Goal: Task Accomplishment & Management: Complete application form

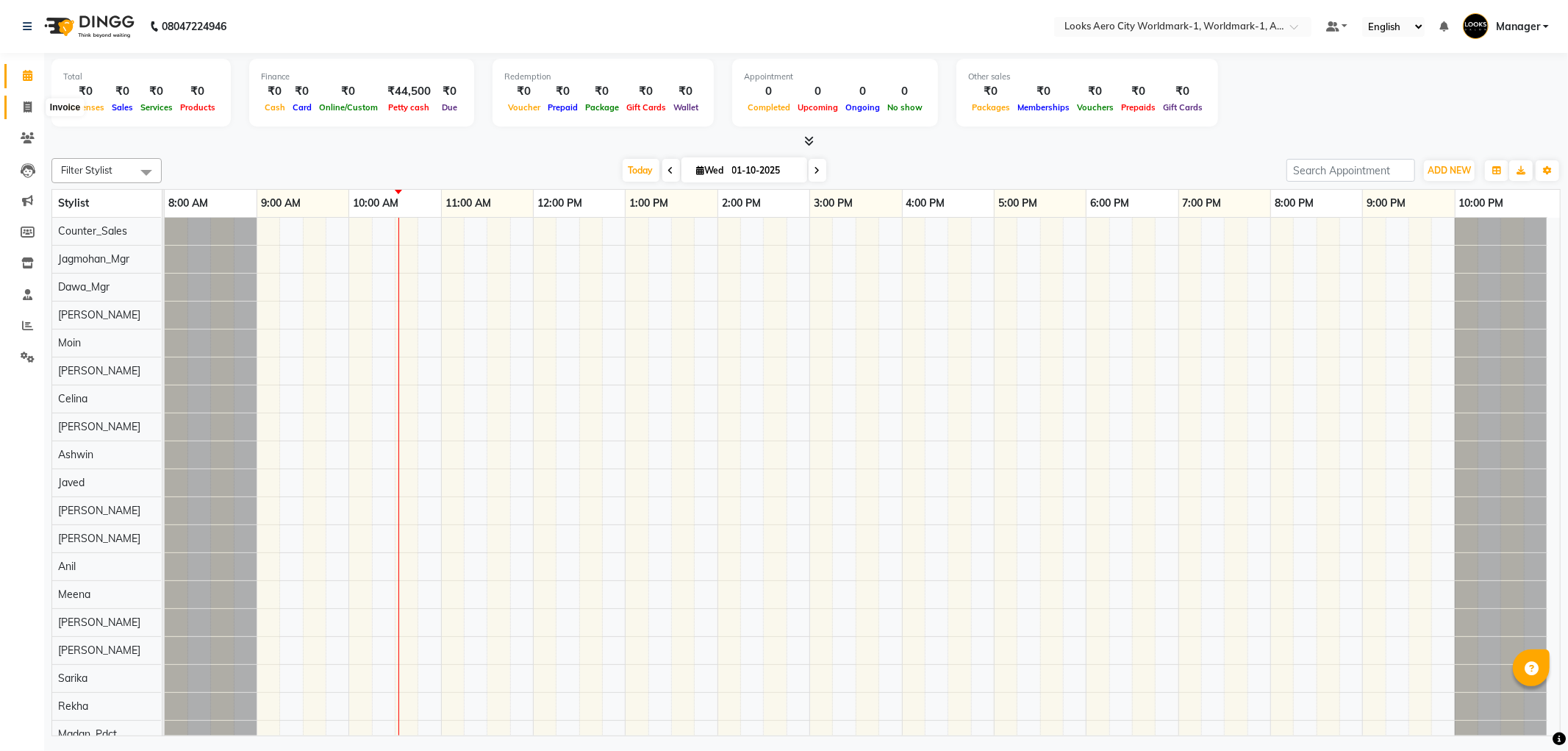
scroll to position [19, 0]
click at [29, 106] on icon at bounding box center [28, 107] width 9 height 11
select select "service"
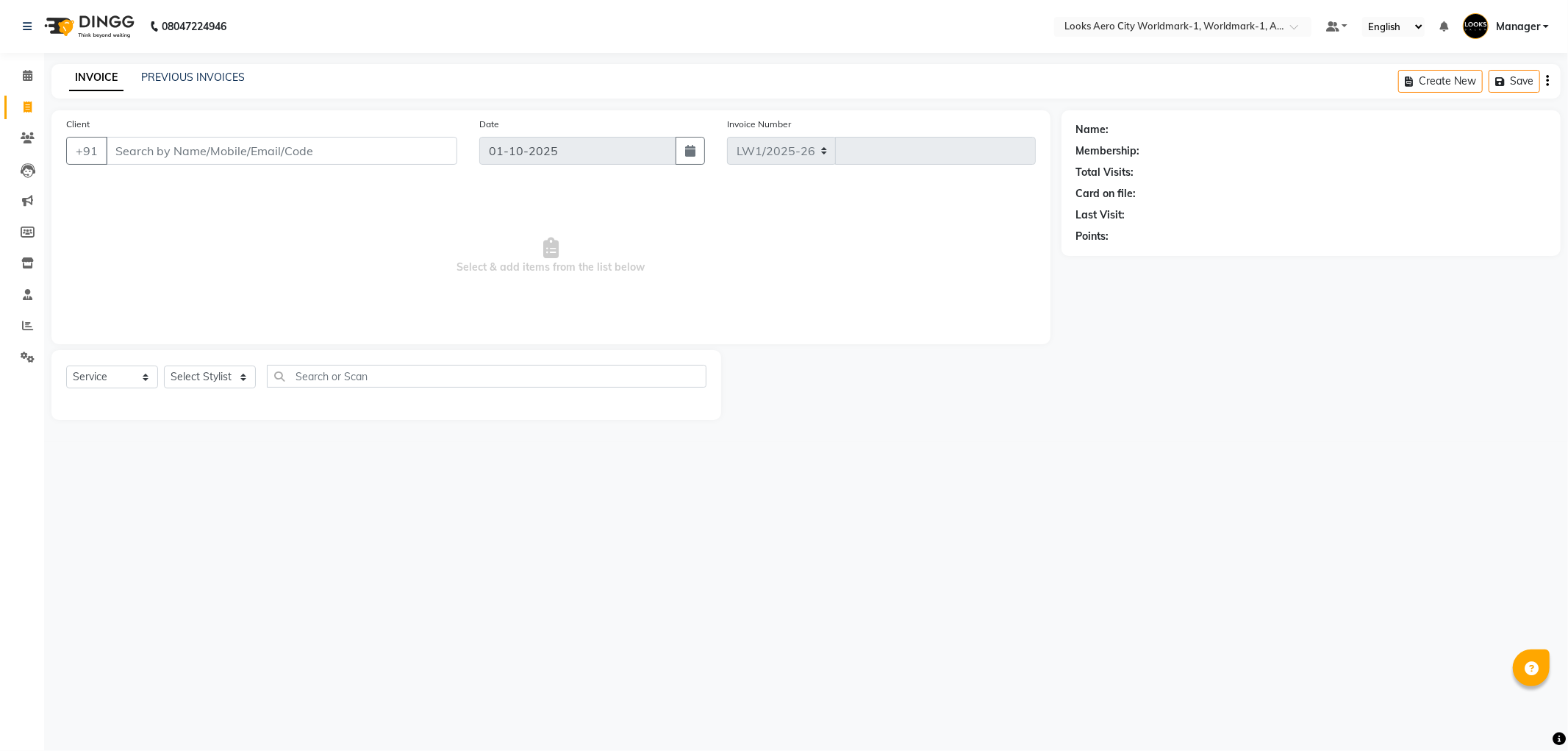
select select "8573"
type input "8332"
drag, startPoint x: 132, startPoint y: 154, endPoint x: 273, endPoint y: 60, distance: 169.5
click at [132, 154] on input "Client" at bounding box center [281, 150] width 352 height 28
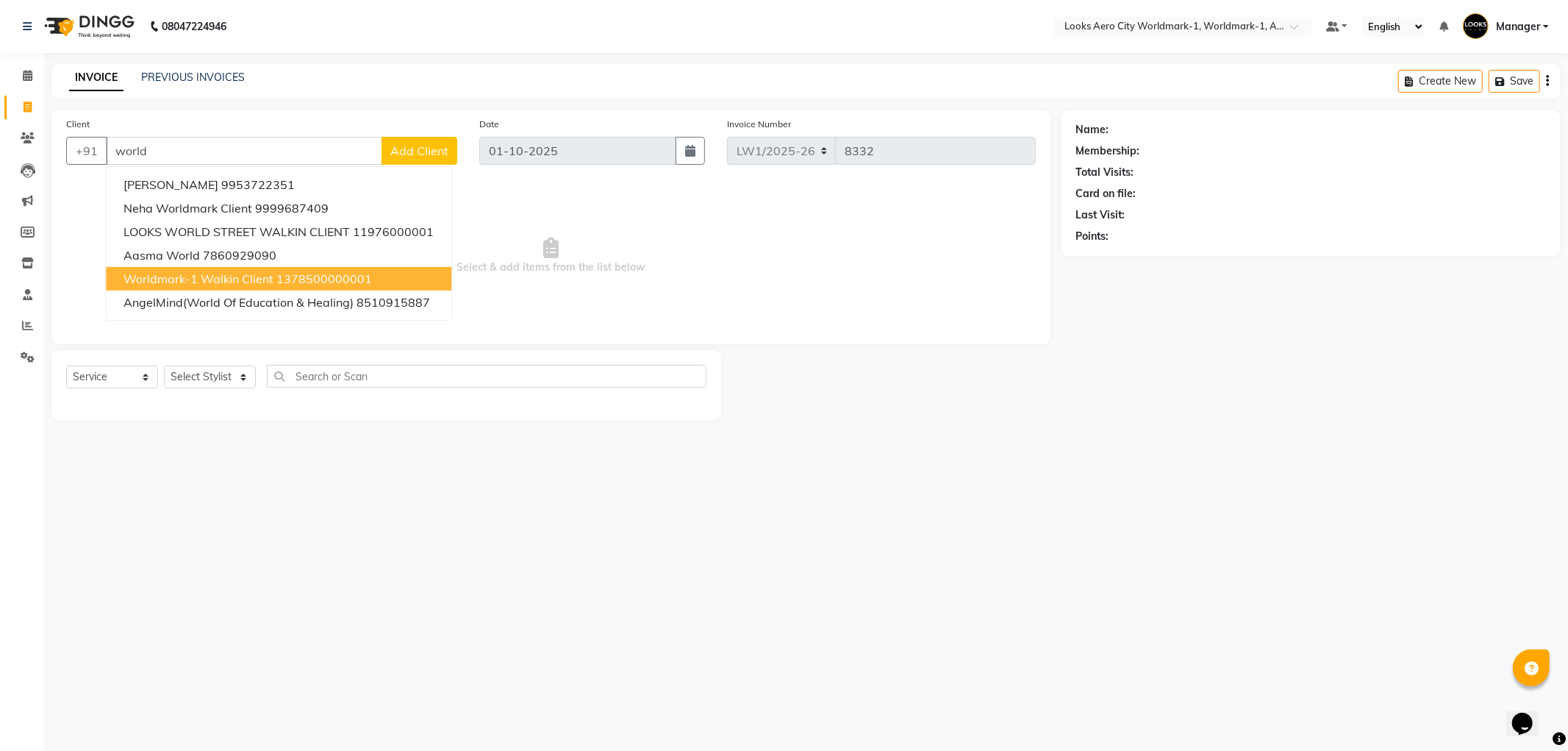
click at [220, 279] on span "Worldmark-1 Walkin Client" at bounding box center [199, 278] width 150 height 14
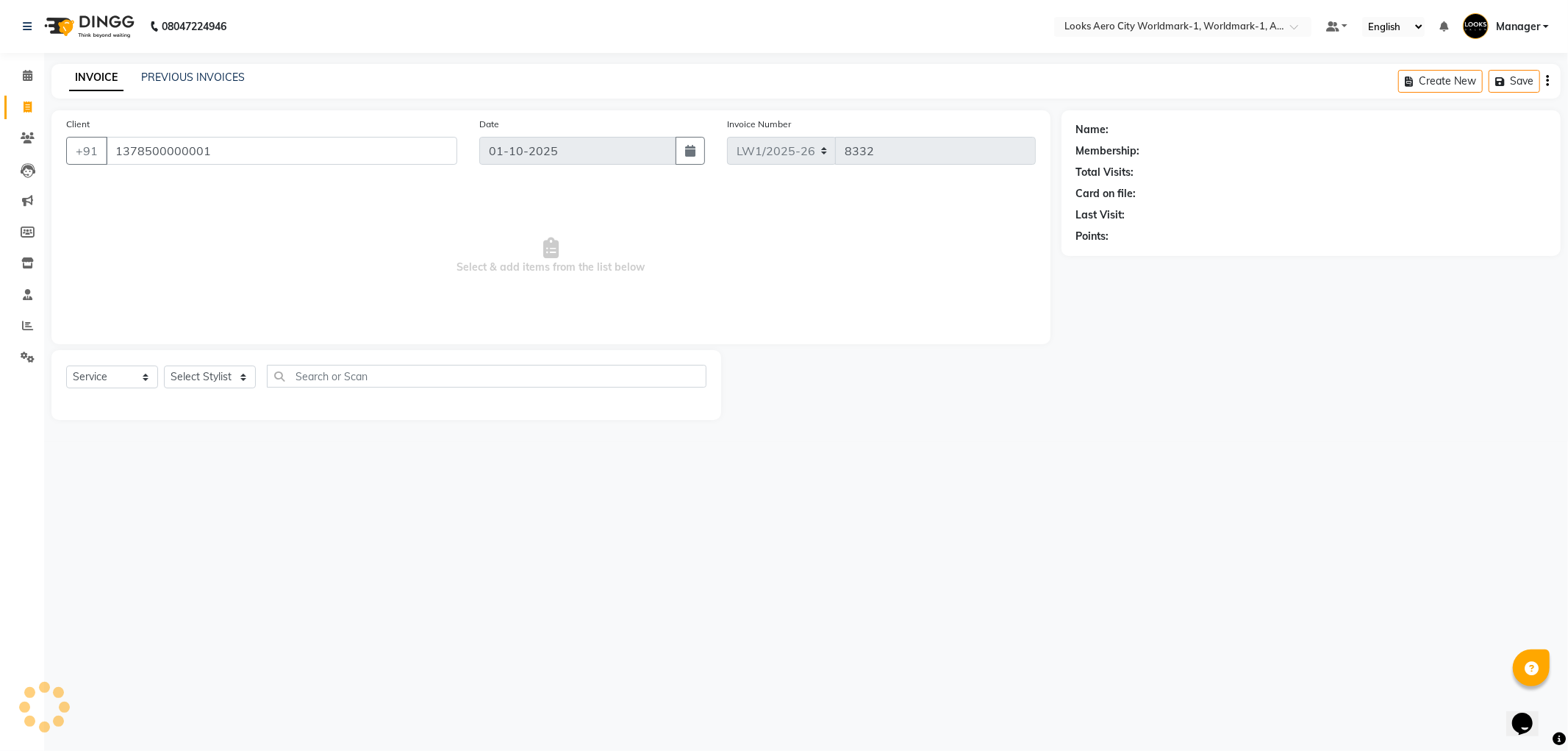
type input "1378500000001"
click at [243, 383] on select "Select Stylist [PERSON_NAME] [PERSON_NAME] [PERSON_NAME] [PERSON_NAME] Counter_…" at bounding box center [210, 377] width 92 height 23
select select "1: Object"
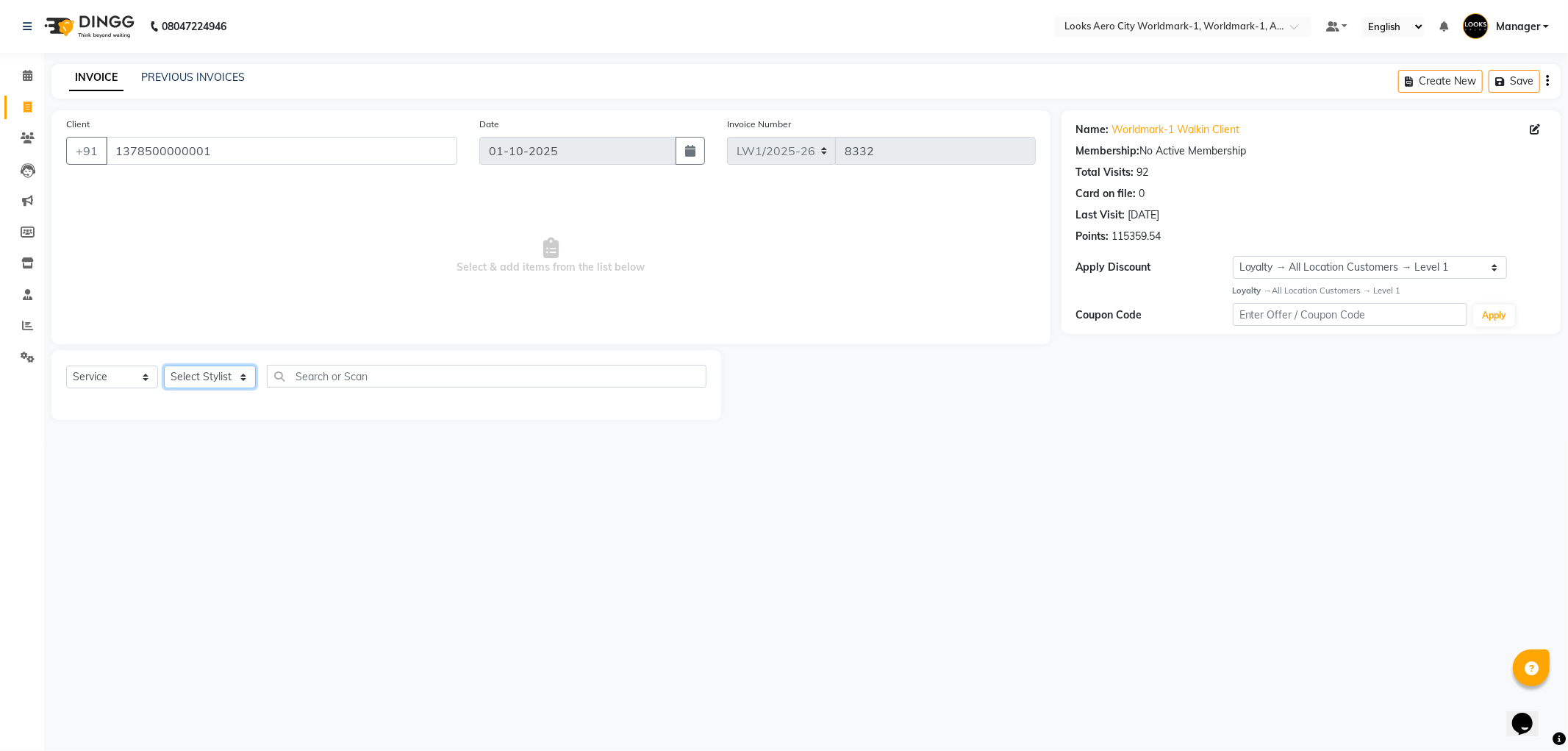
select select "84538"
click at [164, 366] on select "Select Stylist [PERSON_NAME] [PERSON_NAME] [PERSON_NAME] [PERSON_NAME] Counter_…" at bounding box center [210, 377] width 92 height 23
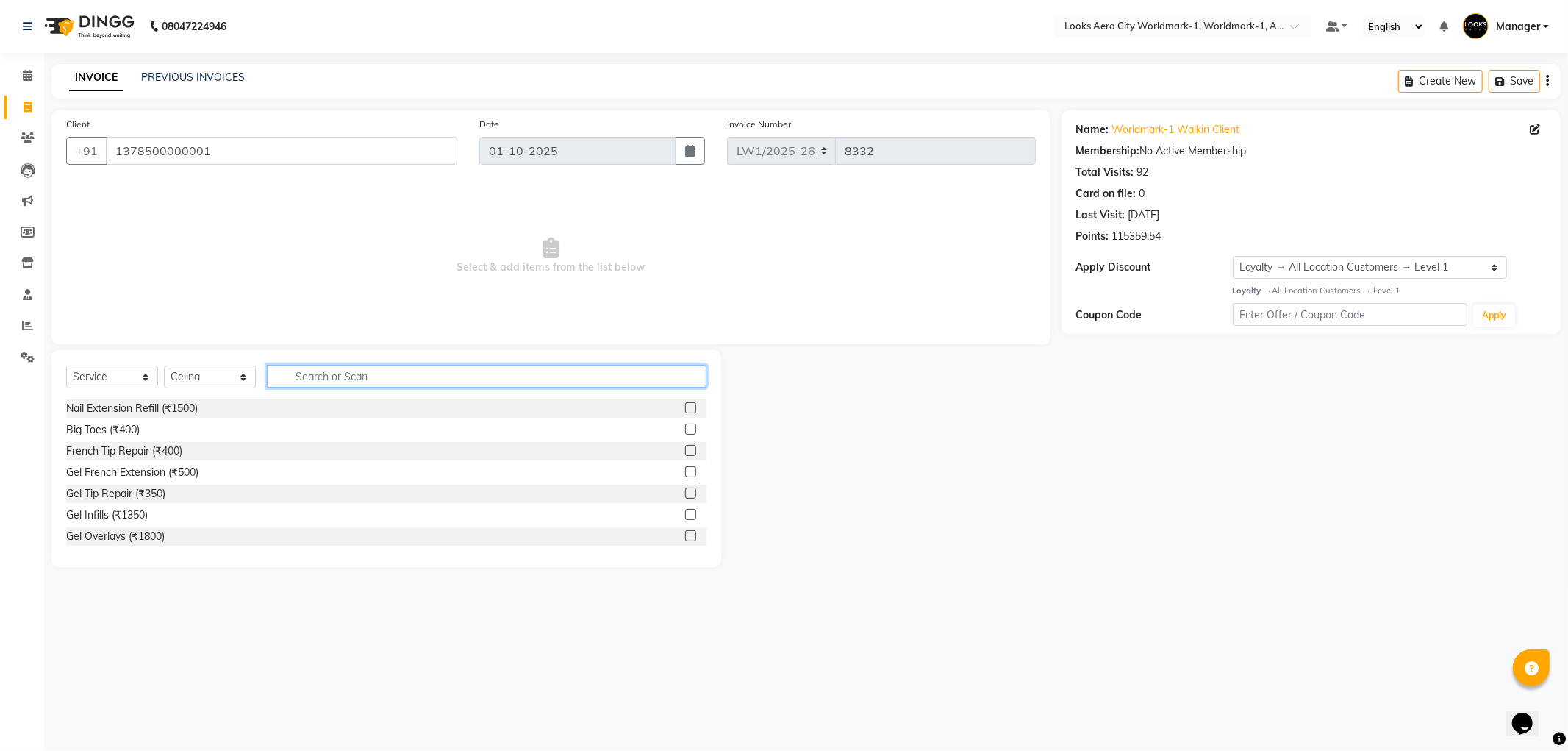
click at [316, 373] on input "text" at bounding box center [487, 376] width 440 height 23
type input "was"
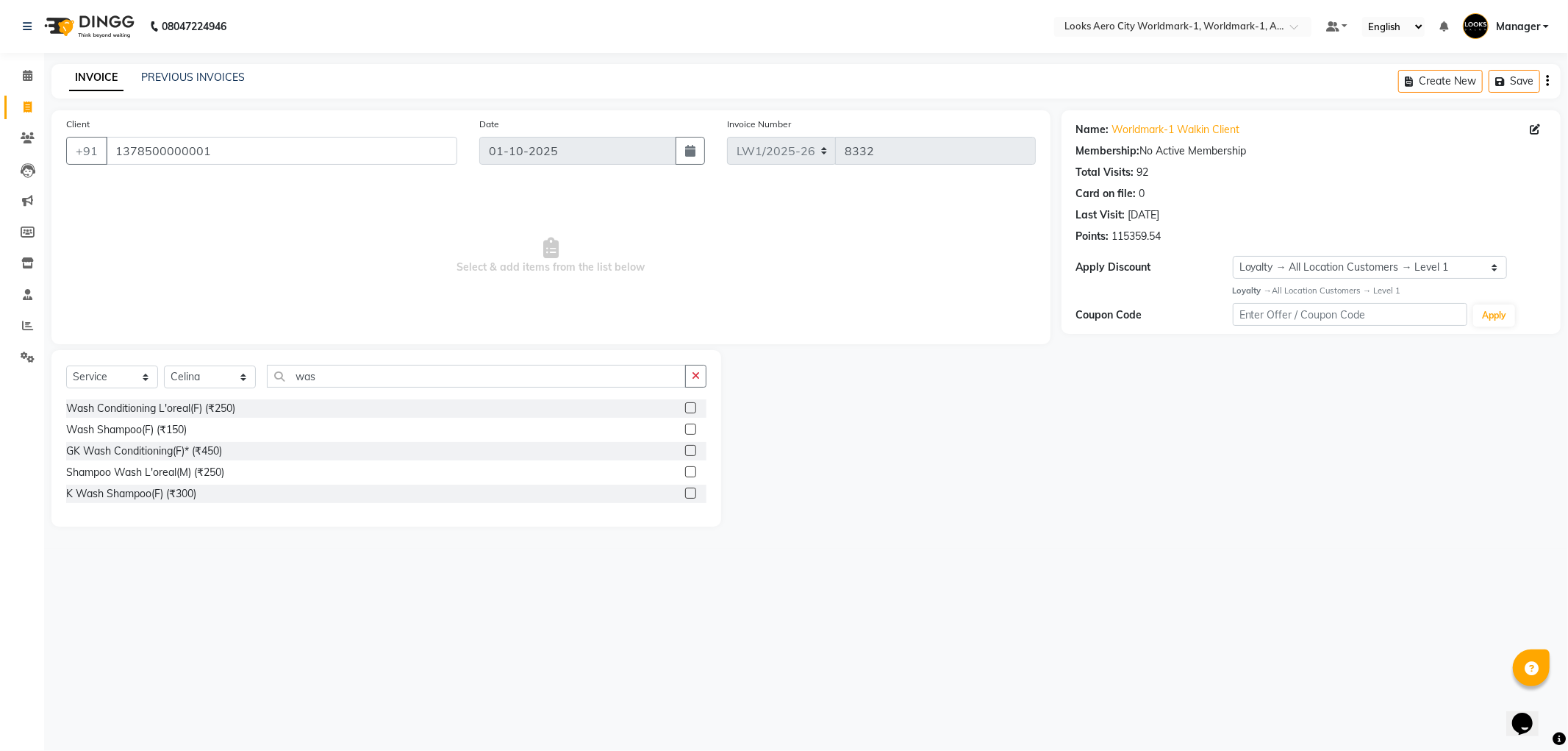
click at [688, 491] on label at bounding box center [691, 493] width 11 height 11
click at [688, 491] on input "checkbox" at bounding box center [690, 494] width 10 height 10
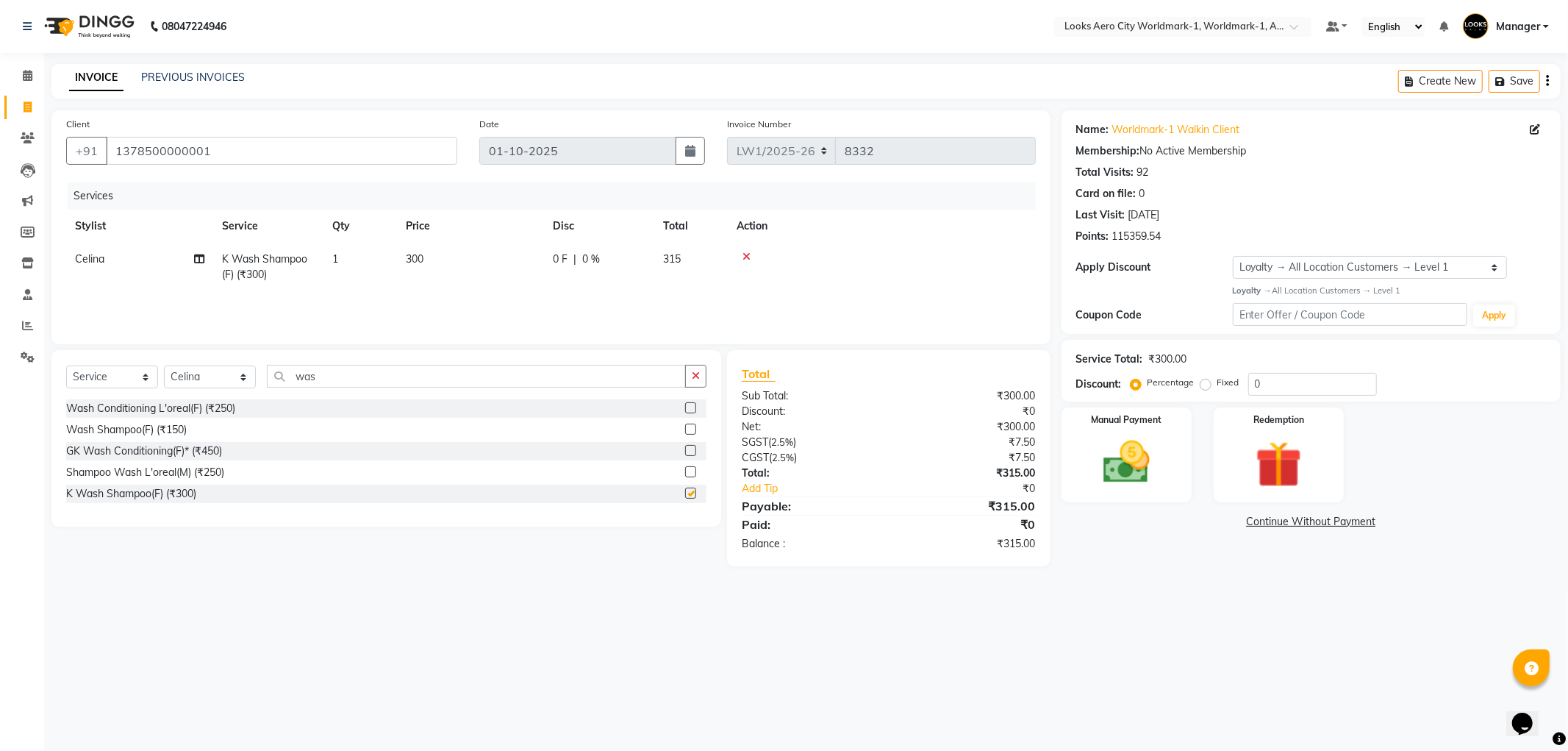
checkbox input "false"
click at [417, 377] on input "was" at bounding box center [476, 376] width 419 height 23
type input "w"
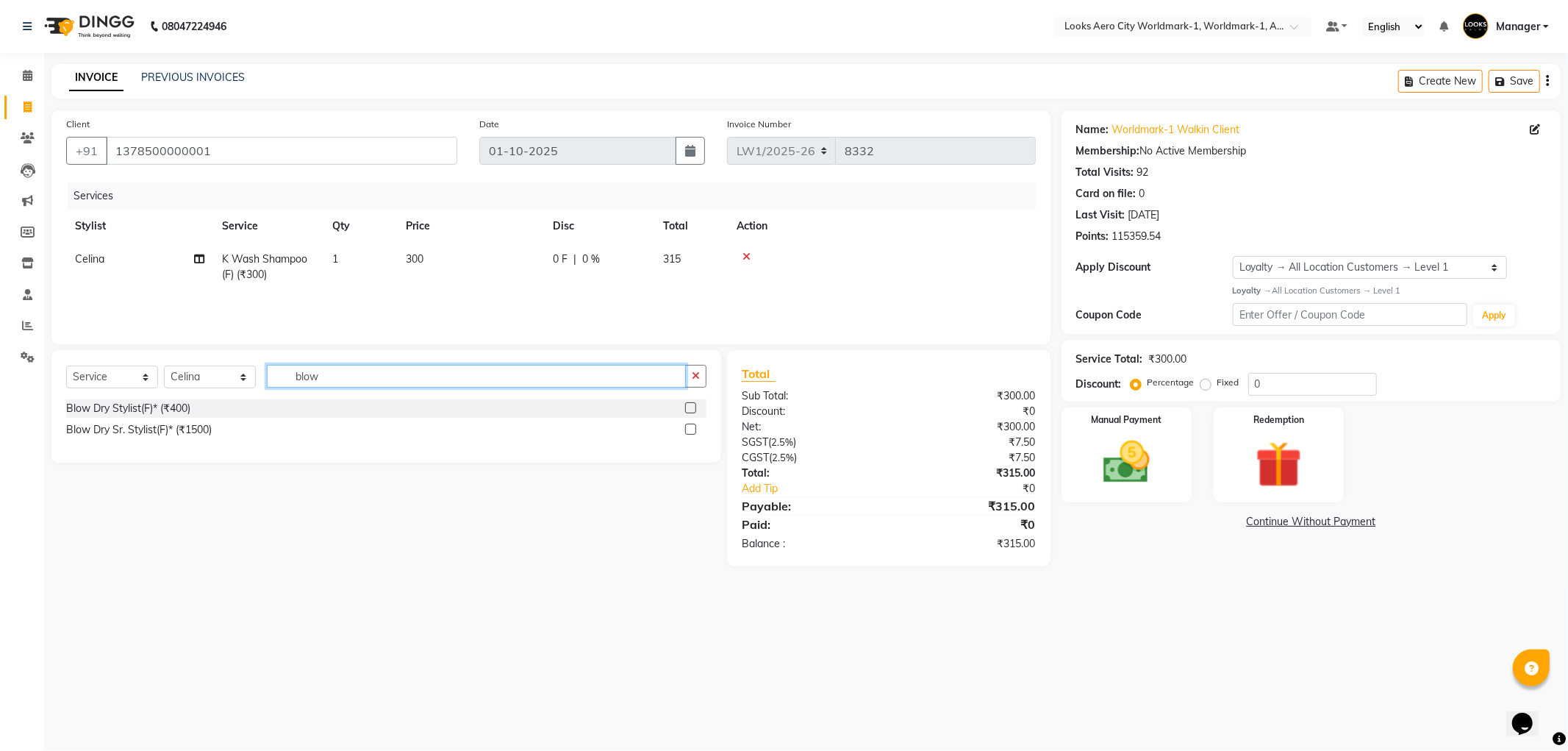
type input "blow"
click at [692, 409] on label at bounding box center [691, 408] width 11 height 11
click at [692, 409] on input "checkbox" at bounding box center [690, 409] width 10 height 10
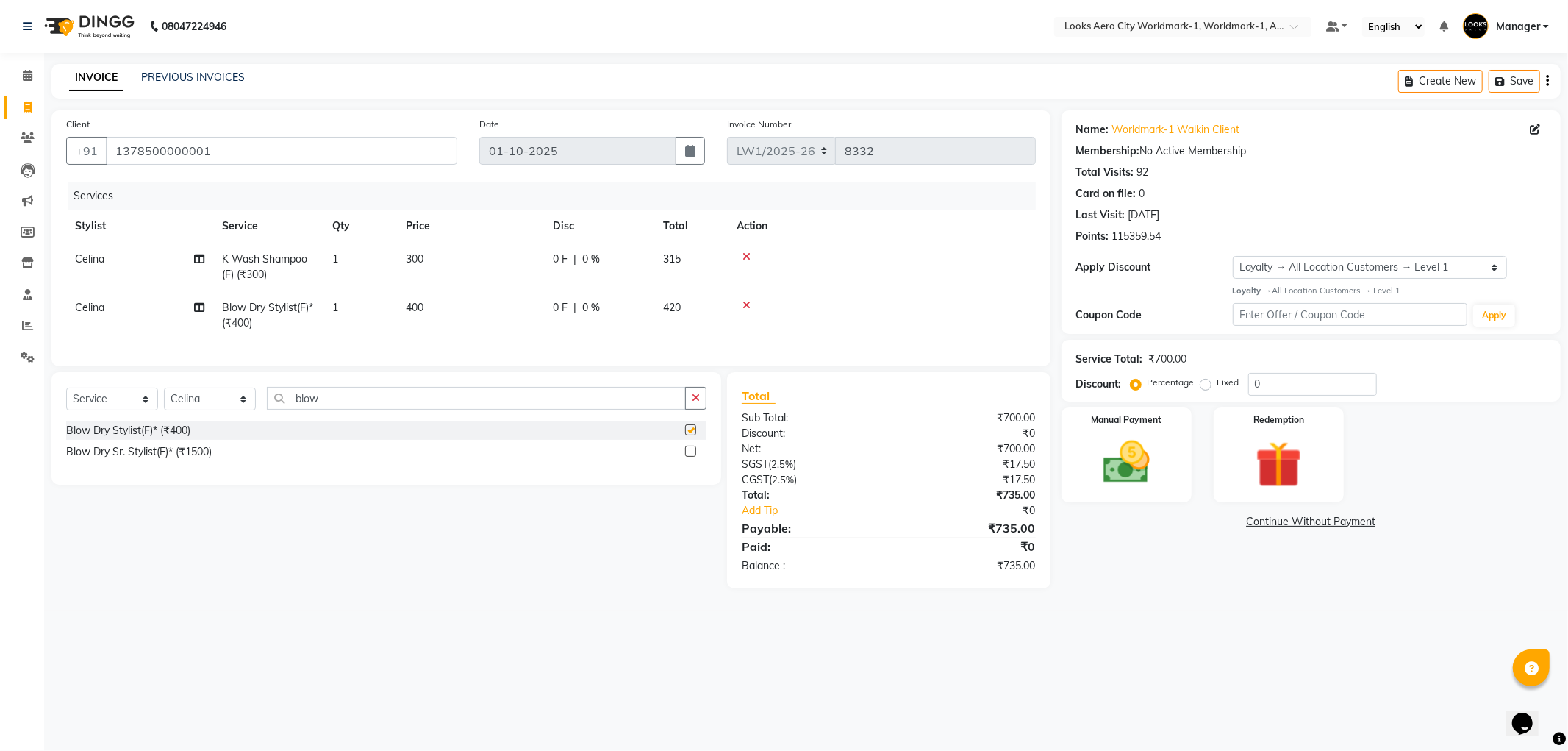
checkbox input "false"
click at [465, 259] on td "300" at bounding box center [470, 266] width 147 height 48
select select "84538"
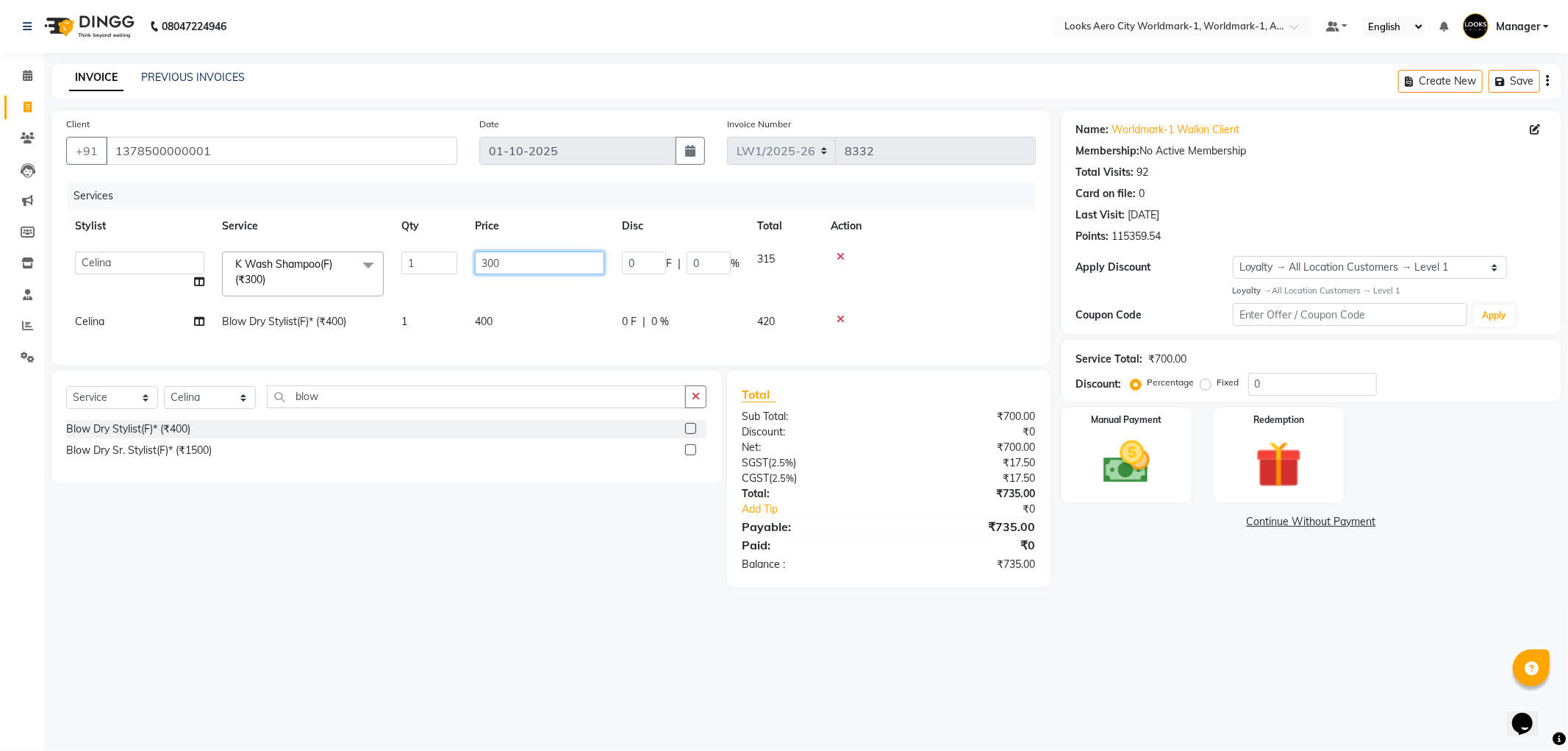
click at [523, 256] on input "300" at bounding box center [540, 263] width 129 height 23
type input "3"
type input "600"
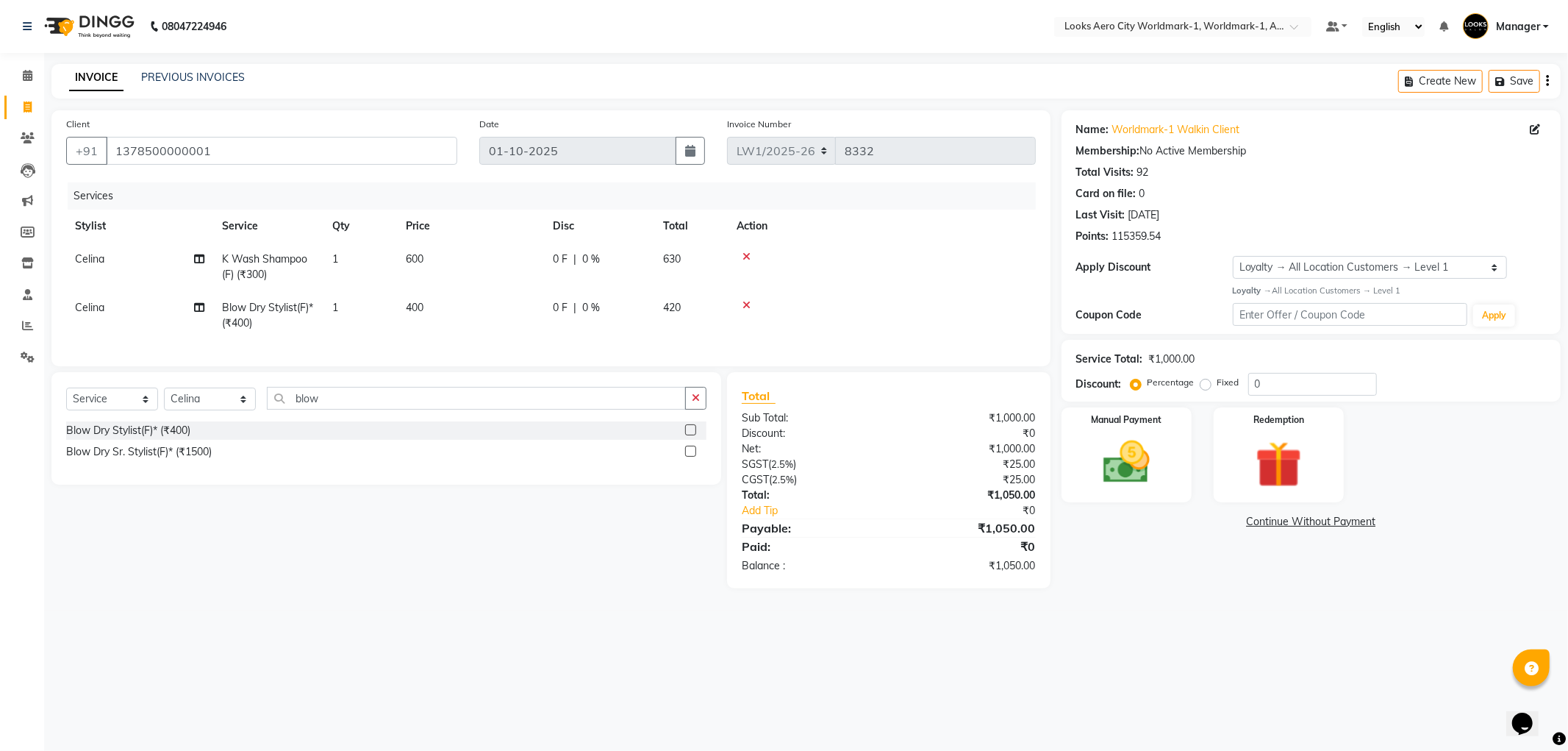
click at [473, 307] on td "400" at bounding box center [470, 315] width 147 height 48
select select "84538"
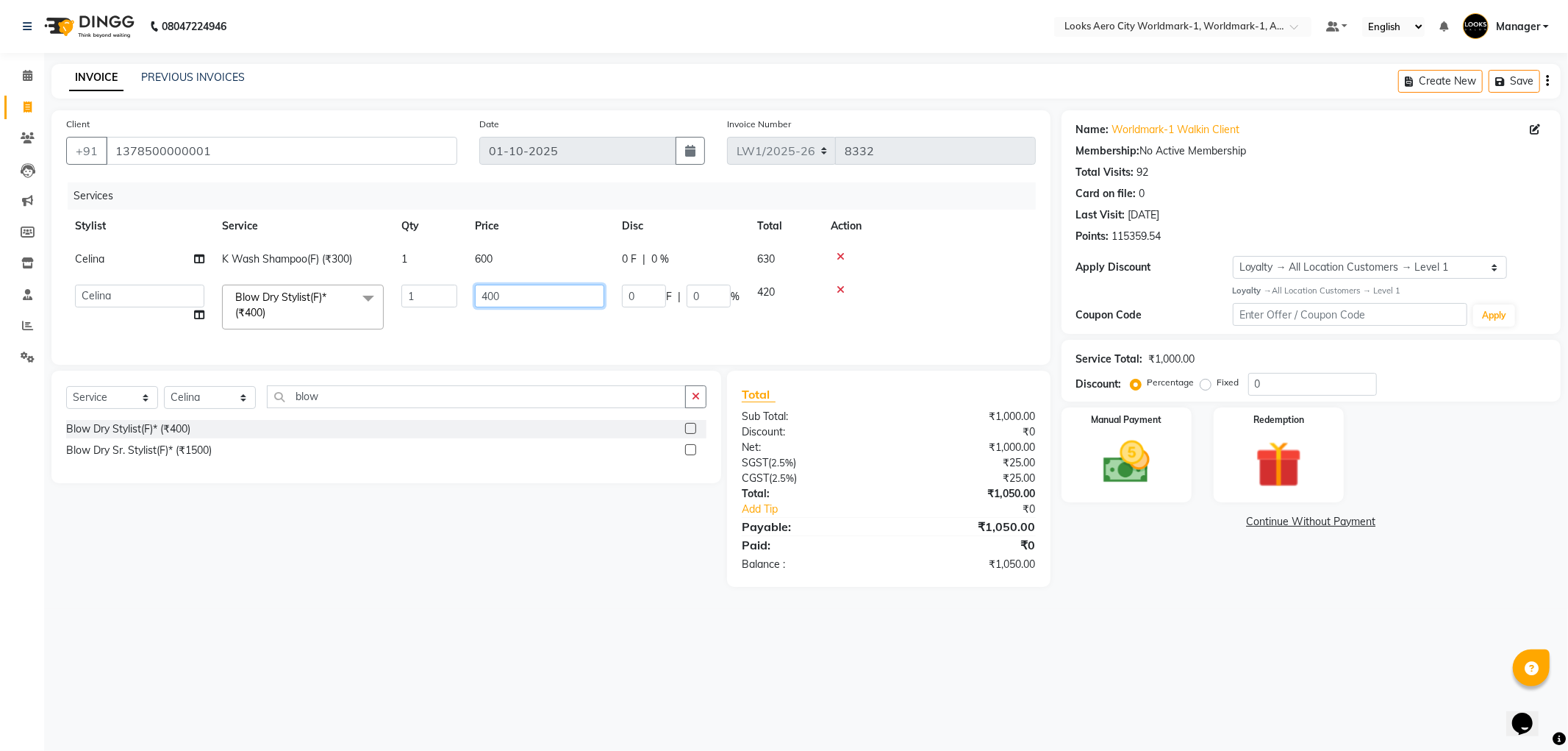
click at [543, 291] on input "400" at bounding box center [540, 296] width 129 height 23
type input "4"
type input "800"
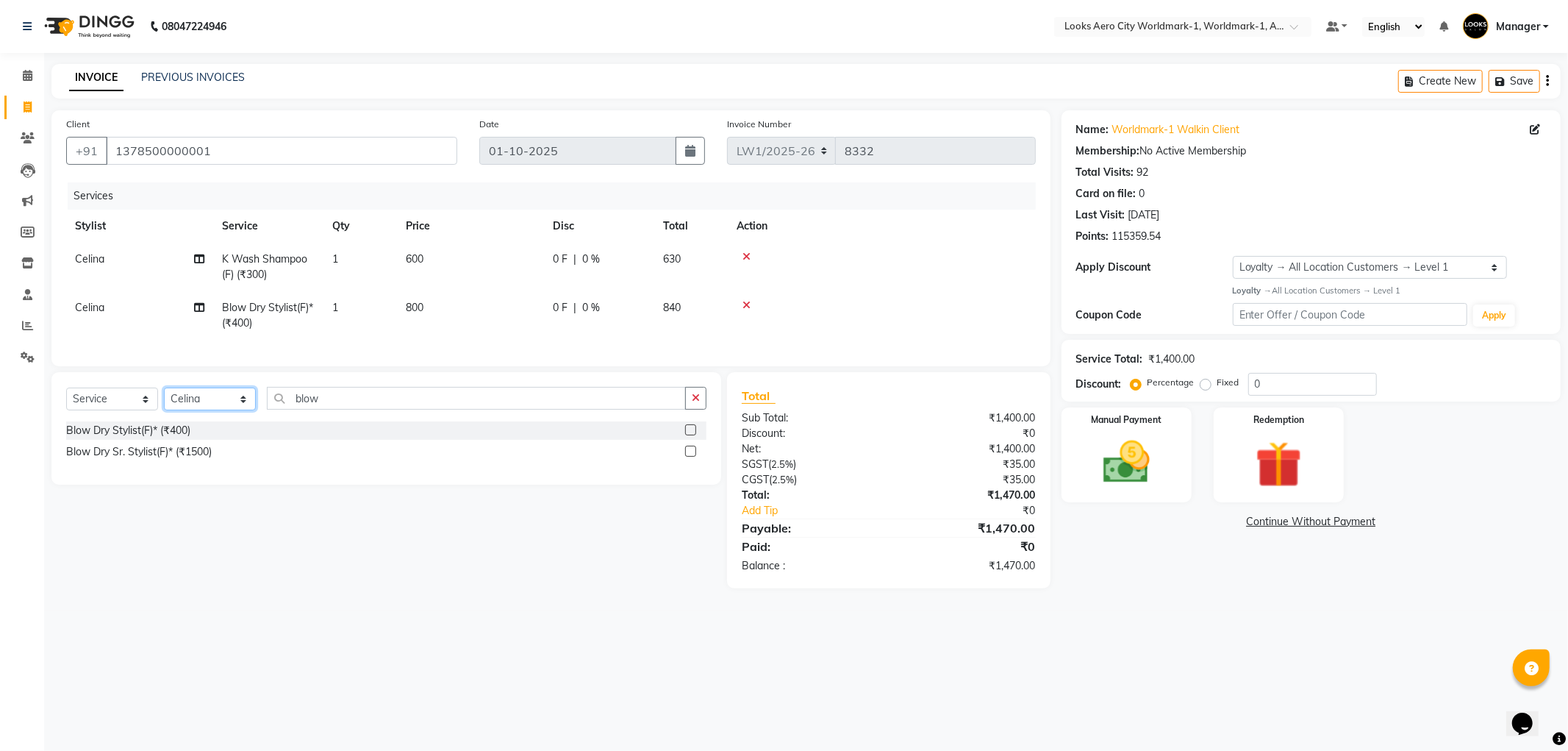
click at [242, 411] on select "Select Stylist [PERSON_NAME] [PERSON_NAME] [PERSON_NAME] [PERSON_NAME] Counter_…" at bounding box center [210, 399] width 92 height 23
select select "84551"
click at [164, 400] on select "Select Stylist [PERSON_NAME] [PERSON_NAME] [PERSON_NAME] [PERSON_NAME] Counter_…" at bounding box center [210, 399] width 92 height 23
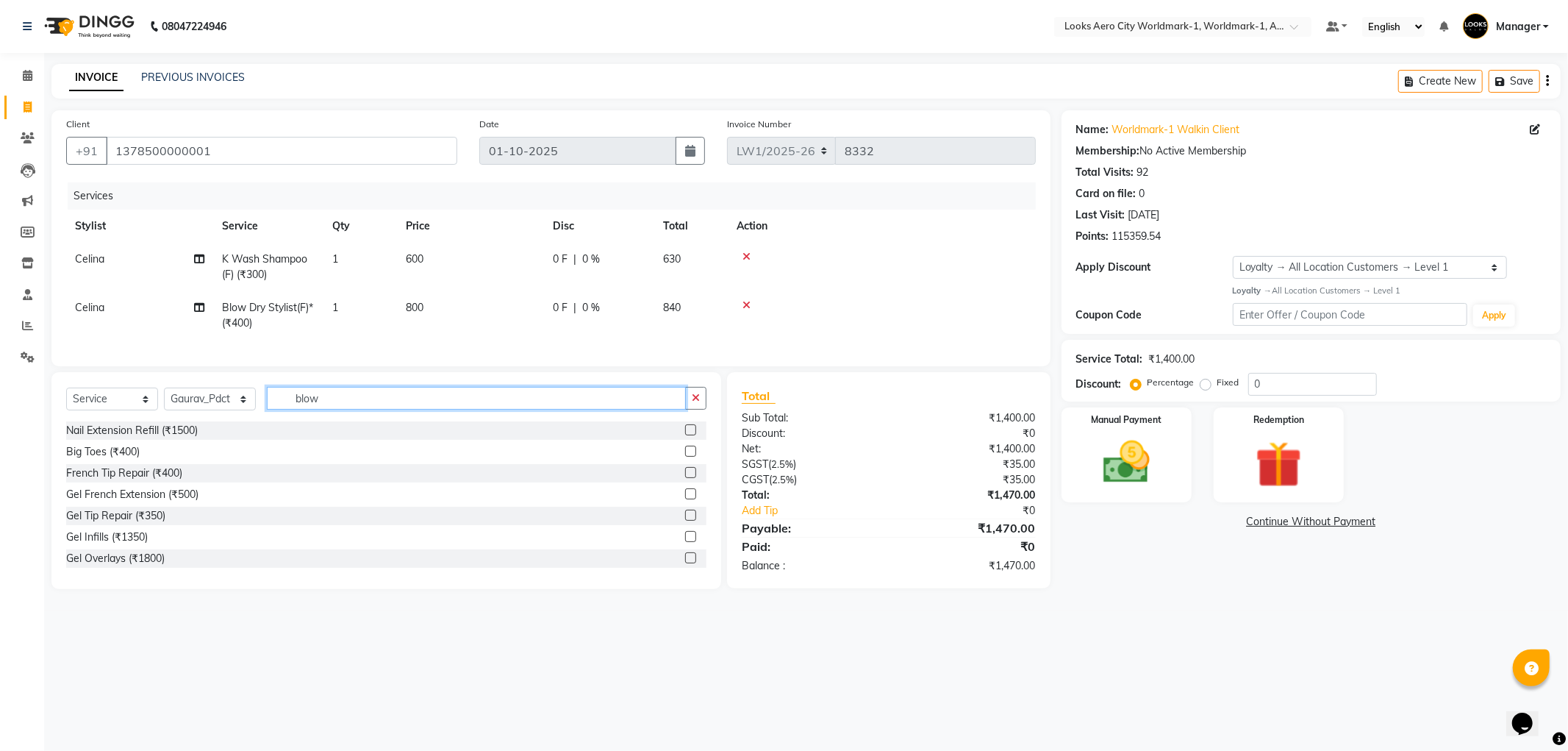
click at [340, 398] on input "blow" at bounding box center [476, 398] width 419 height 23
type input "b"
type input "was"
click at [688, 521] on label at bounding box center [691, 515] width 11 height 11
click at [688, 521] on input "checkbox" at bounding box center [690, 516] width 10 height 10
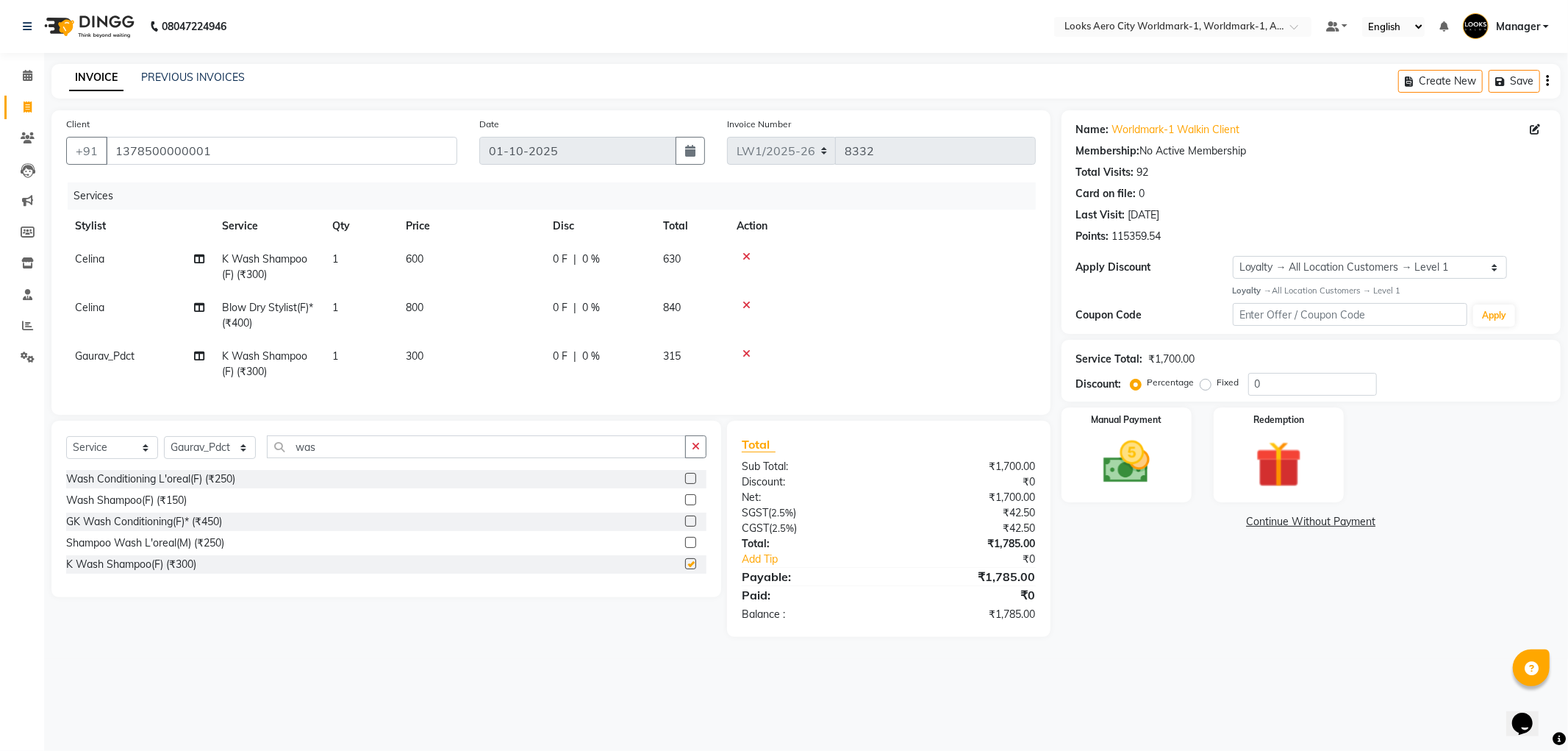
checkbox input "false"
click at [323, 458] on input "was" at bounding box center [476, 447] width 419 height 23
type input "w"
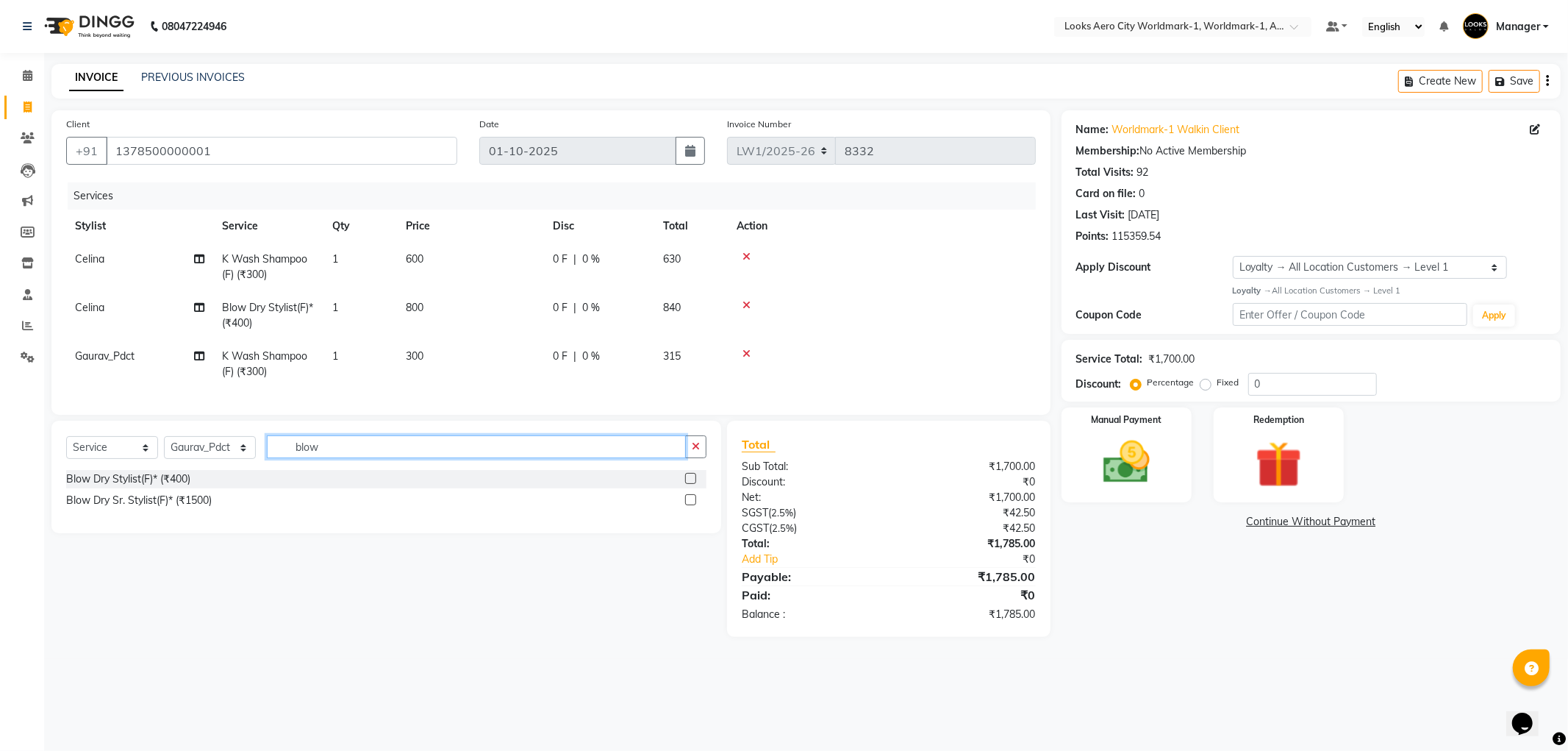
type input "blow"
click at [688, 484] on label at bounding box center [691, 478] width 11 height 11
click at [688, 484] on input "checkbox" at bounding box center [690, 479] width 10 height 10
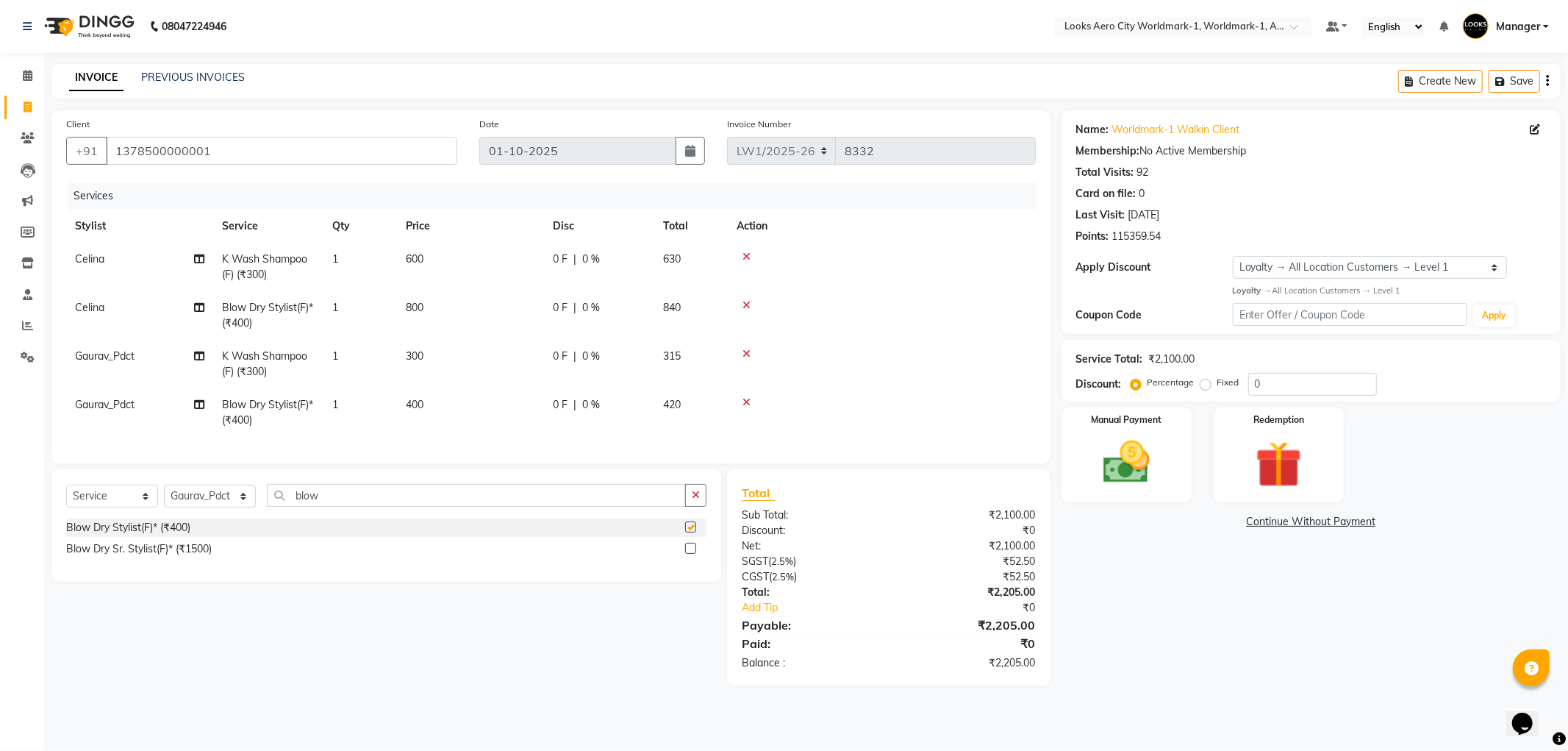
checkbox input "false"
click at [444, 352] on td "300" at bounding box center [470, 363] width 147 height 48
select select "84551"
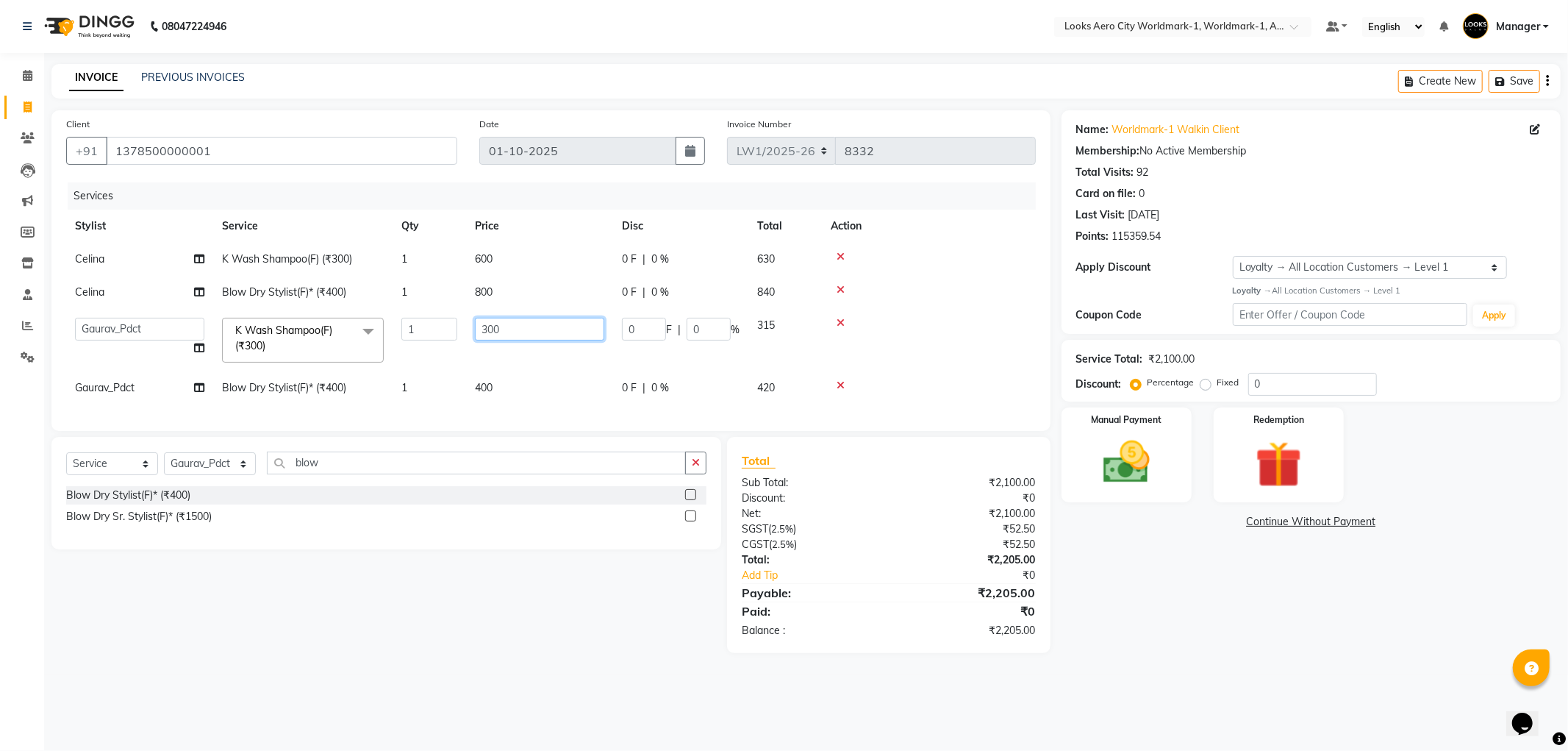
click at [508, 334] on input "300" at bounding box center [540, 329] width 129 height 23
type input "3"
type input "600"
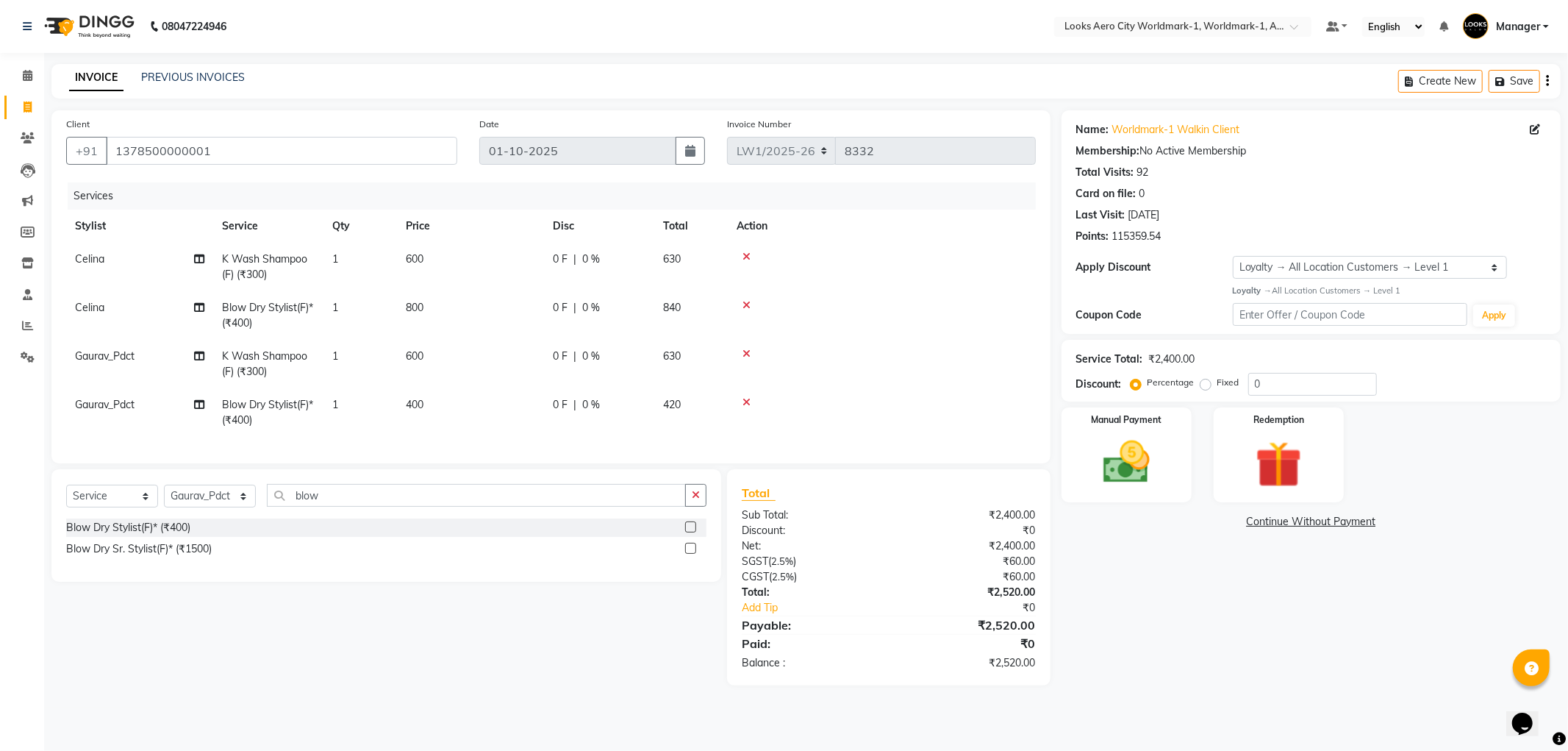
click at [441, 405] on td "400" at bounding box center [470, 413] width 147 height 48
select select "84551"
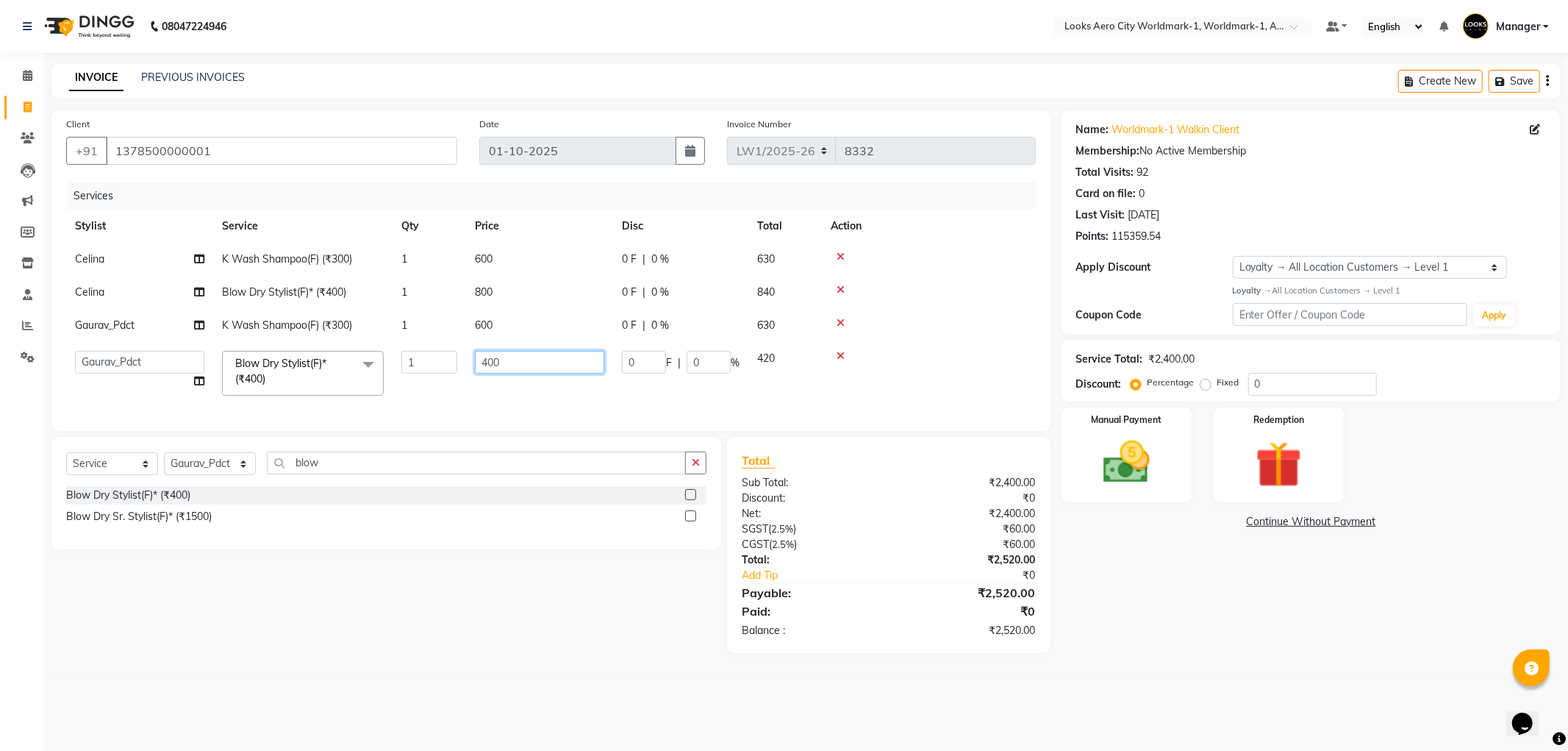
click at [525, 366] on input "400" at bounding box center [540, 362] width 129 height 23
type input "4"
type input "800"
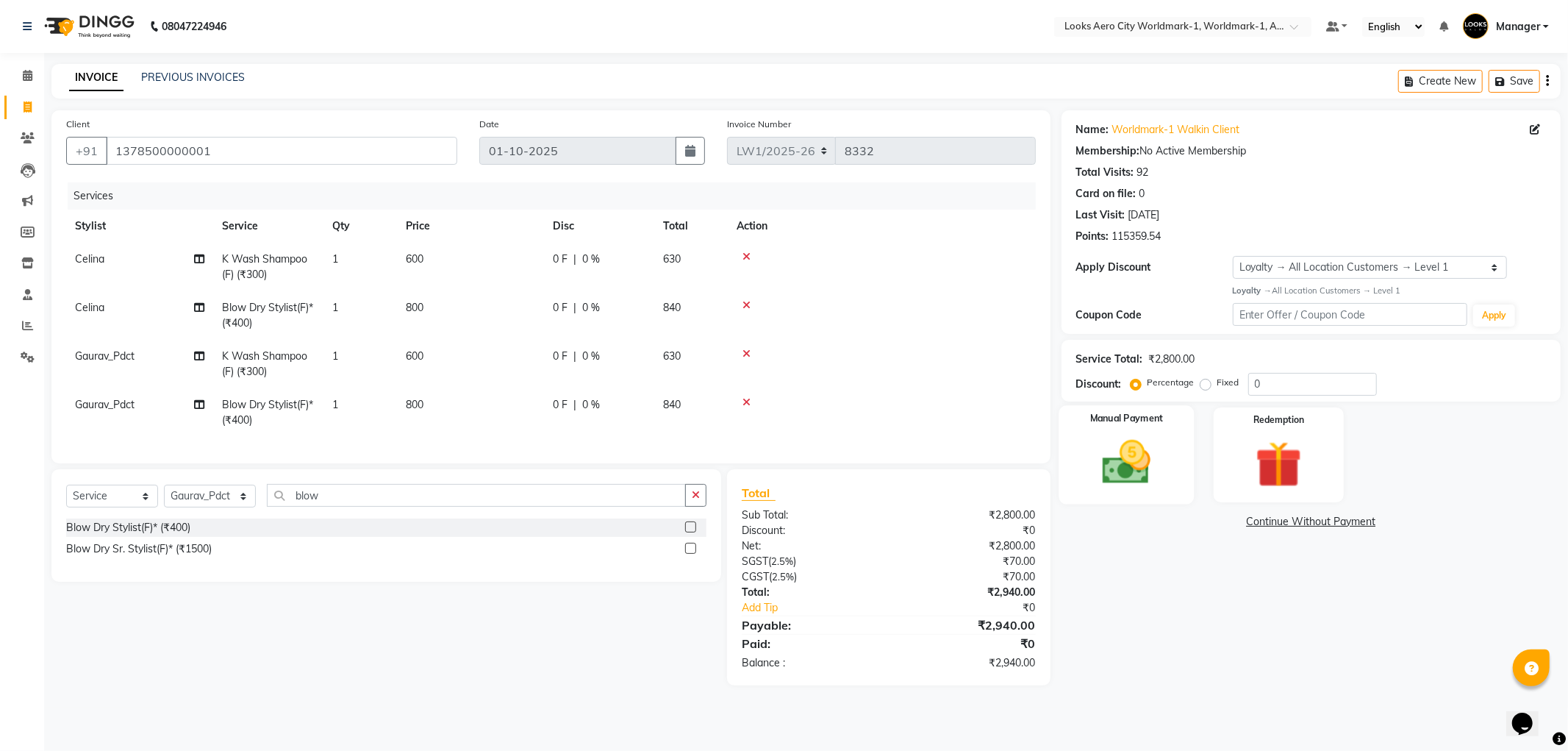
click at [1161, 449] on img at bounding box center [1126, 462] width 79 height 56
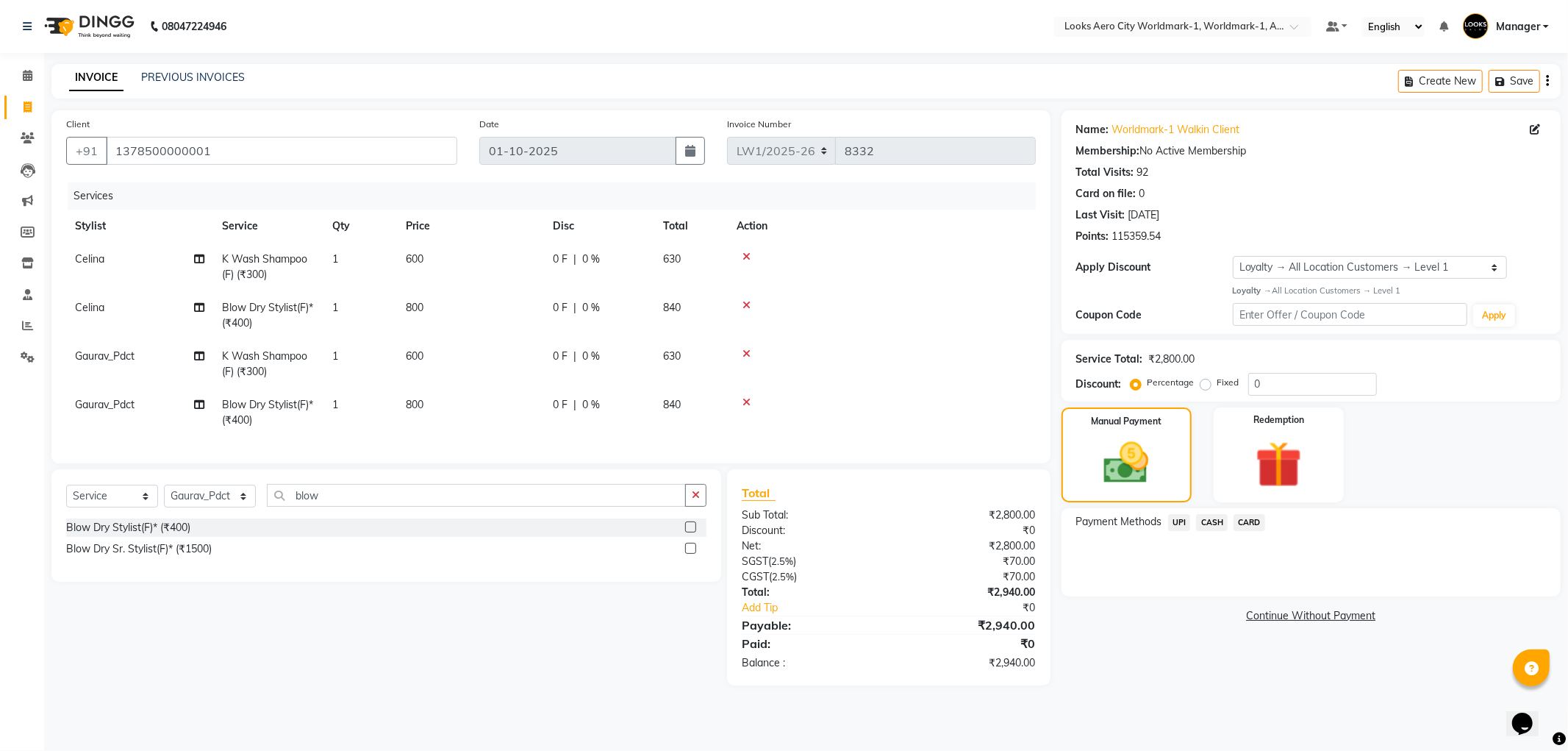
click at [1248, 520] on span "CARD" at bounding box center [1249, 523] width 31 height 17
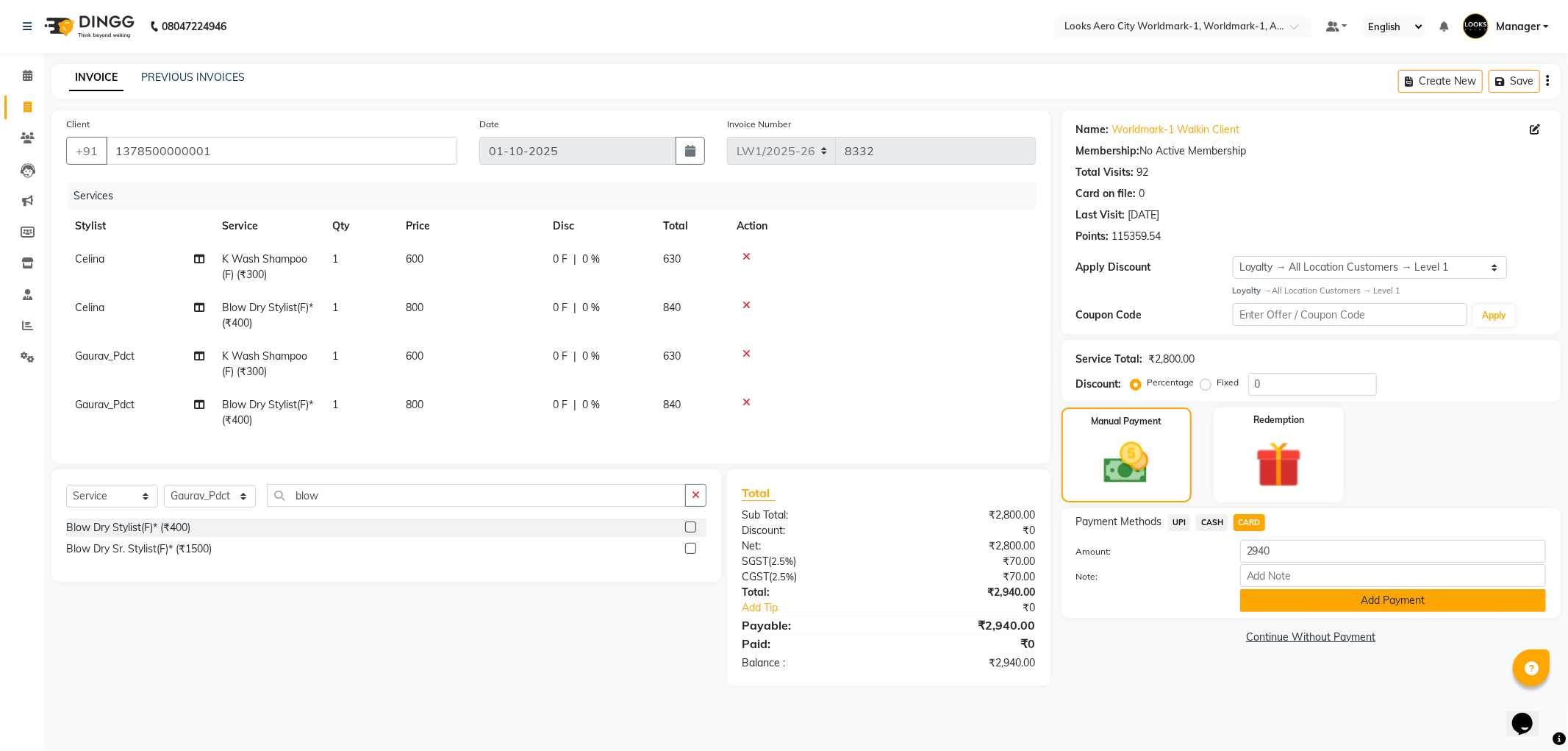
click at [1278, 607] on button "Add Payment" at bounding box center [1393, 601] width 306 height 23
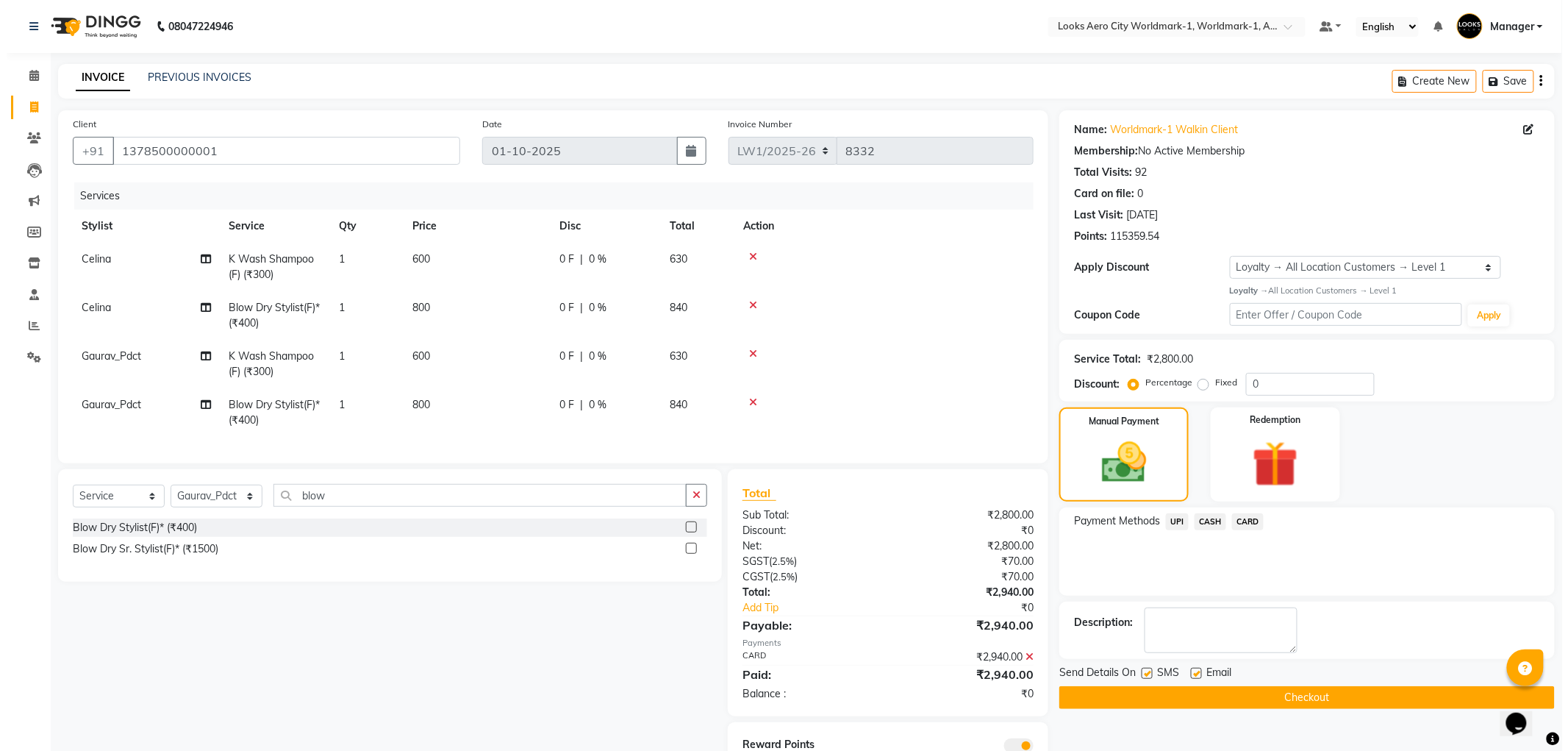
scroll to position [72, 0]
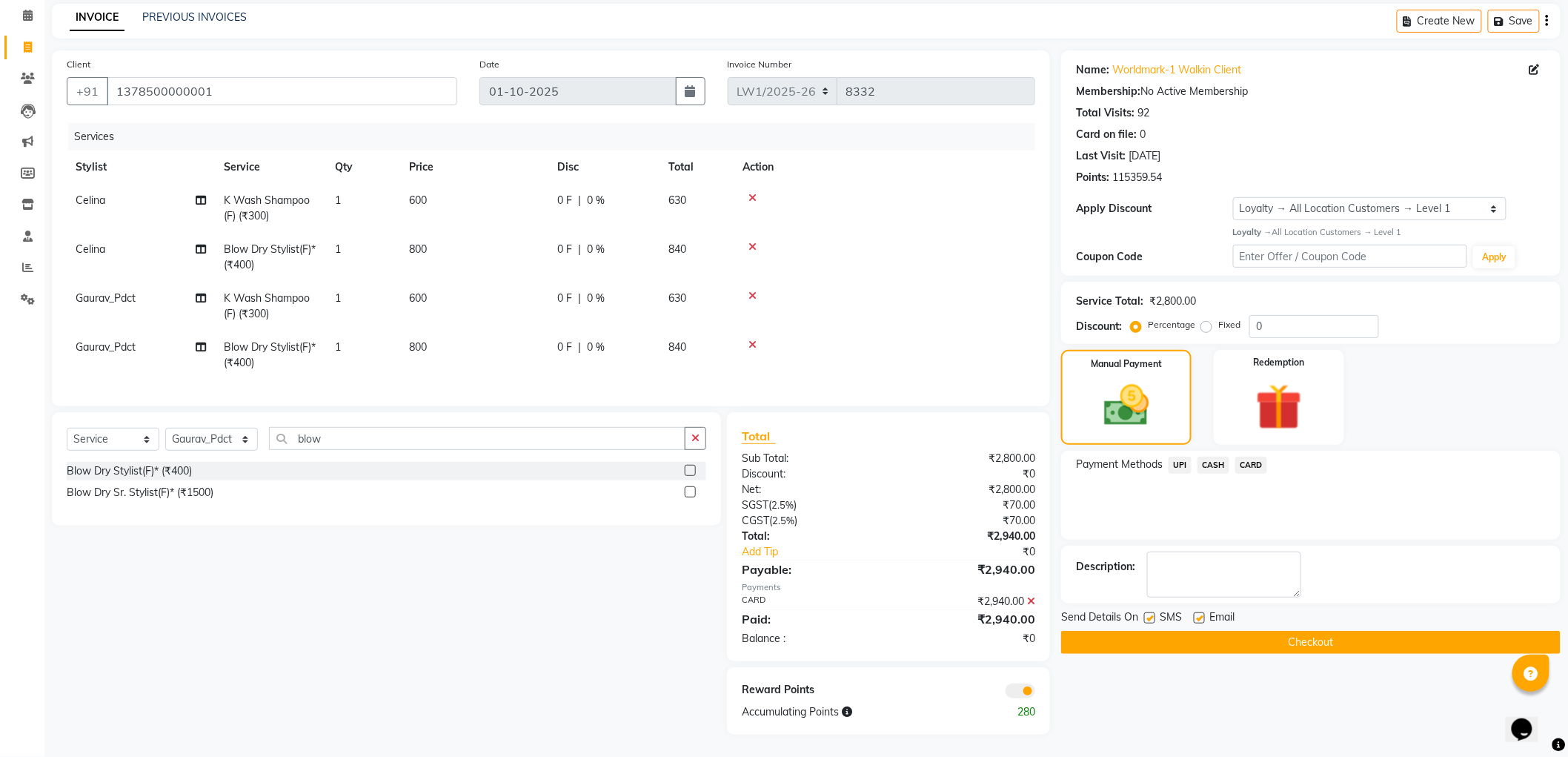
click at [1013, 691] on span at bounding box center [1020, 690] width 30 height 14
click at [1035, 693] on input "checkbox" at bounding box center [1035, 693] width 0 height 0
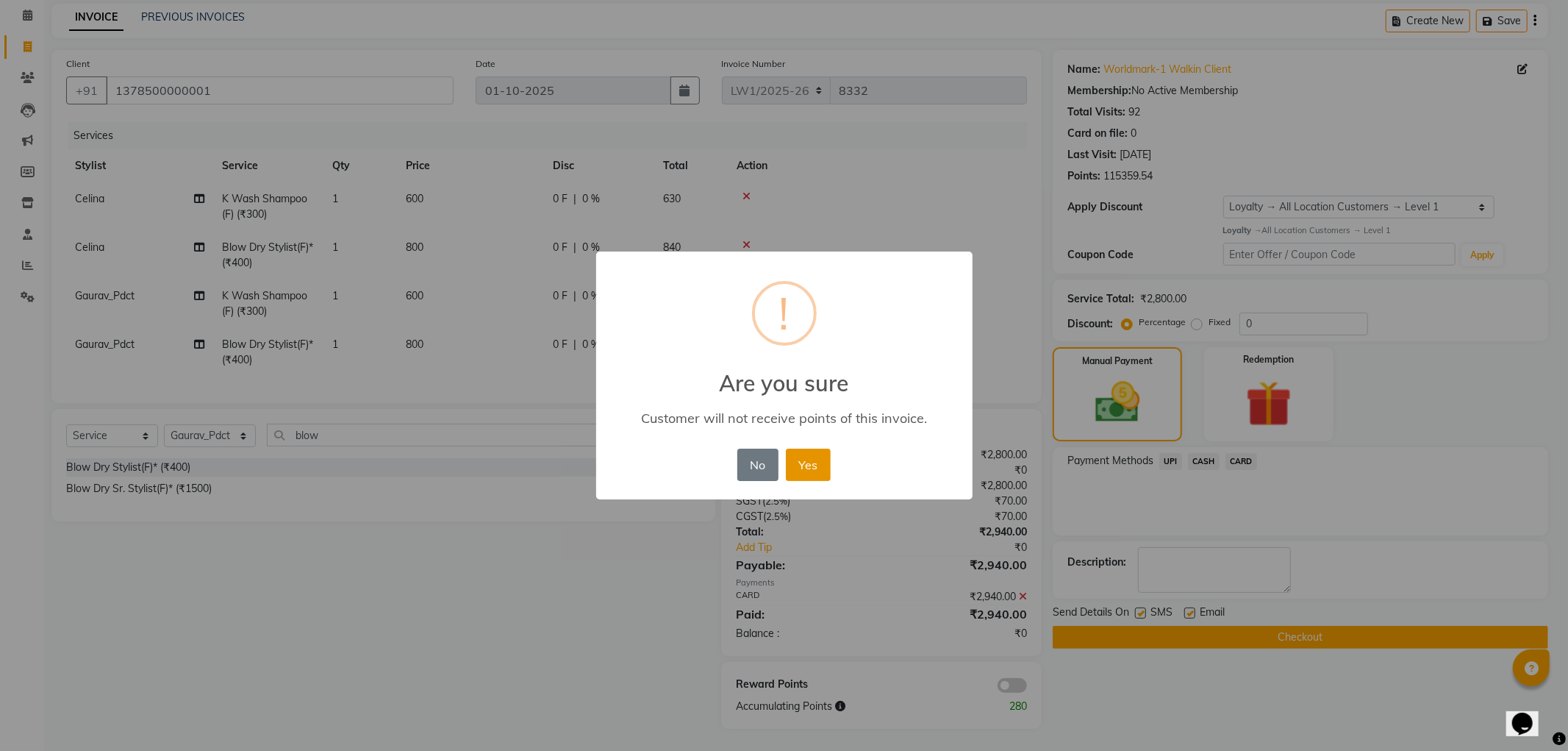
click at [812, 470] on button "Yes" at bounding box center [808, 465] width 45 height 32
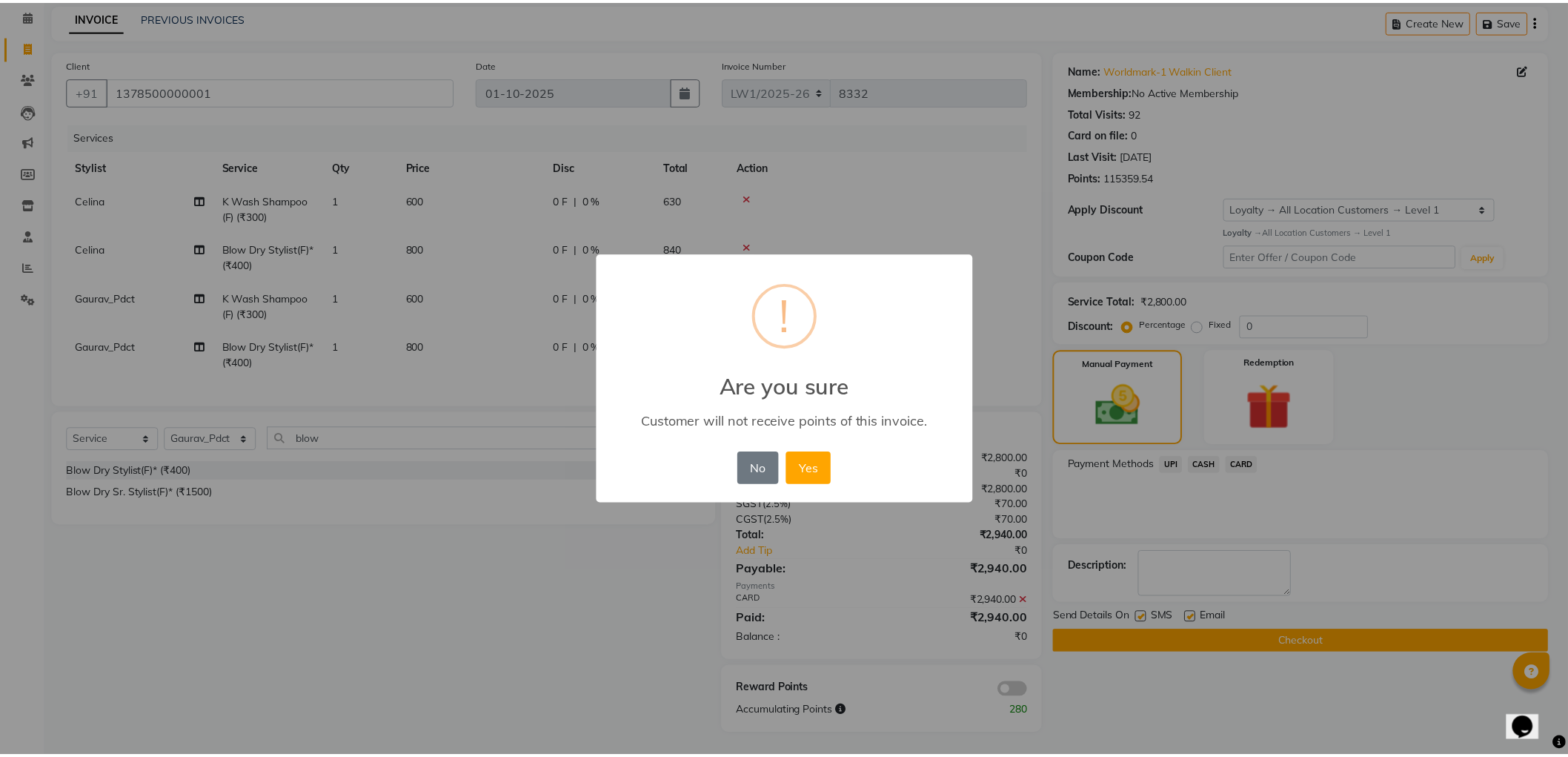
scroll to position [52, 0]
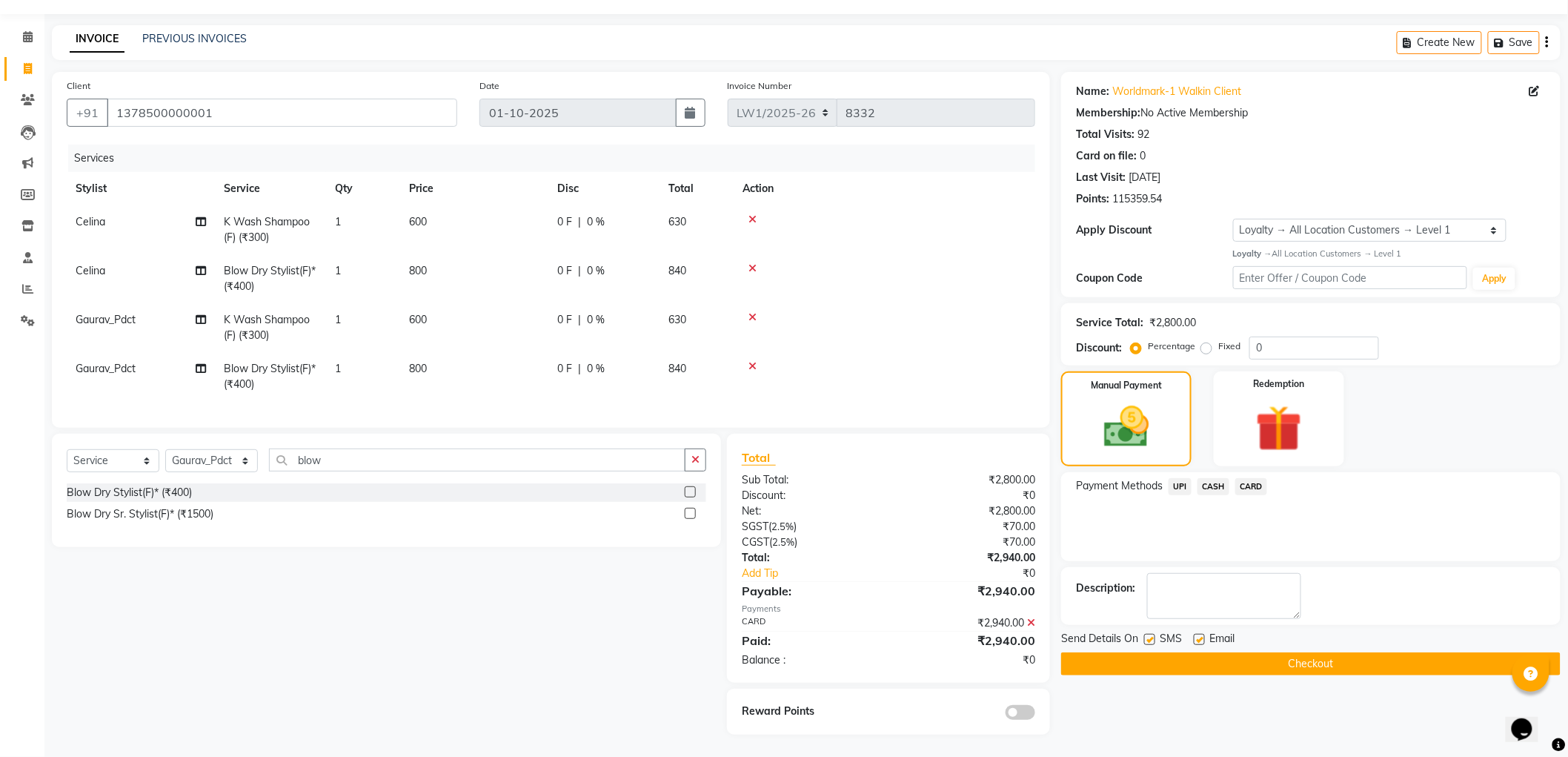
click at [1251, 654] on button "Checkout" at bounding box center [1310, 664] width 499 height 23
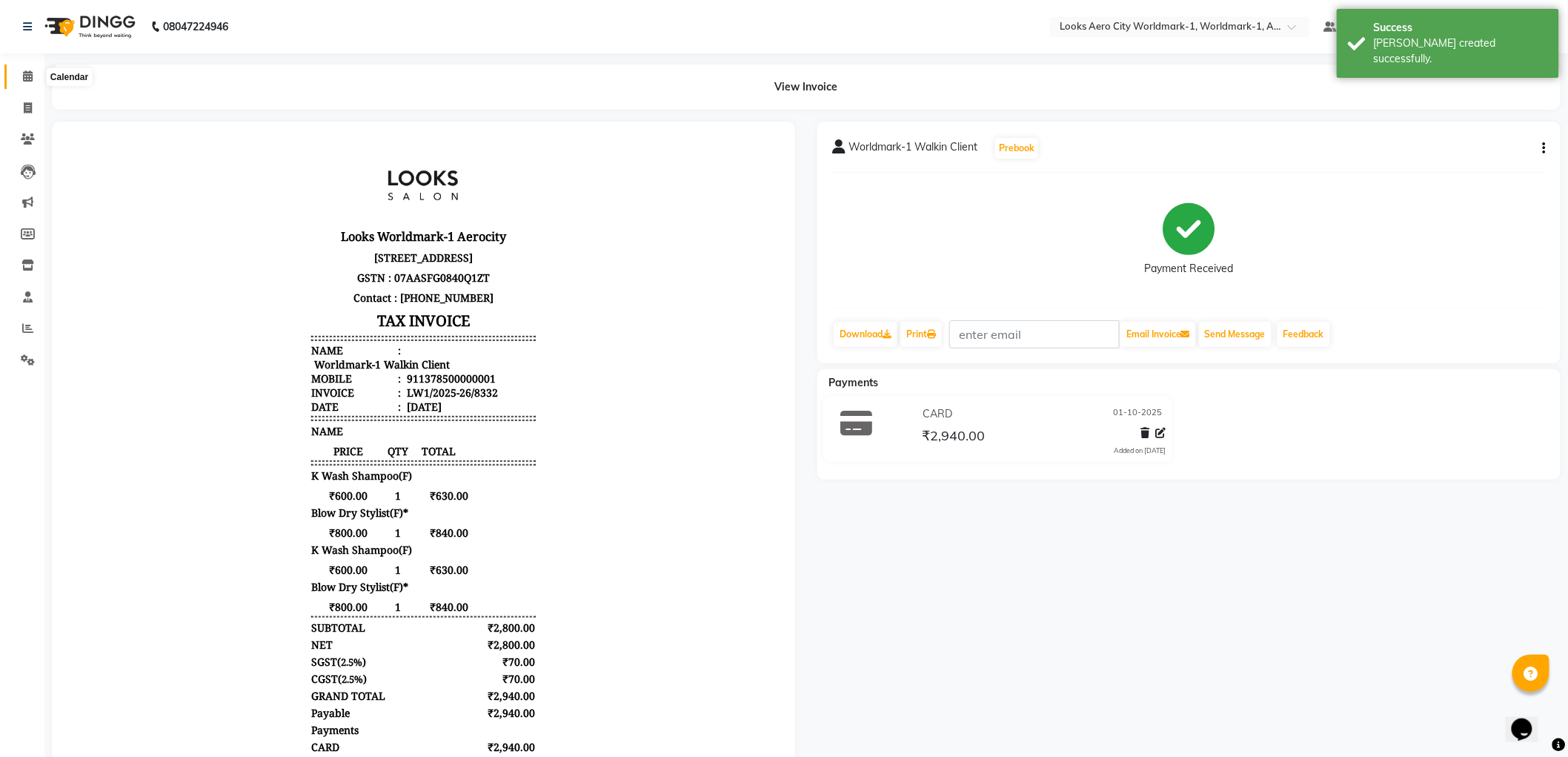
click at [33, 81] on span at bounding box center [27, 77] width 26 height 17
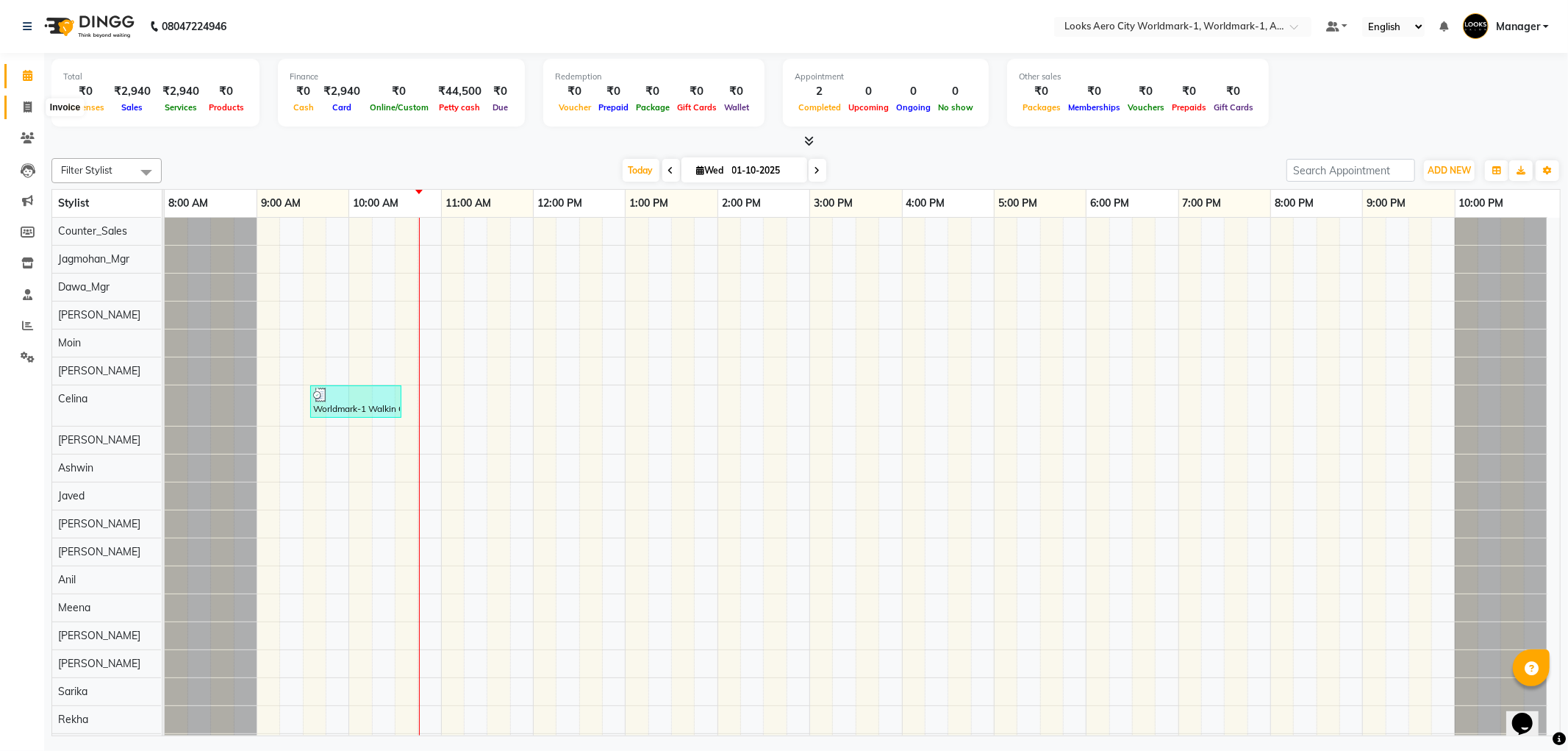
click at [28, 110] on icon at bounding box center [28, 107] width 9 height 11
select select "service"
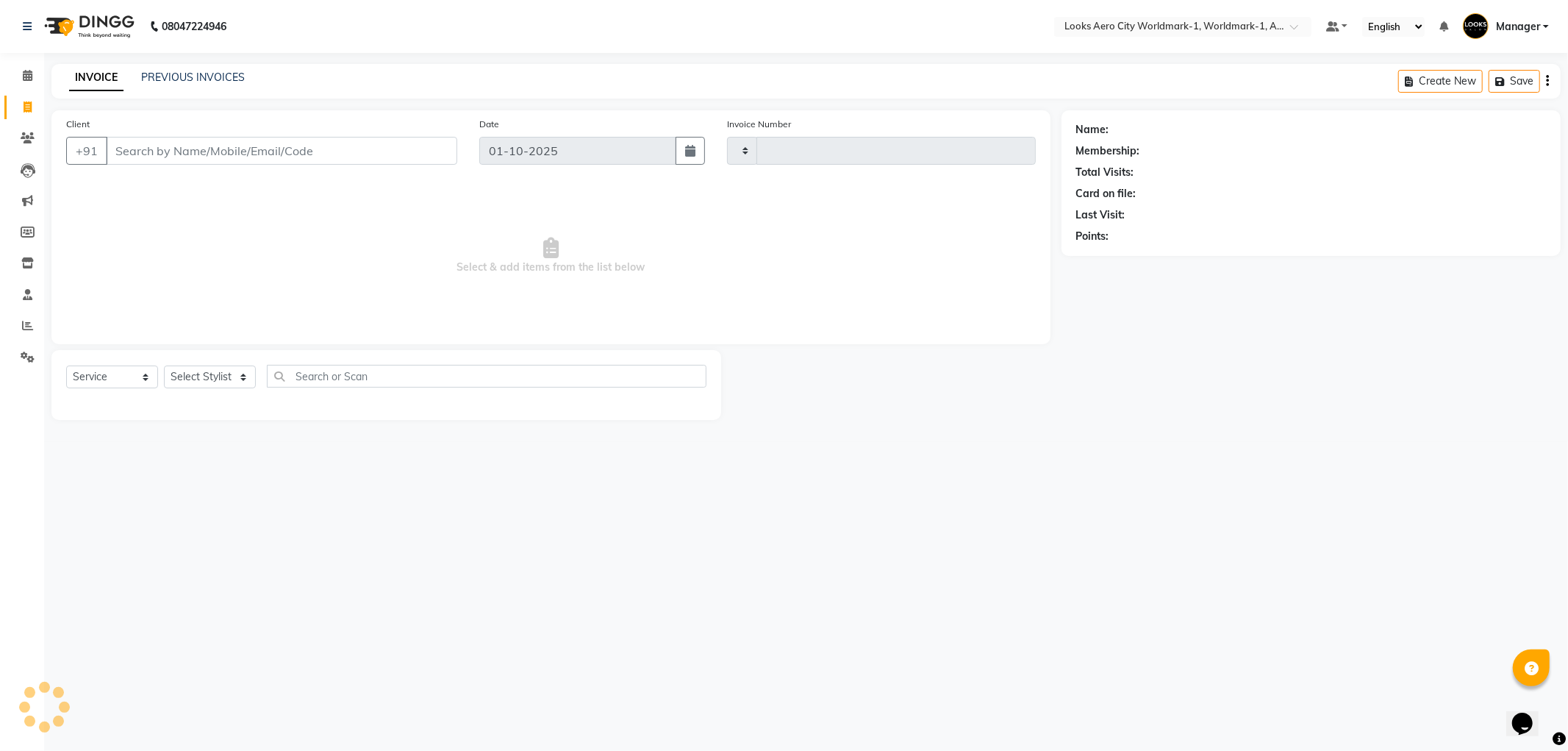
click at [120, 153] on input "Client" at bounding box center [281, 150] width 352 height 28
select select "8573"
type input "8333"
type input "8433759334"
click at [428, 153] on span "Add Client" at bounding box center [419, 150] width 58 height 14
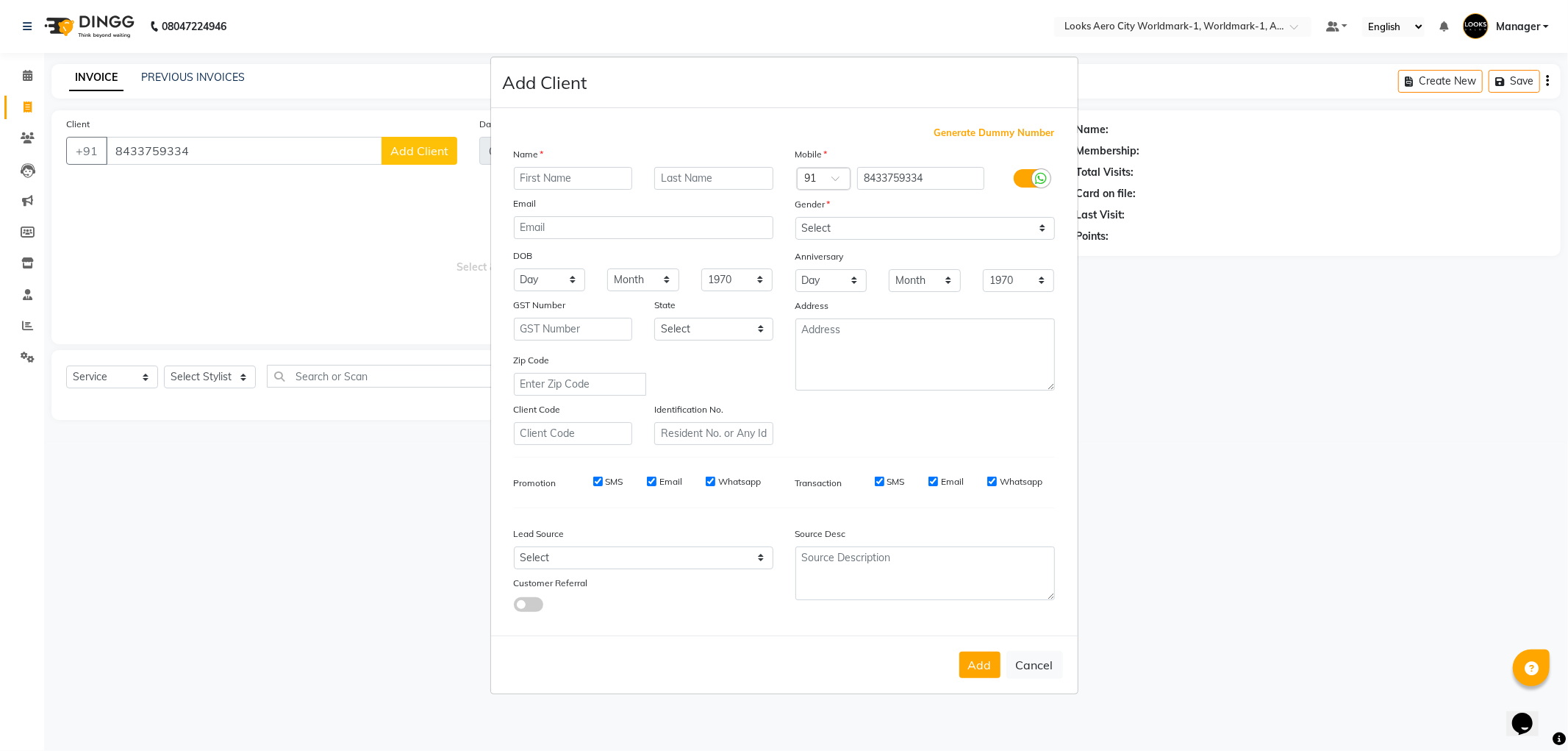
drag, startPoint x: 529, startPoint y: 174, endPoint x: 640, endPoint y: 63, distance: 157.0
click at [532, 172] on input "text" at bounding box center [573, 179] width 119 height 23
type input "nitin"
click at [694, 175] on input "text" at bounding box center [714, 179] width 119 height 23
type input "client"
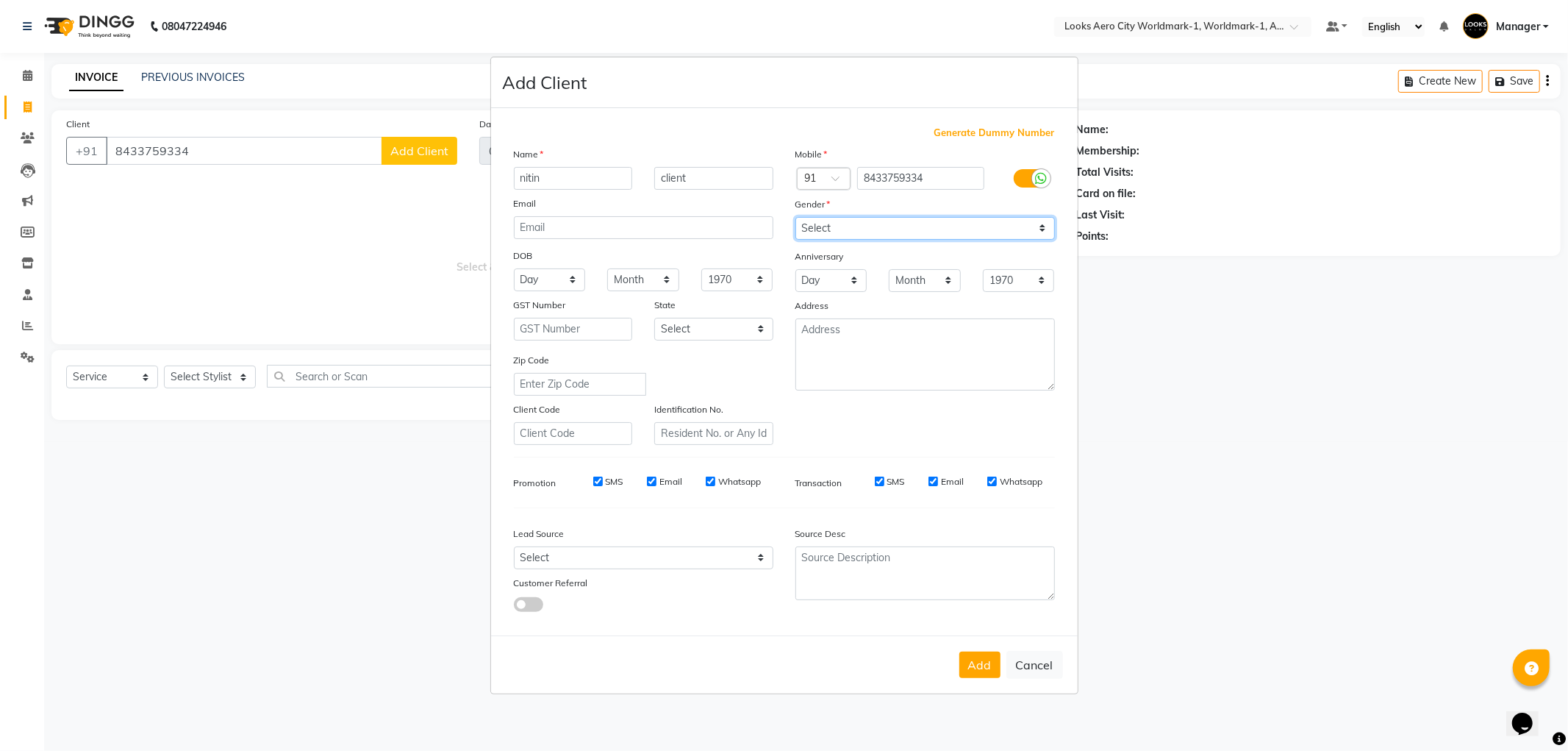
click at [830, 222] on select "Select [DEMOGRAPHIC_DATA] [DEMOGRAPHIC_DATA] Other Prefer Not To Say" at bounding box center [925, 228] width 259 height 23
select select "[DEMOGRAPHIC_DATA]"
click at [795, 217] on select "Select [DEMOGRAPHIC_DATA] [DEMOGRAPHIC_DATA] Other Prefer Not To Say" at bounding box center [925, 228] width 259 height 23
click at [850, 339] on textarea at bounding box center [925, 355] width 259 height 72
type textarea "Aerocity"
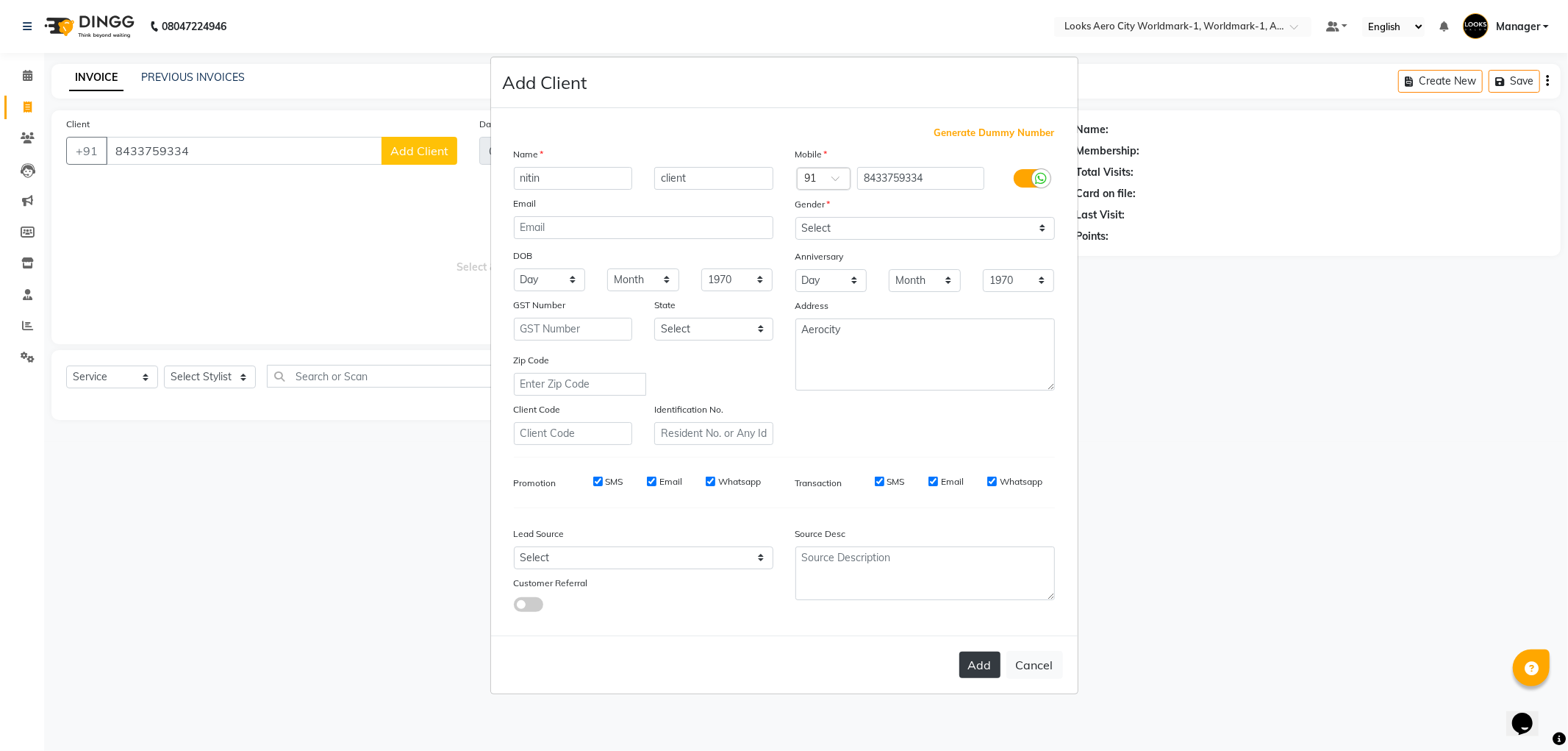
click at [987, 669] on button "Add" at bounding box center [980, 665] width 41 height 27
select select
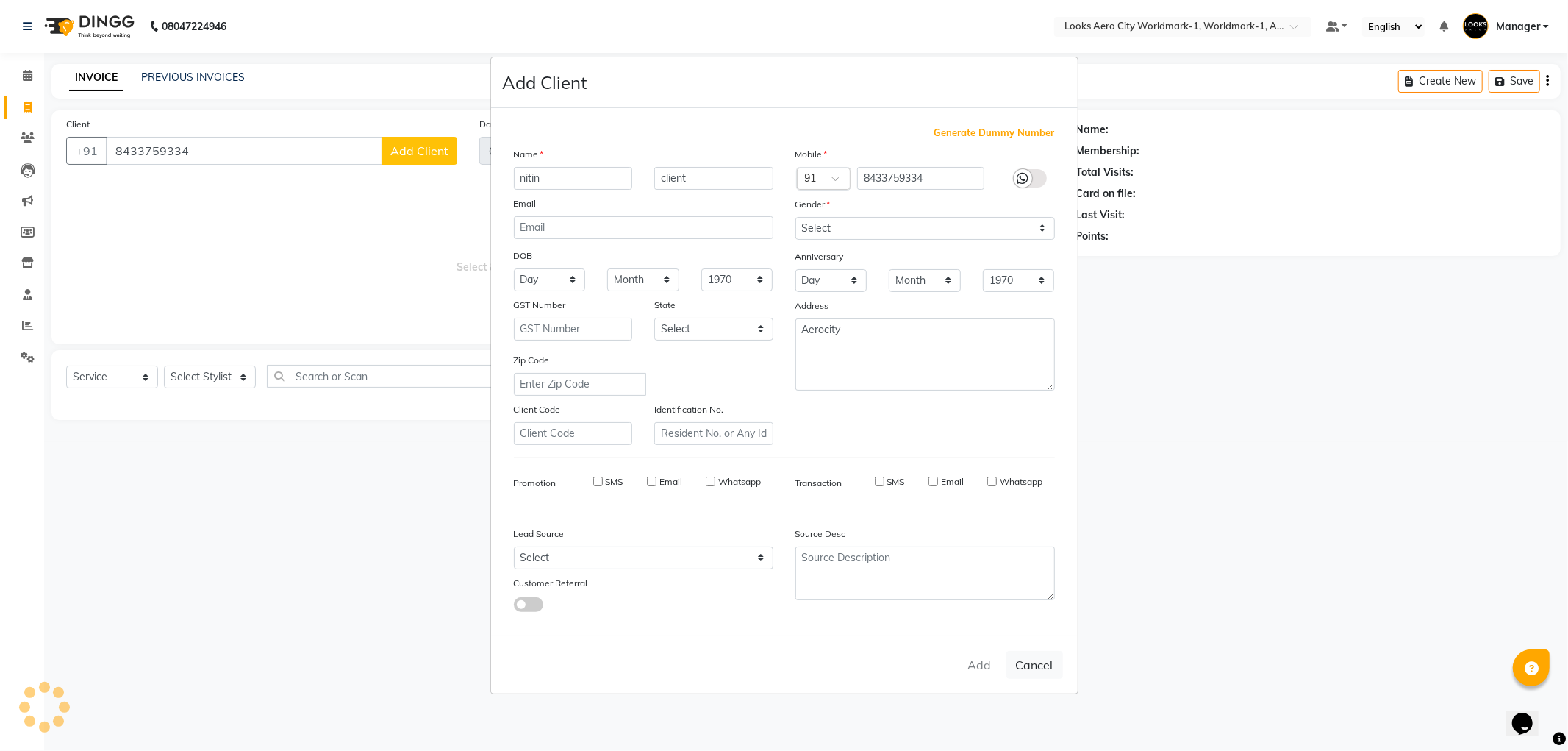
select select
checkbox input "false"
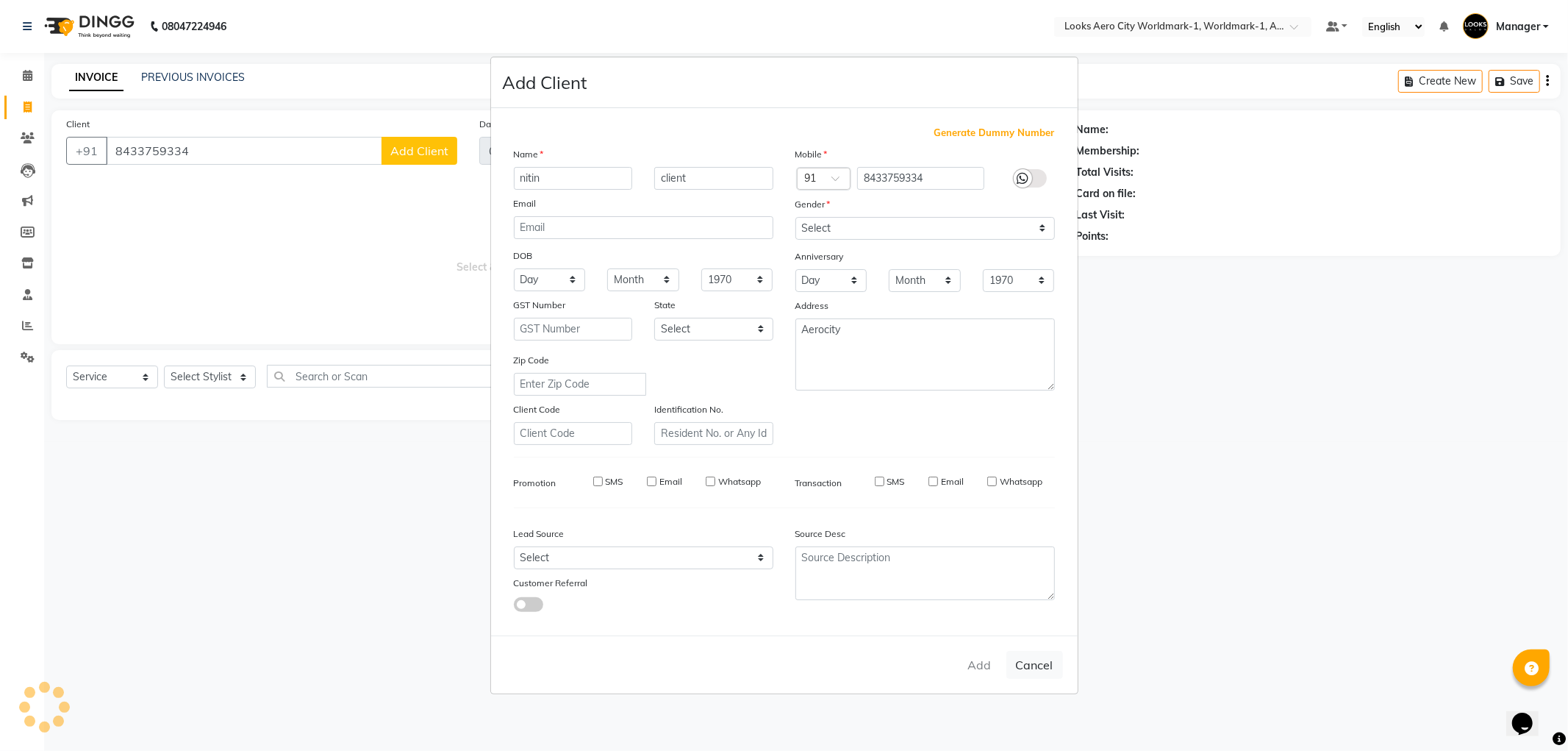
checkbox input "false"
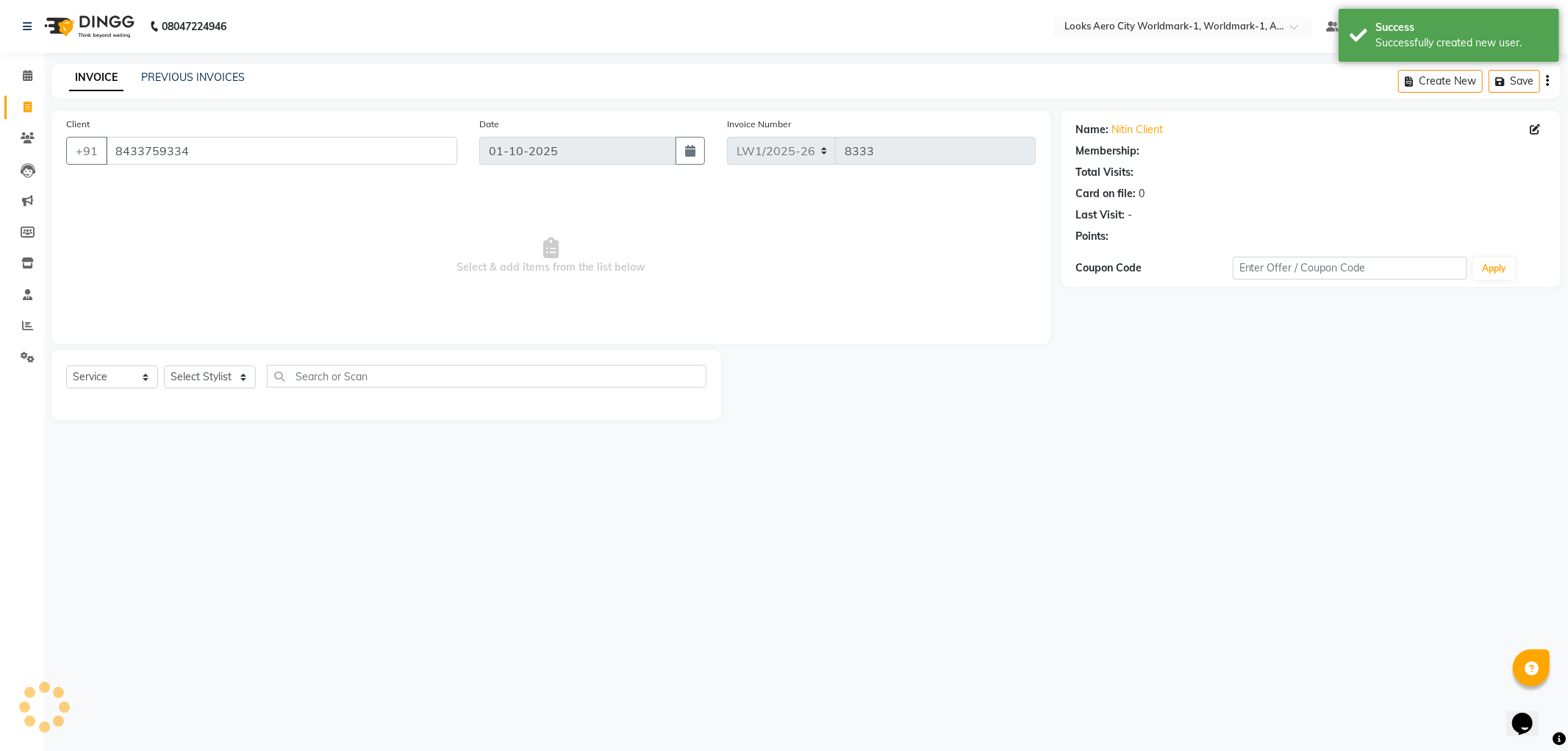
select select "1: Object"
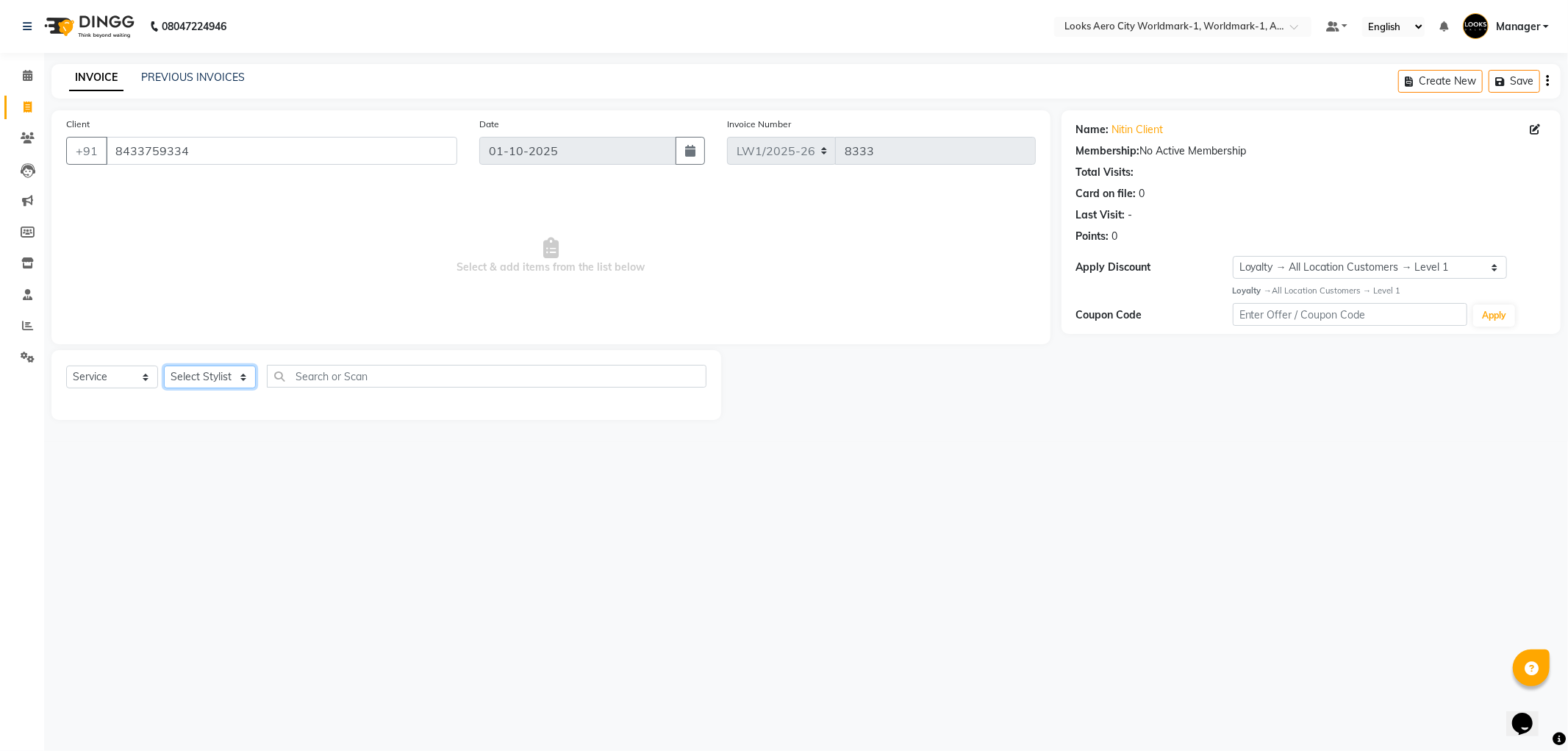
click at [248, 386] on select "Select Stylist [PERSON_NAME] [PERSON_NAME] [PERSON_NAME] [PERSON_NAME] Counter_…" at bounding box center [210, 377] width 92 height 23
select select "84544"
click at [164, 366] on select "Select Stylist [PERSON_NAME] [PERSON_NAME] [PERSON_NAME] [PERSON_NAME] Counter_…" at bounding box center [210, 377] width 92 height 23
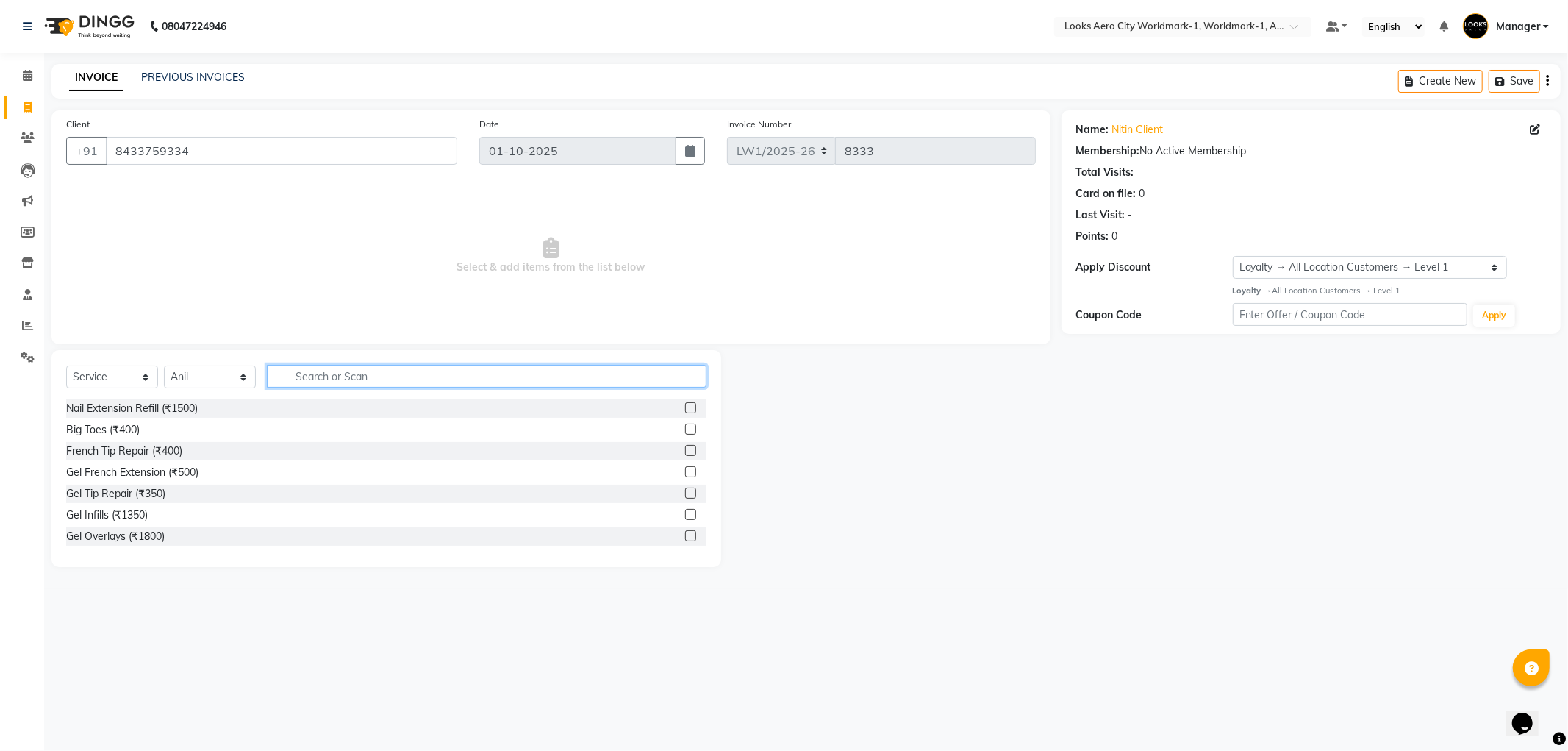
click at [341, 372] on input "text" at bounding box center [487, 376] width 440 height 23
type input "cut"
click at [685, 431] on label at bounding box center [691, 430] width 11 height 11
click at [685, 431] on input "checkbox" at bounding box center [690, 430] width 10 height 10
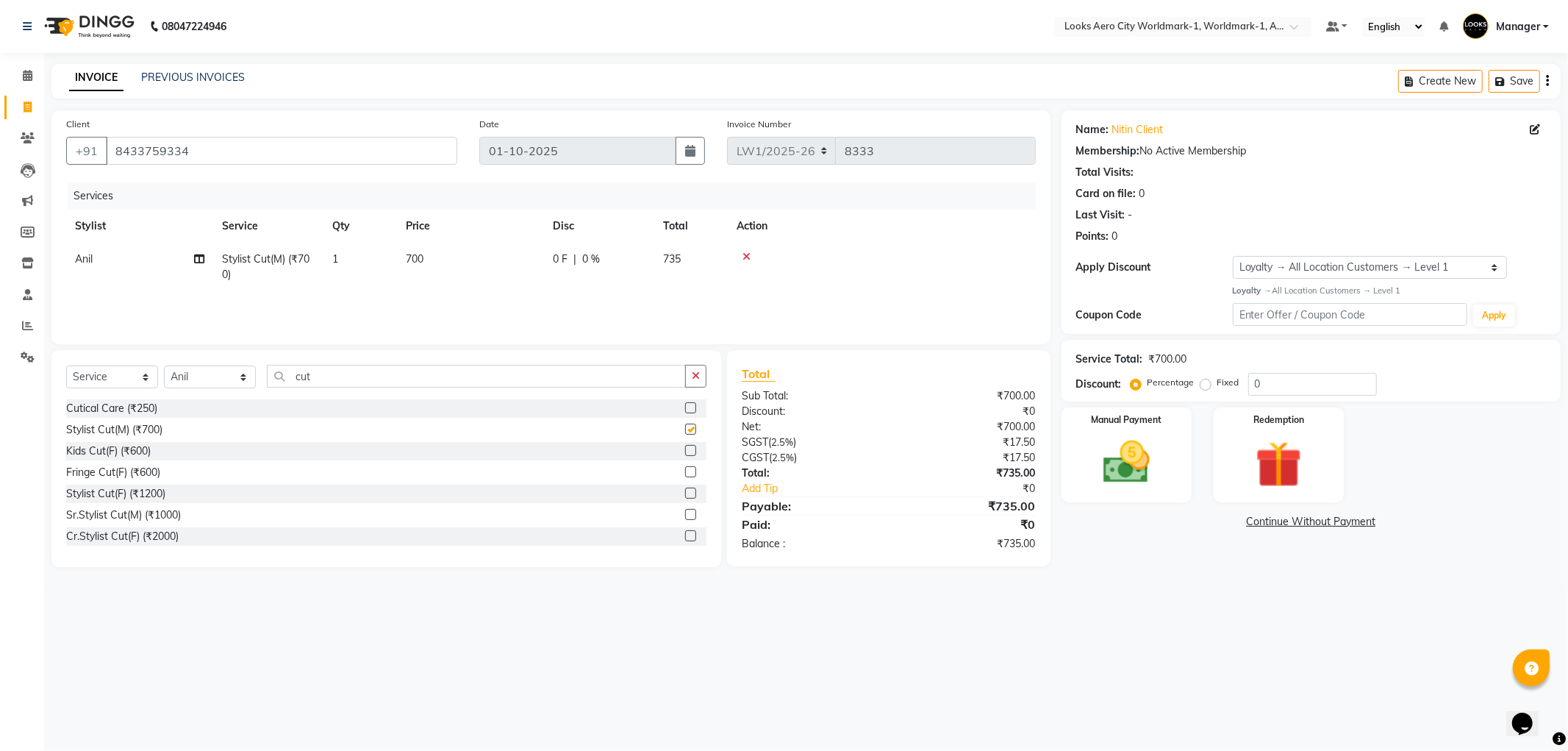
checkbox input "false"
click at [472, 268] on td "700" at bounding box center [470, 266] width 147 height 48
select select "84544"
click at [512, 255] on input "700" at bounding box center [540, 263] width 129 height 23
type input "7"
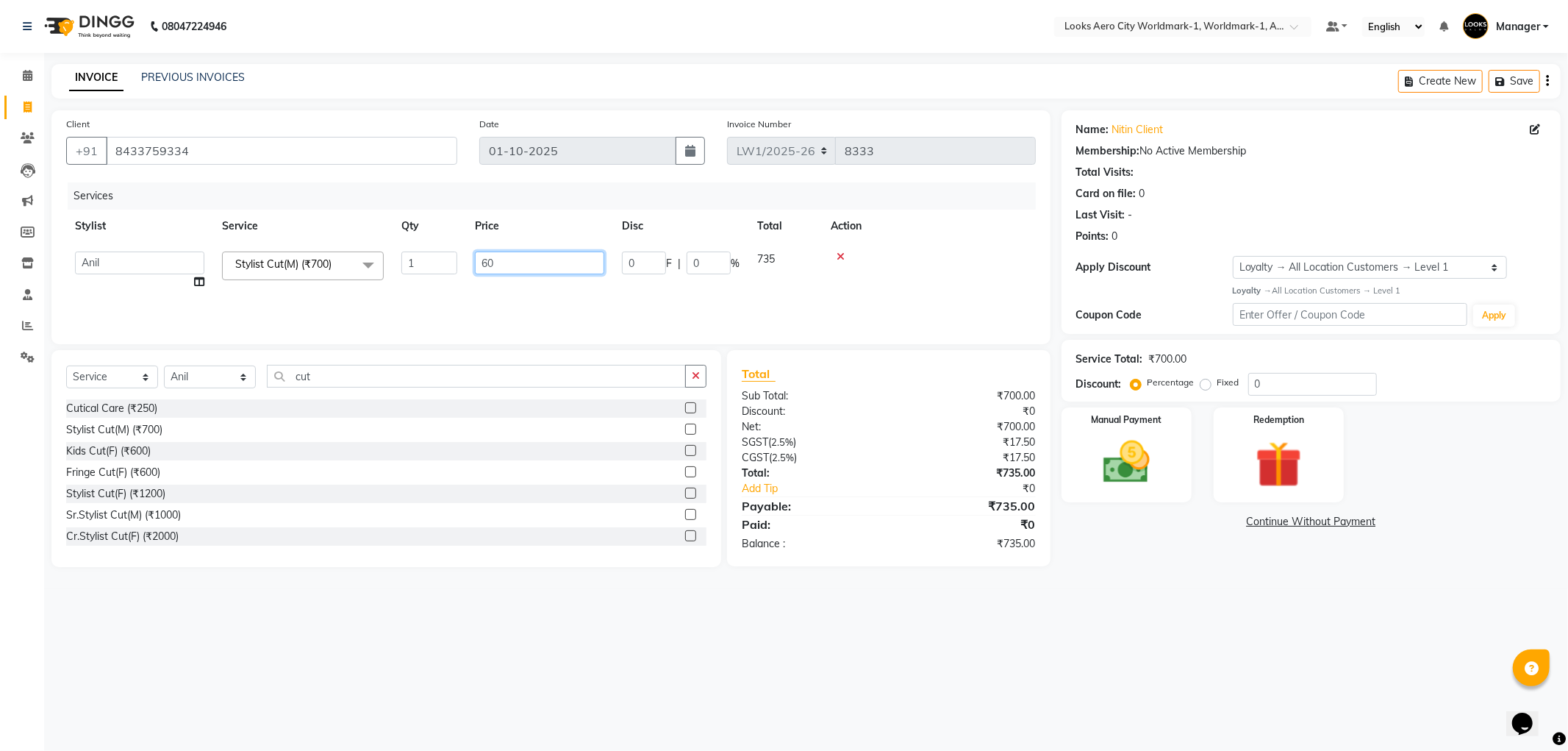
type input "600"
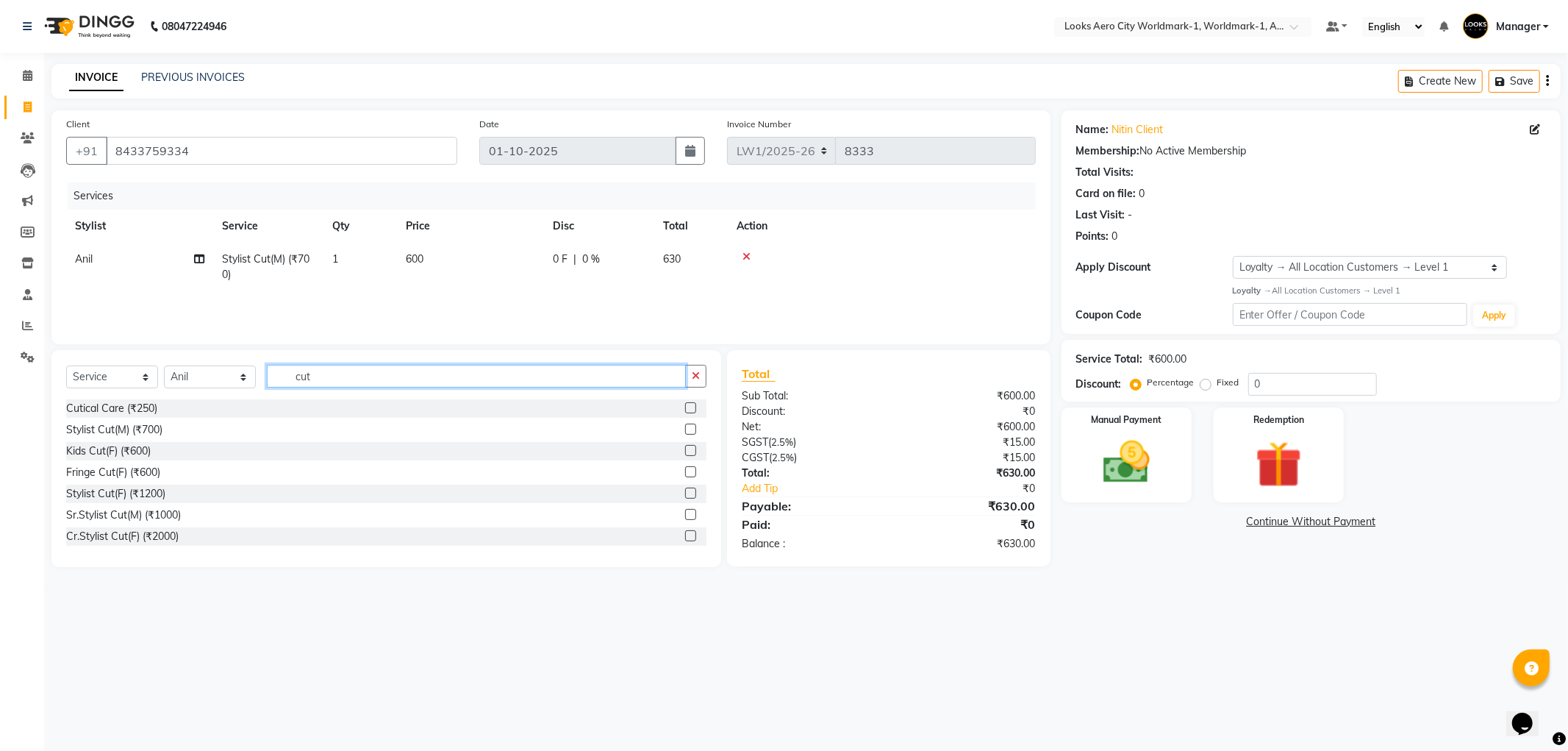
click at [349, 373] on input "cut" at bounding box center [476, 376] width 419 height 23
type input "c"
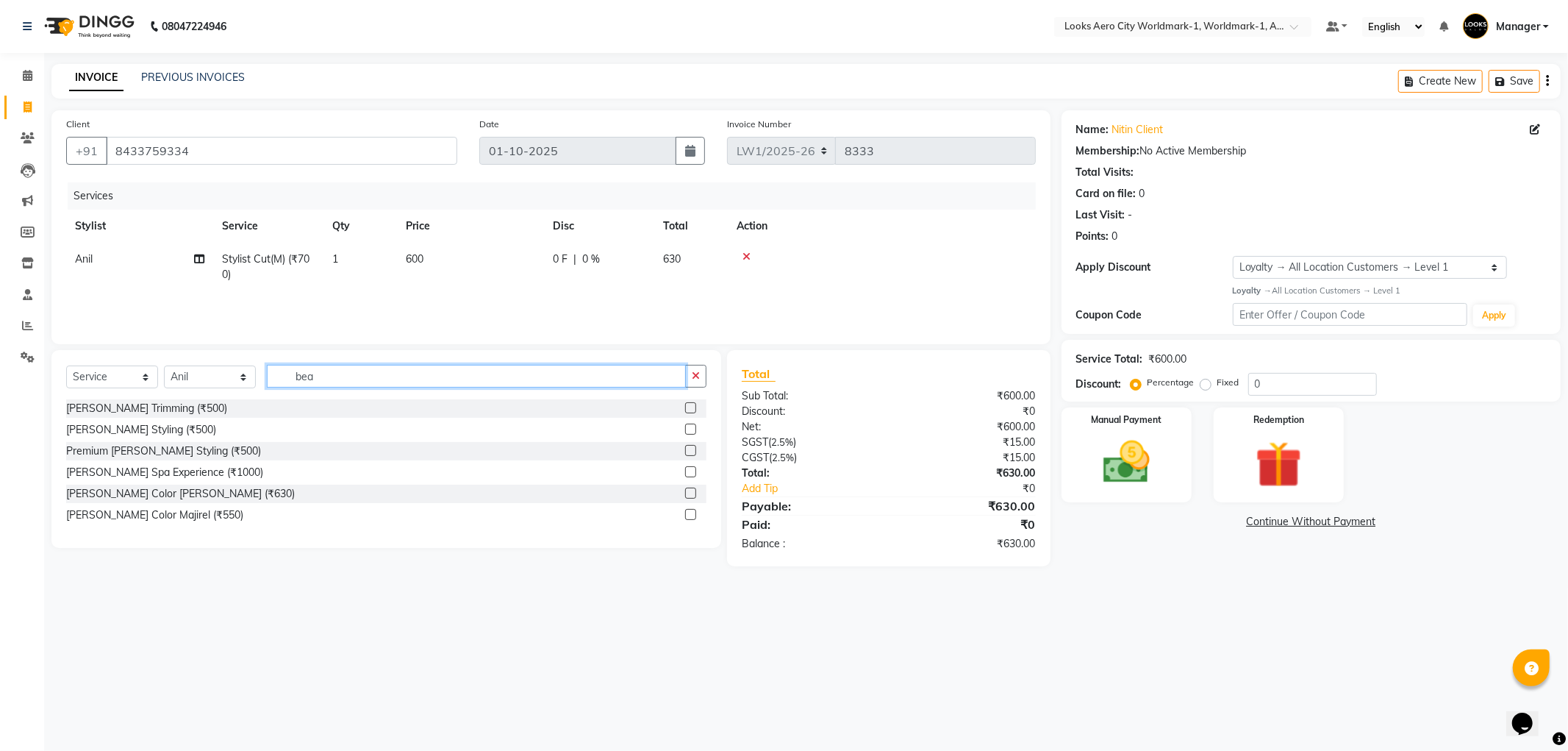
type input "bea"
click at [687, 406] on label at bounding box center [691, 408] width 11 height 11
click at [687, 406] on input "checkbox" at bounding box center [690, 409] width 10 height 10
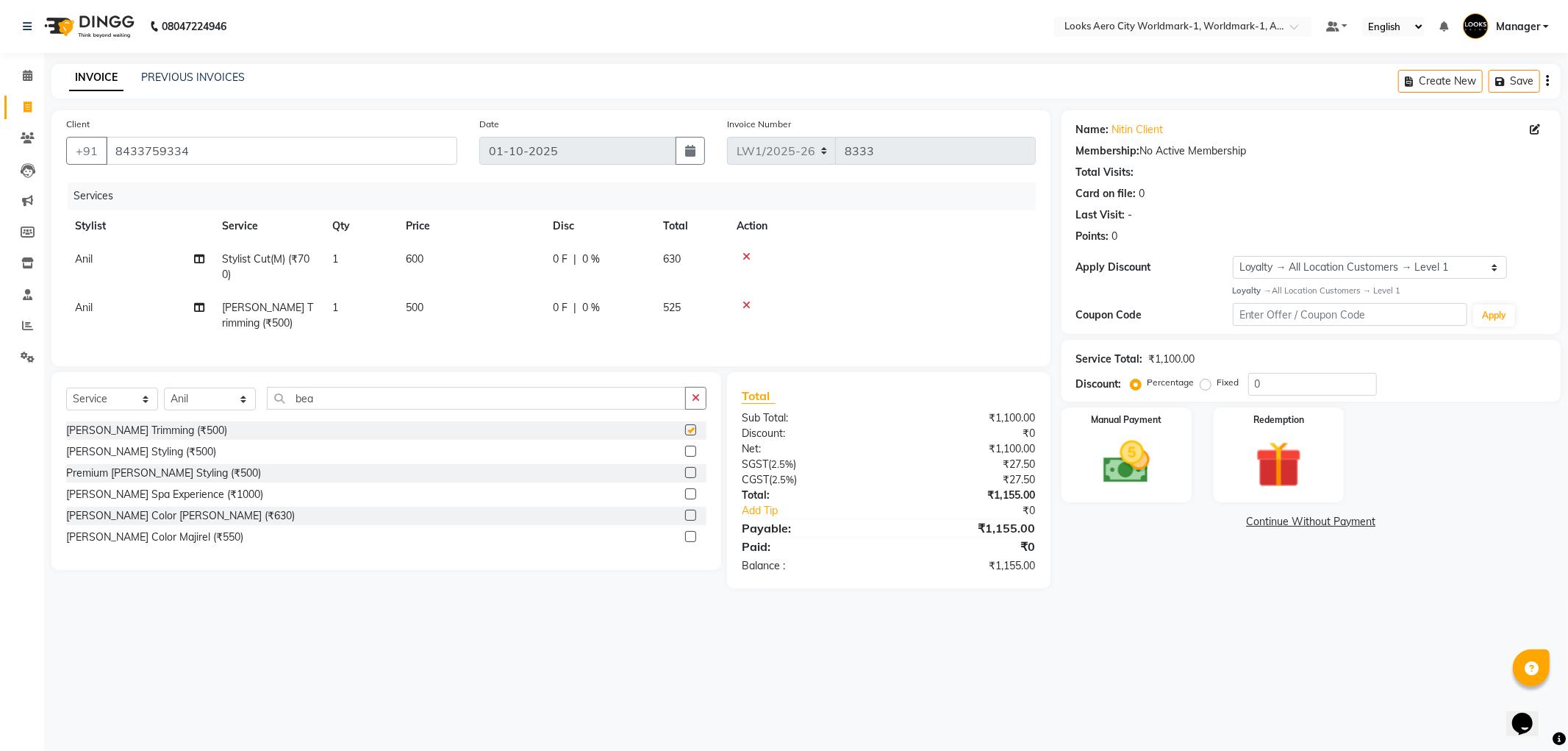
checkbox input "false"
click at [453, 318] on td "500" at bounding box center [470, 315] width 147 height 48
select select "84544"
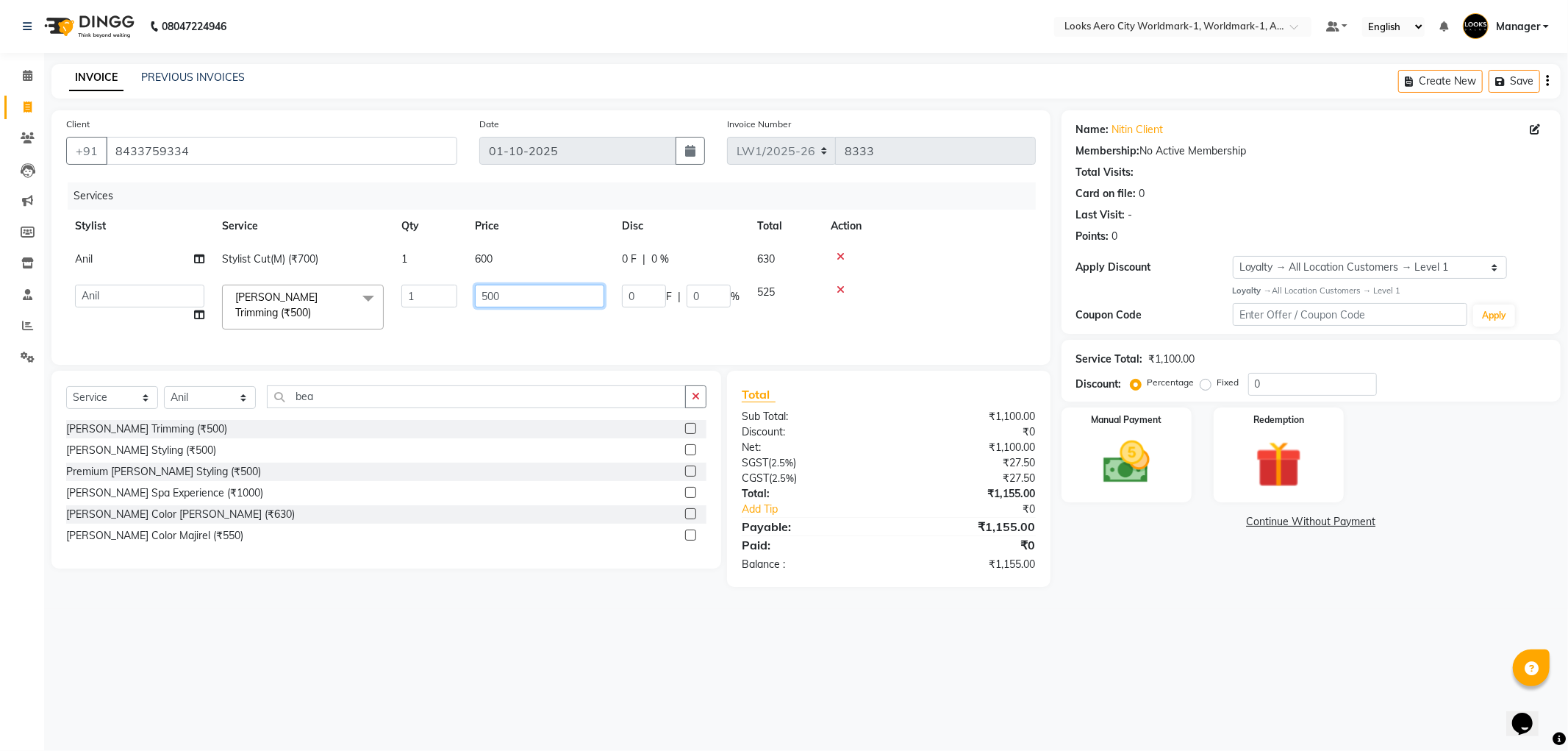
click at [534, 298] on input "500" at bounding box center [540, 296] width 129 height 23
type input "5"
type input "400"
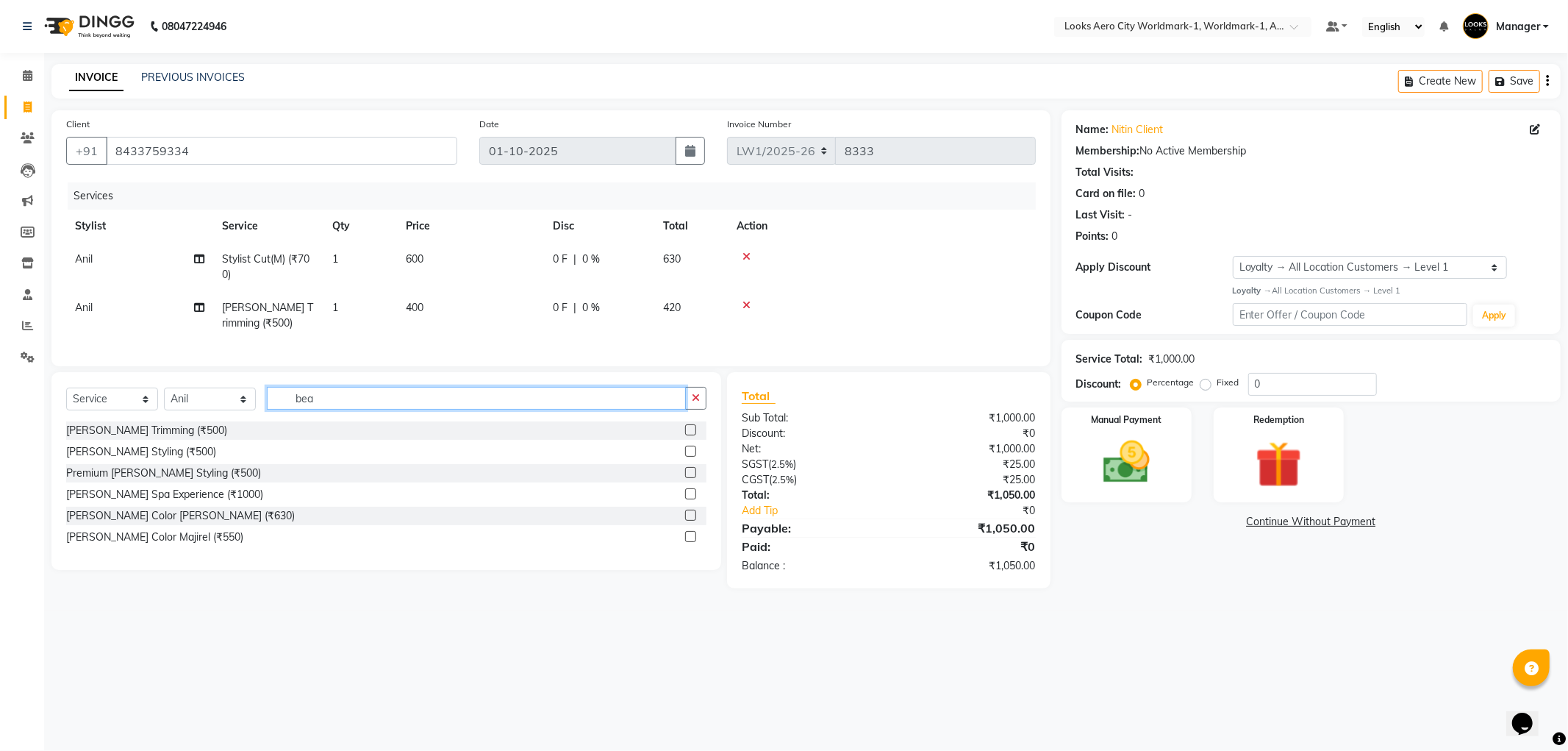
click at [372, 408] on input "bea" at bounding box center [476, 398] width 419 height 23
type input "b"
type input "colo"
click at [685, 564] on label at bounding box center [691, 558] width 11 height 11
click at [685, 564] on input "checkbox" at bounding box center [690, 559] width 10 height 10
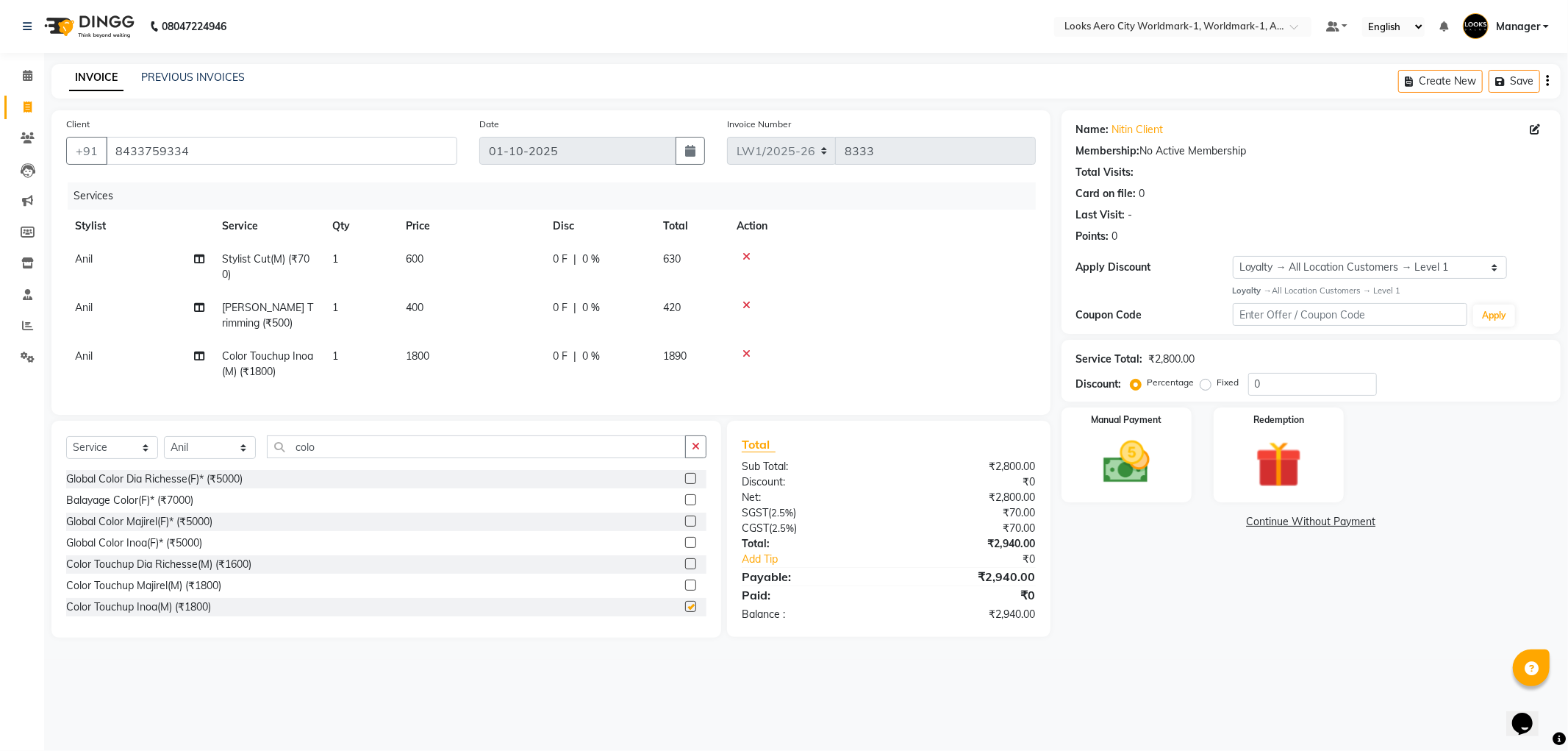
checkbox input "false"
click at [460, 370] on td "1800" at bounding box center [470, 363] width 147 height 48
select select "84544"
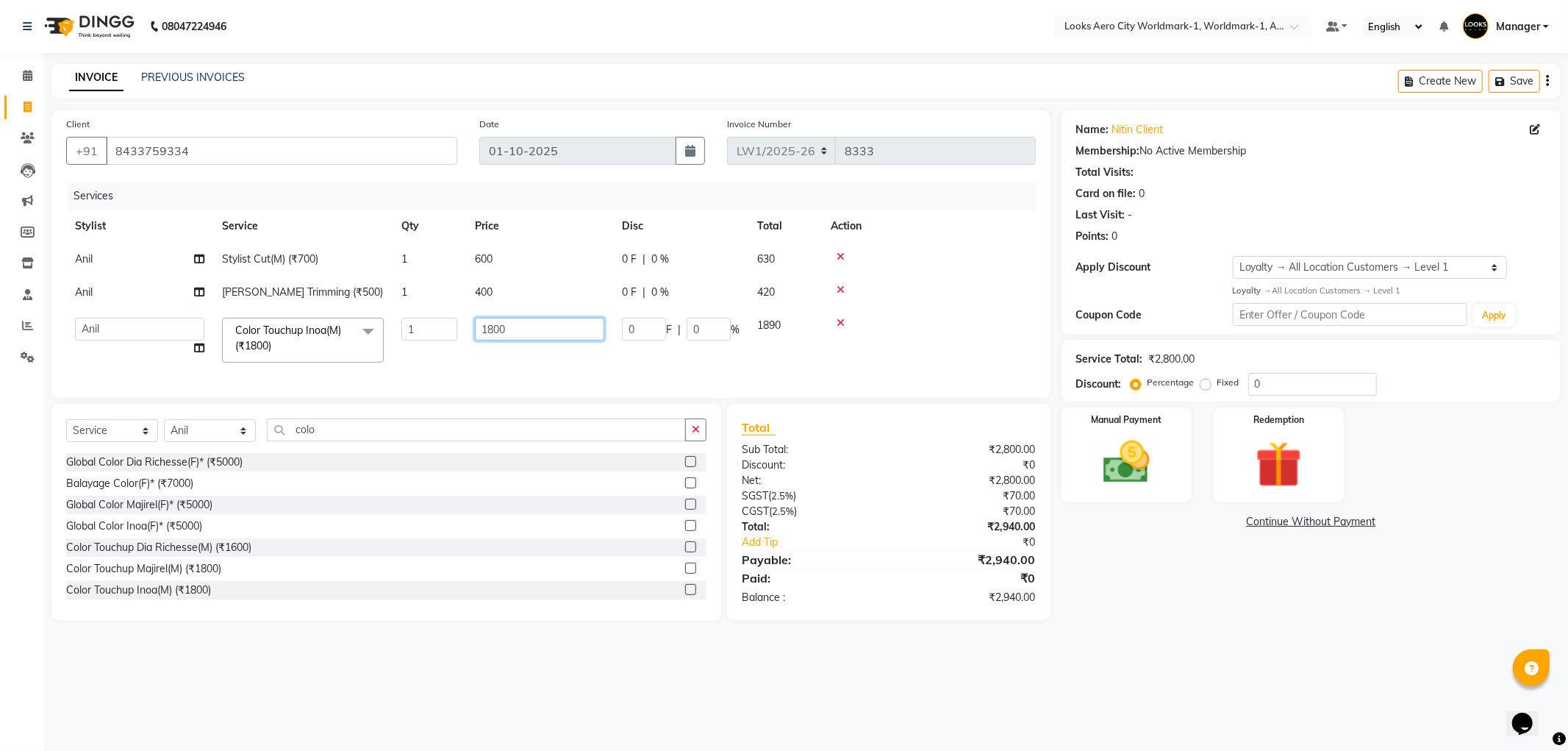
click at [538, 329] on input "1800" at bounding box center [540, 329] width 129 height 23
type input "1"
type input "1500"
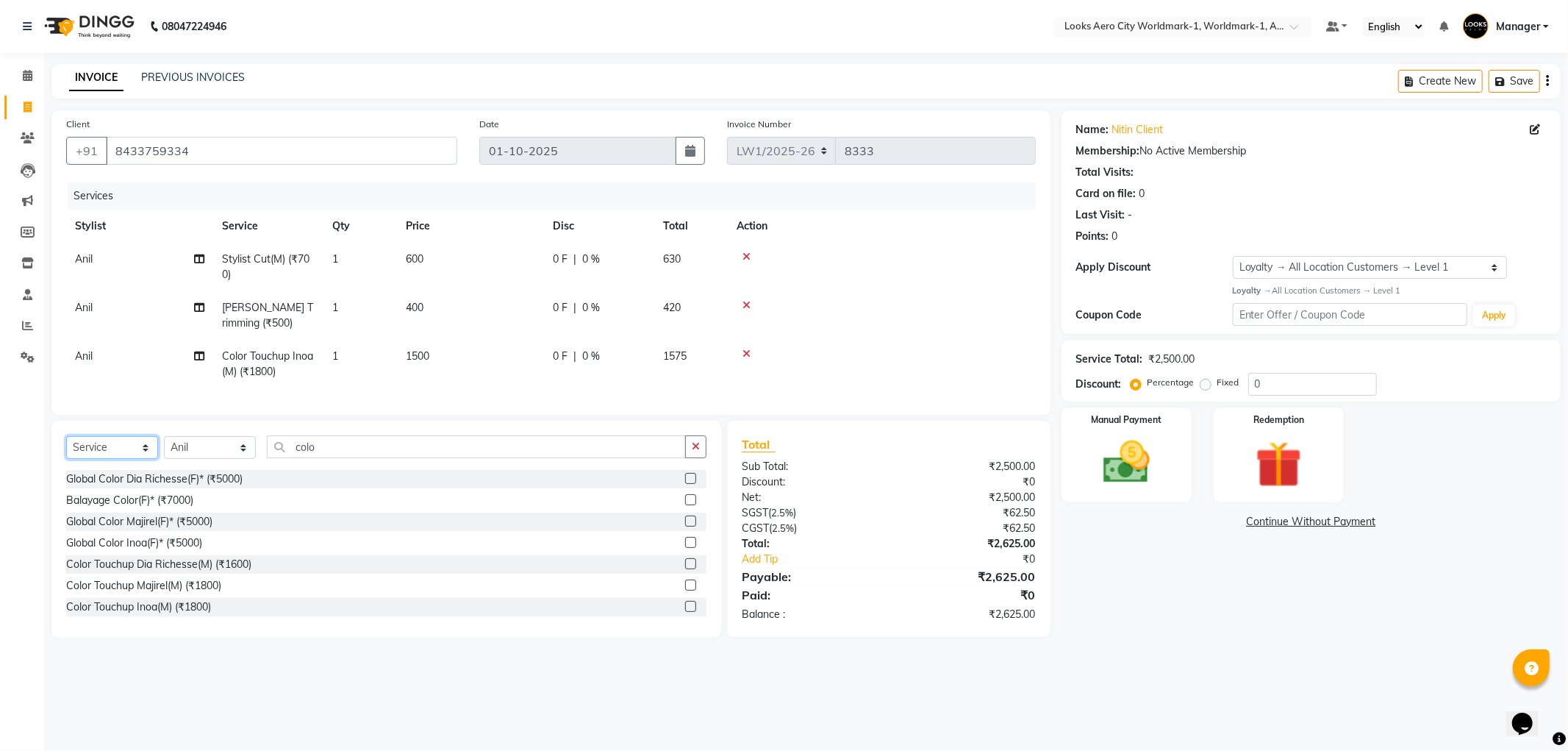
click at [143, 459] on select "Select Service Product Membership Package Voucher Prepaid Gift Card" at bounding box center [112, 448] width 92 height 23
select select "product"
click at [67, 449] on select "Select Service Product Membership Package Voucher Prepaid Gift Card" at bounding box center [112, 448] width 92 height 23
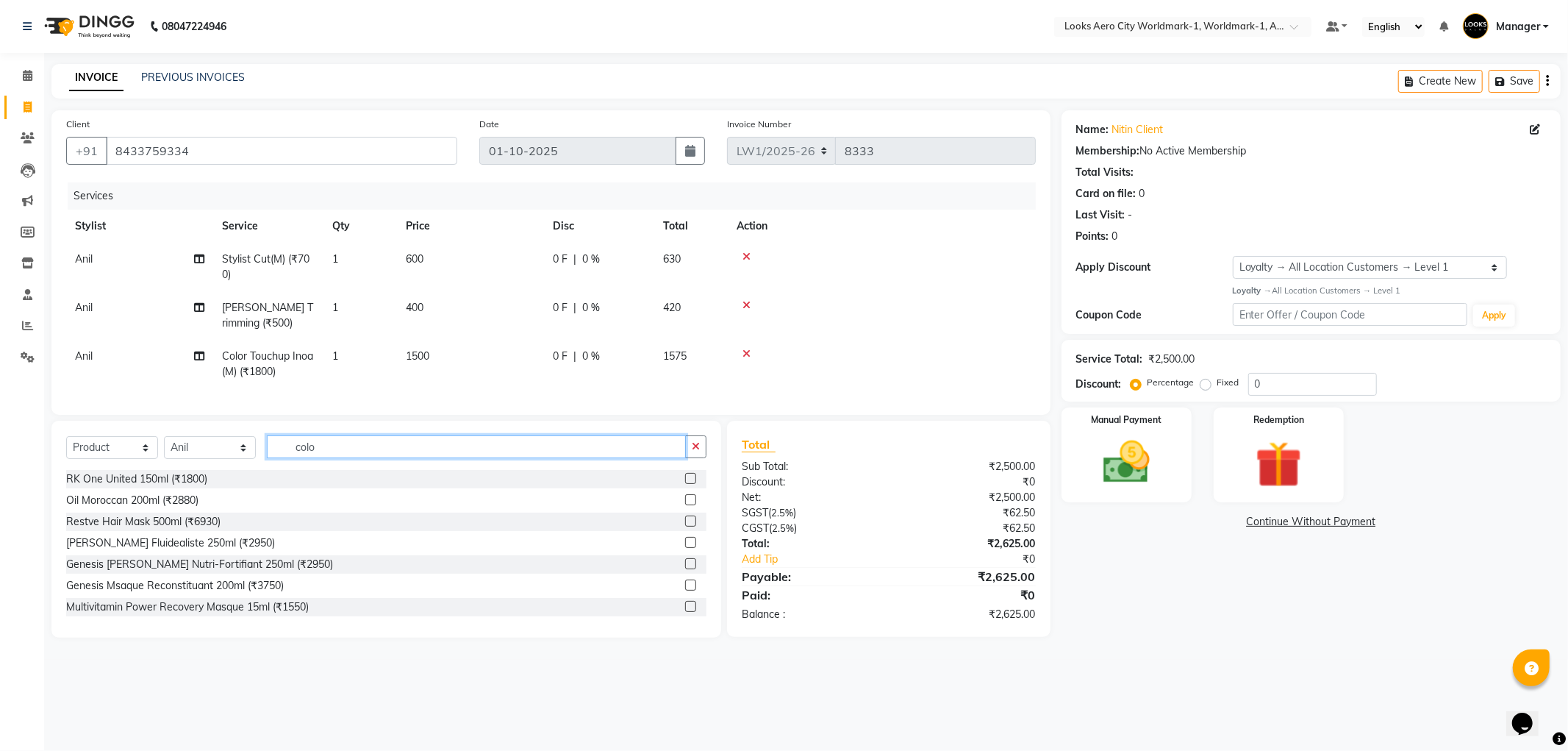
click at [339, 458] on input "colo" at bounding box center [476, 447] width 419 height 23
type input "c"
type input "7640153995087"
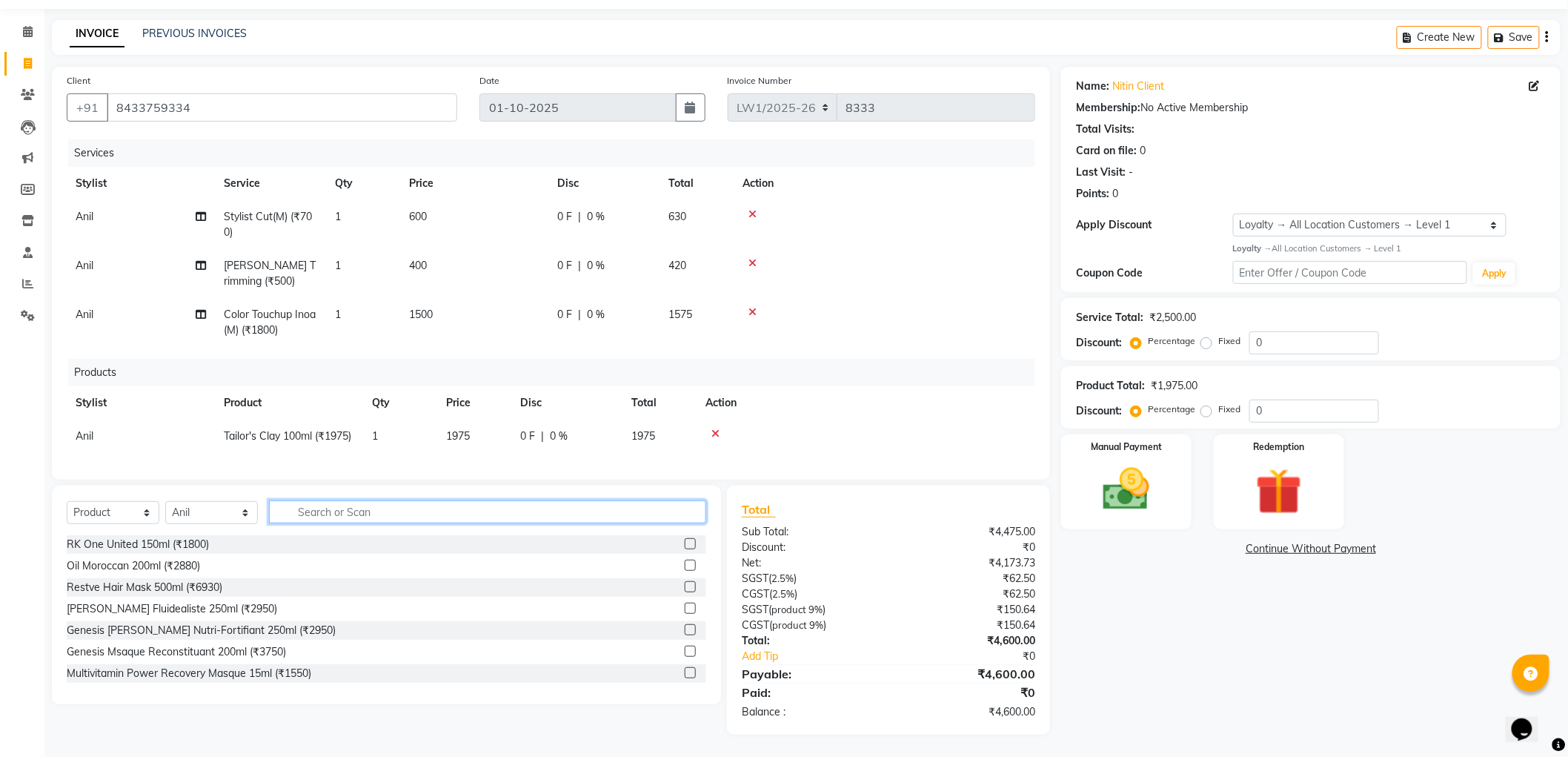
scroll to position [72, 0]
click at [1145, 470] on img at bounding box center [1126, 490] width 79 height 56
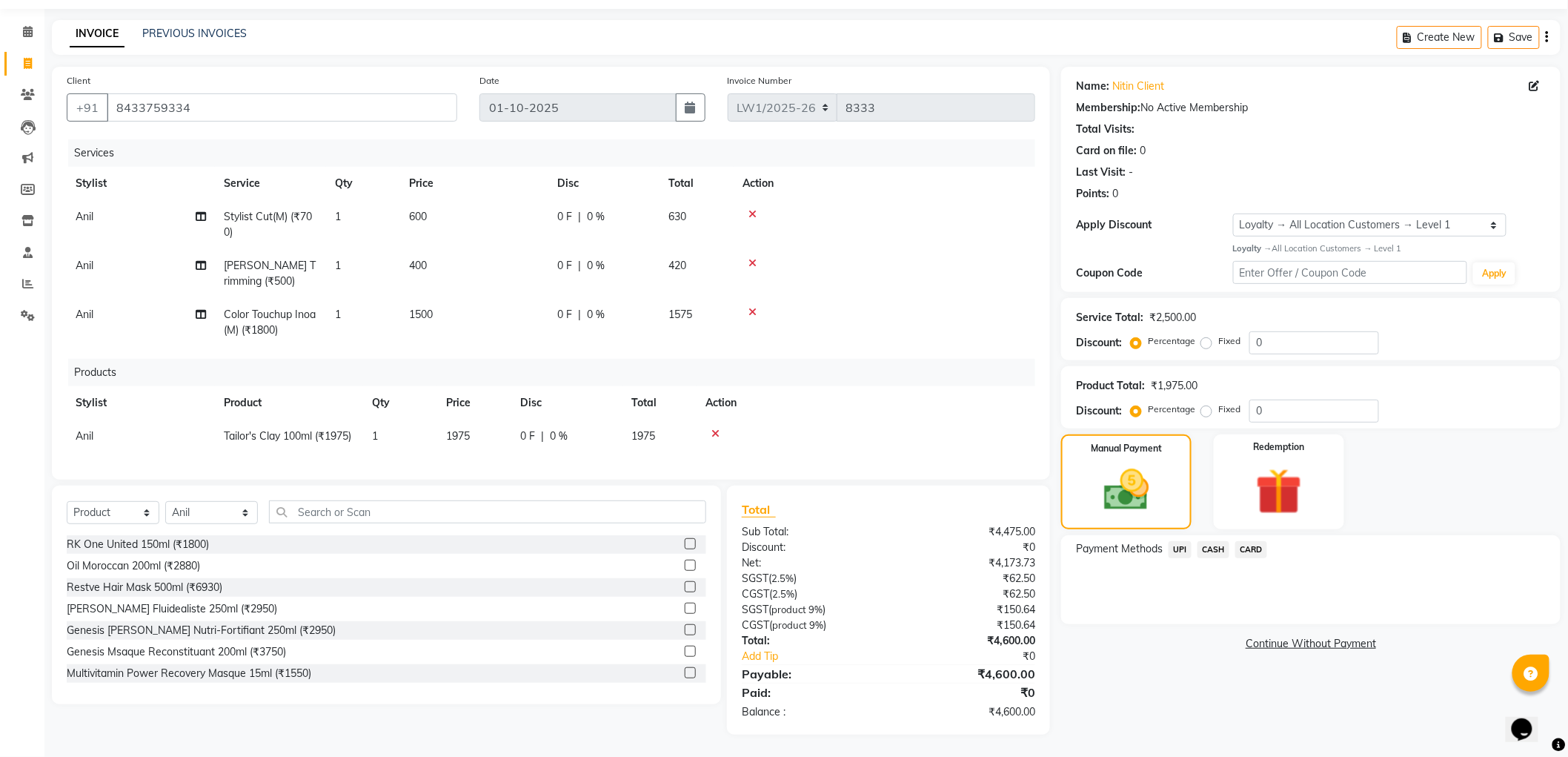
click at [1179, 541] on span "UPI" at bounding box center [1180, 550] width 23 height 17
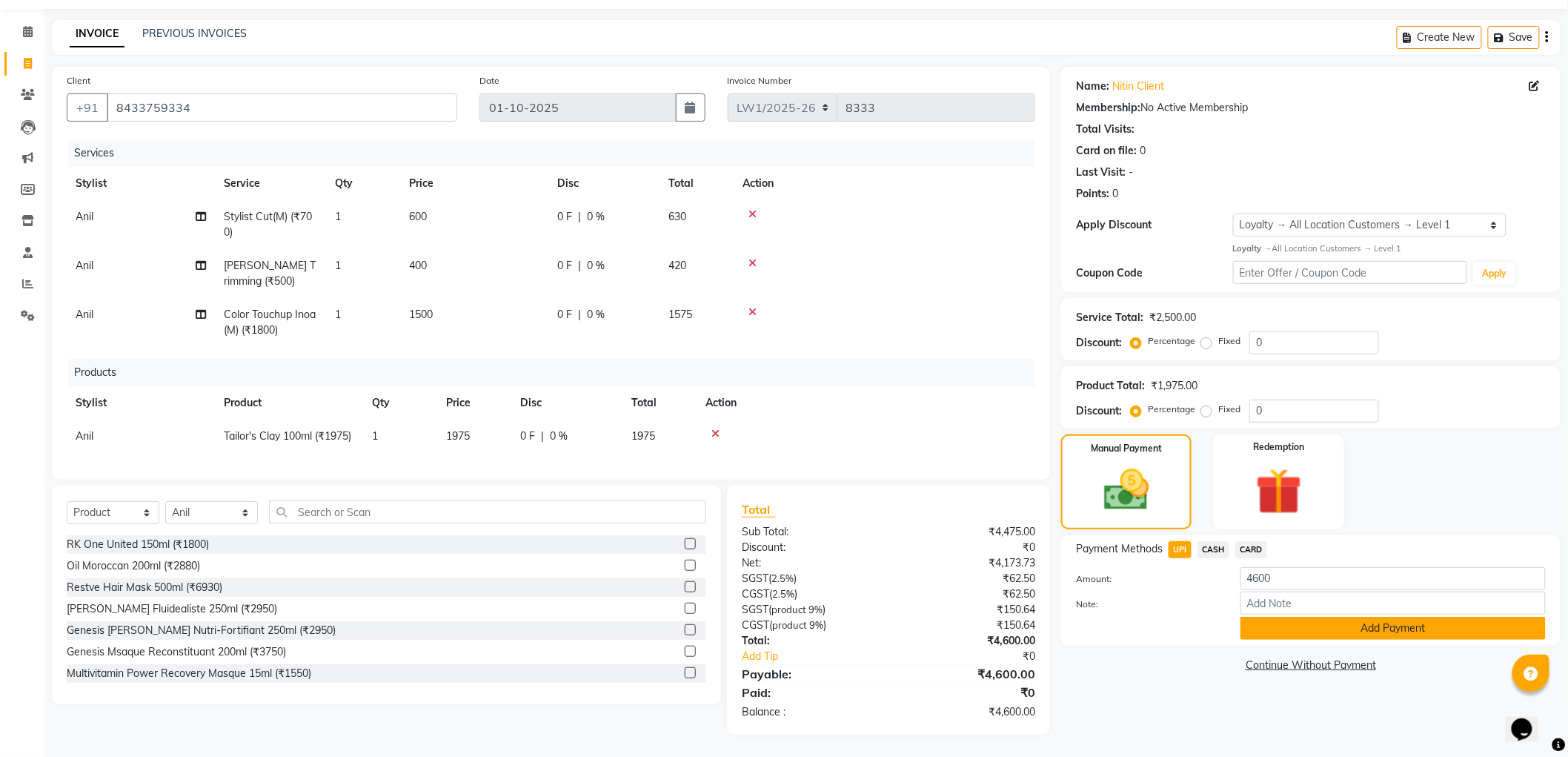
click at [1262, 617] on button "Add Payment" at bounding box center [1393, 629] width 306 height 23
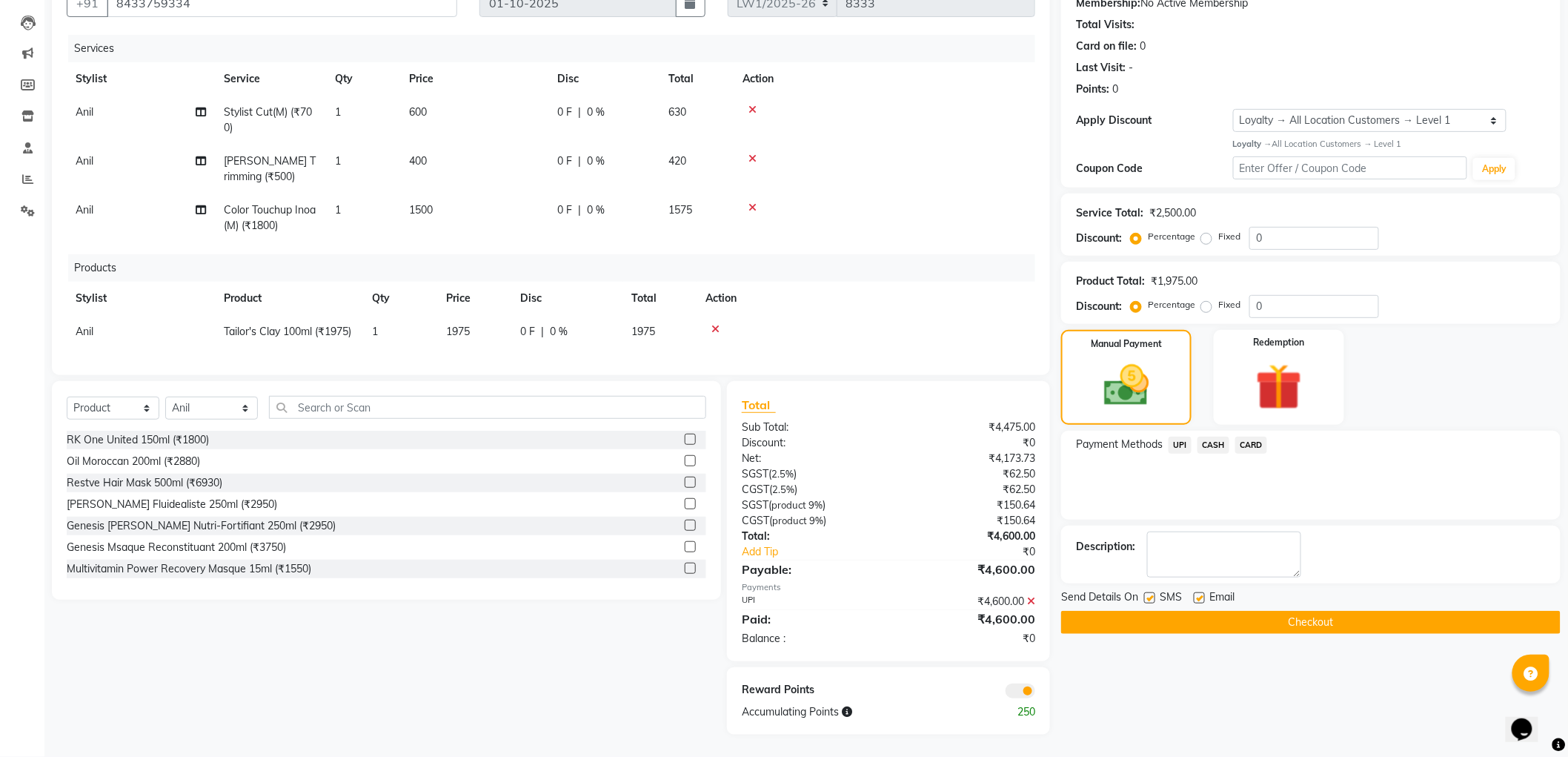
scroll to position [176, 0]
click at [1227, 611] on button "Checkout" at bounding box center [1310, 623] width 499 height 23
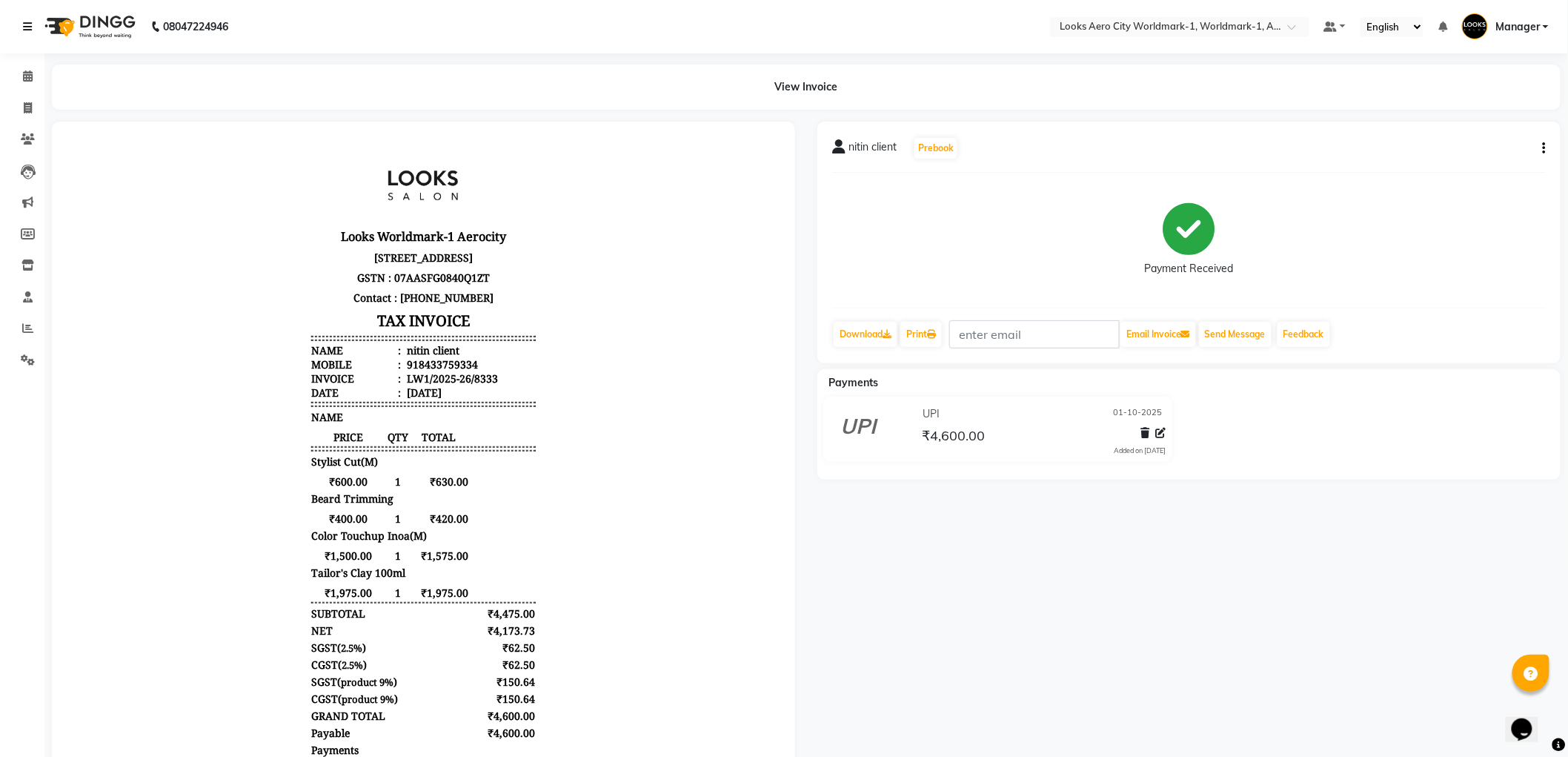
click at [24, 18] on link at bounding box center [30, 26] width 14 height 41
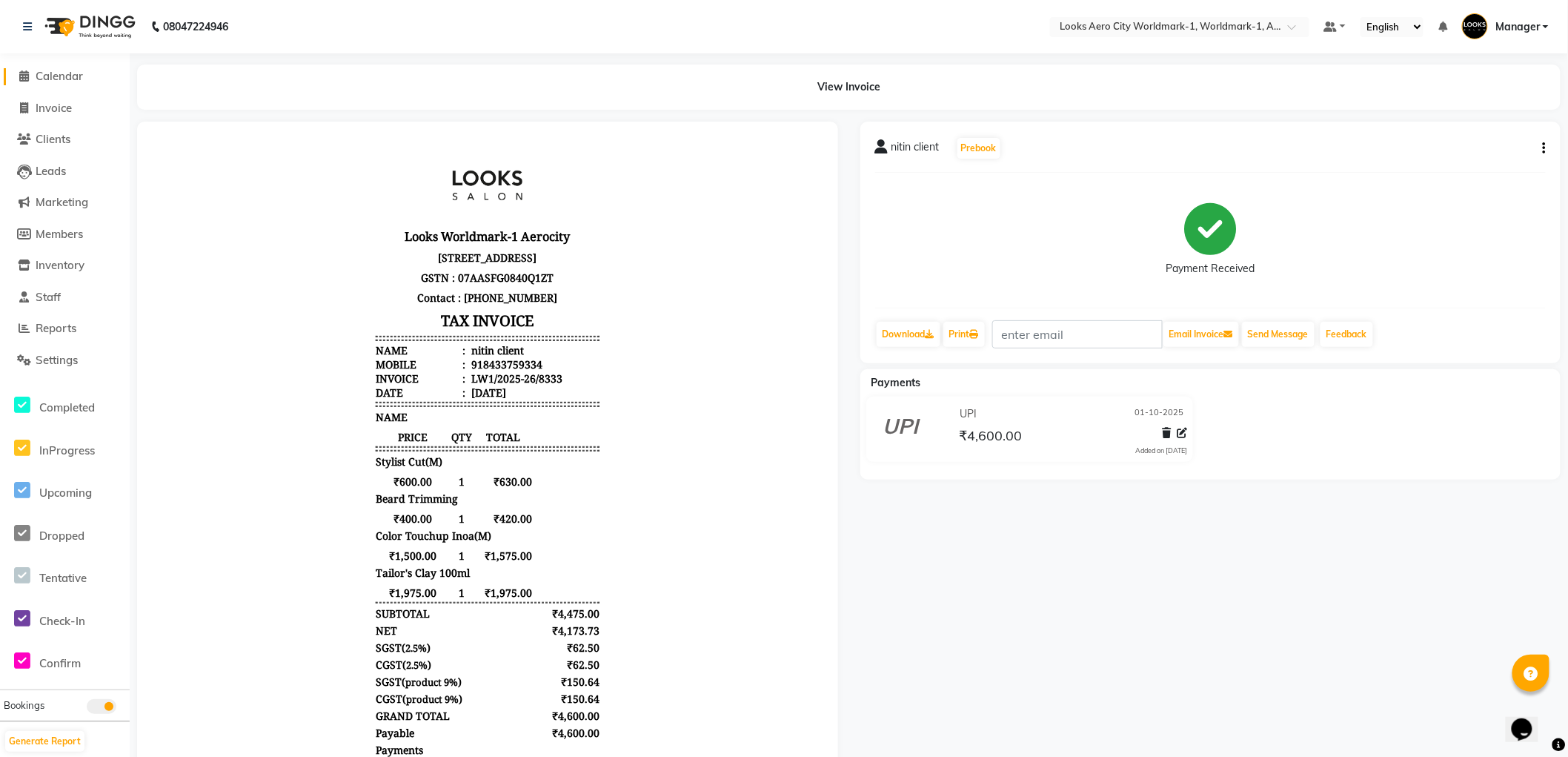
click at [54, 72] on span "Calendar" at bounding box center [59, 76] width 48 height 14
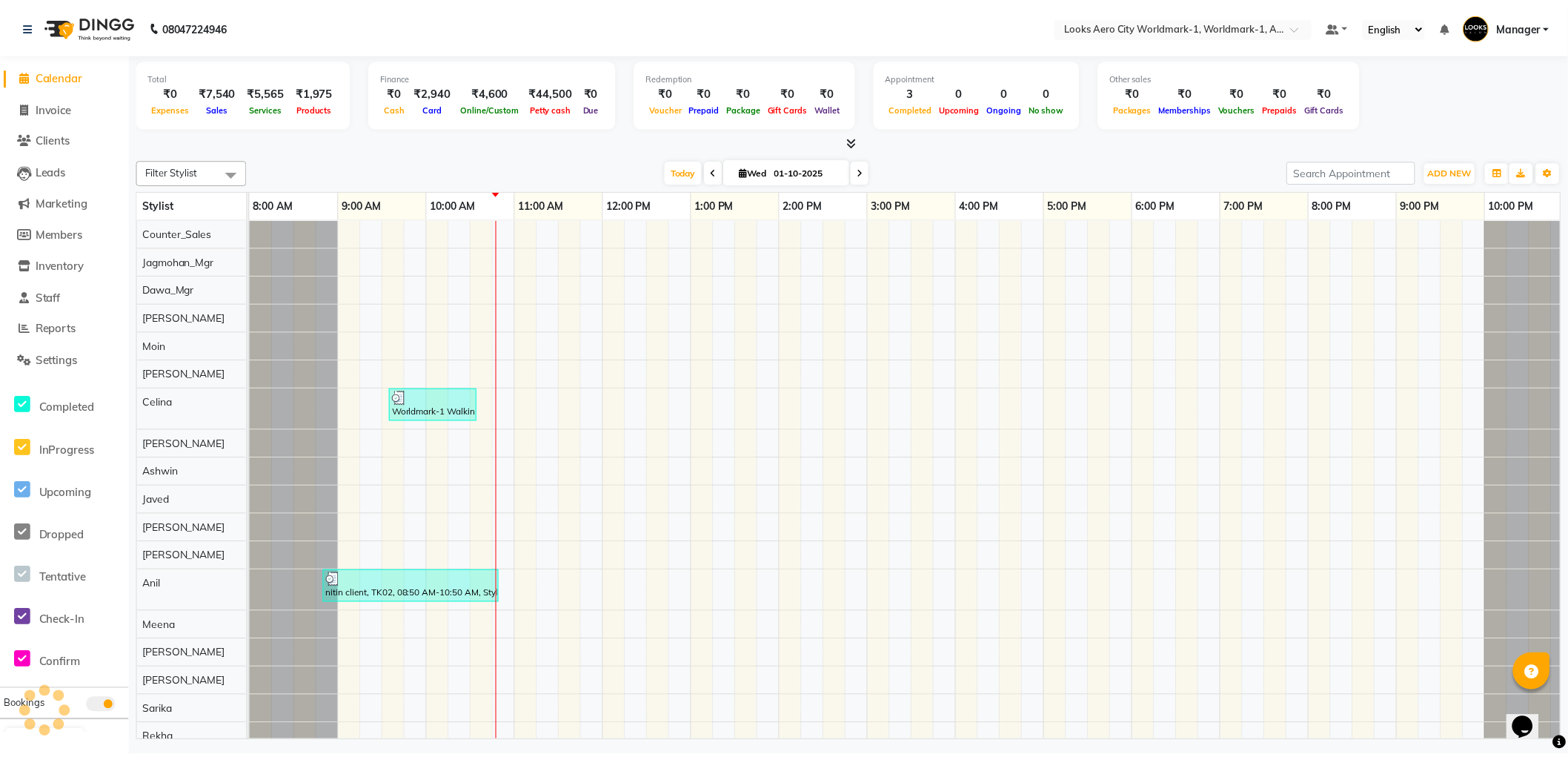
scroll to position [0, 11]
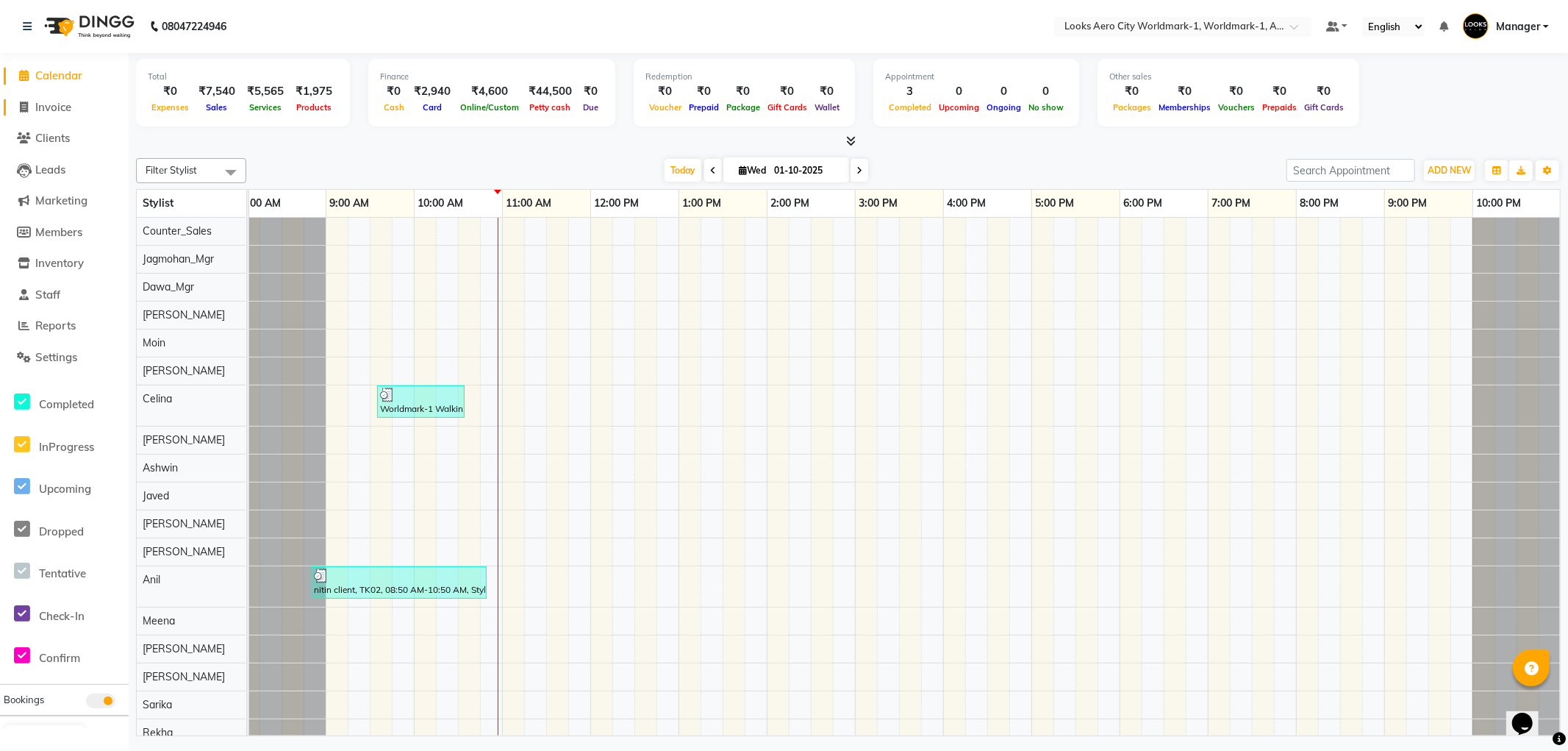
click at [44, 110] on span "Invoice" at bounding box center [53, 106] width 36 height 14
select select "service"
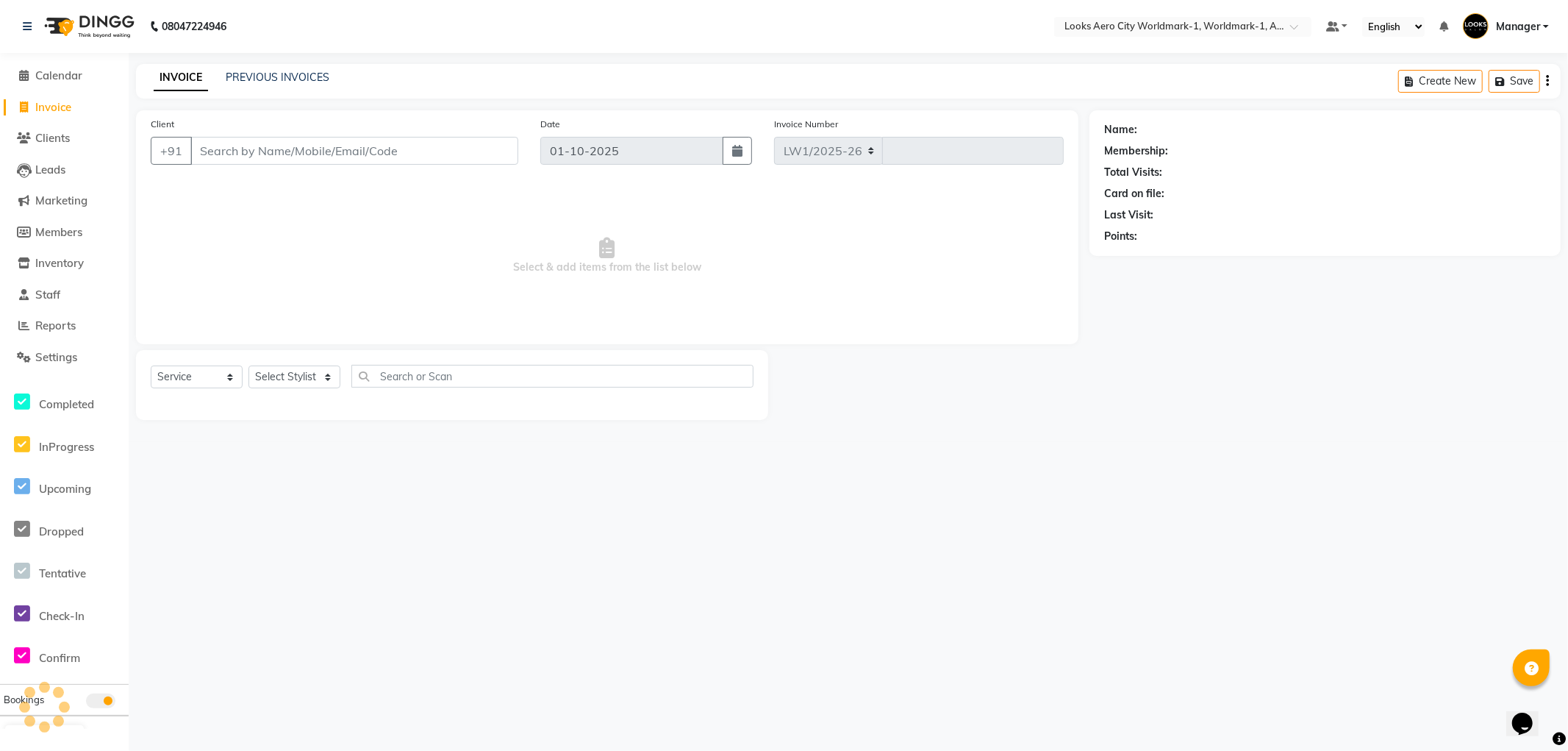
select select "8573"
type input "8334"
drag, startPoint x: 275, startPoint y: 145, endPoint x: 279, endPoint y: 138, distance: 8.1
click at [275, 145] on input "Client" at bounding box center [354, 150] width 328 height 28
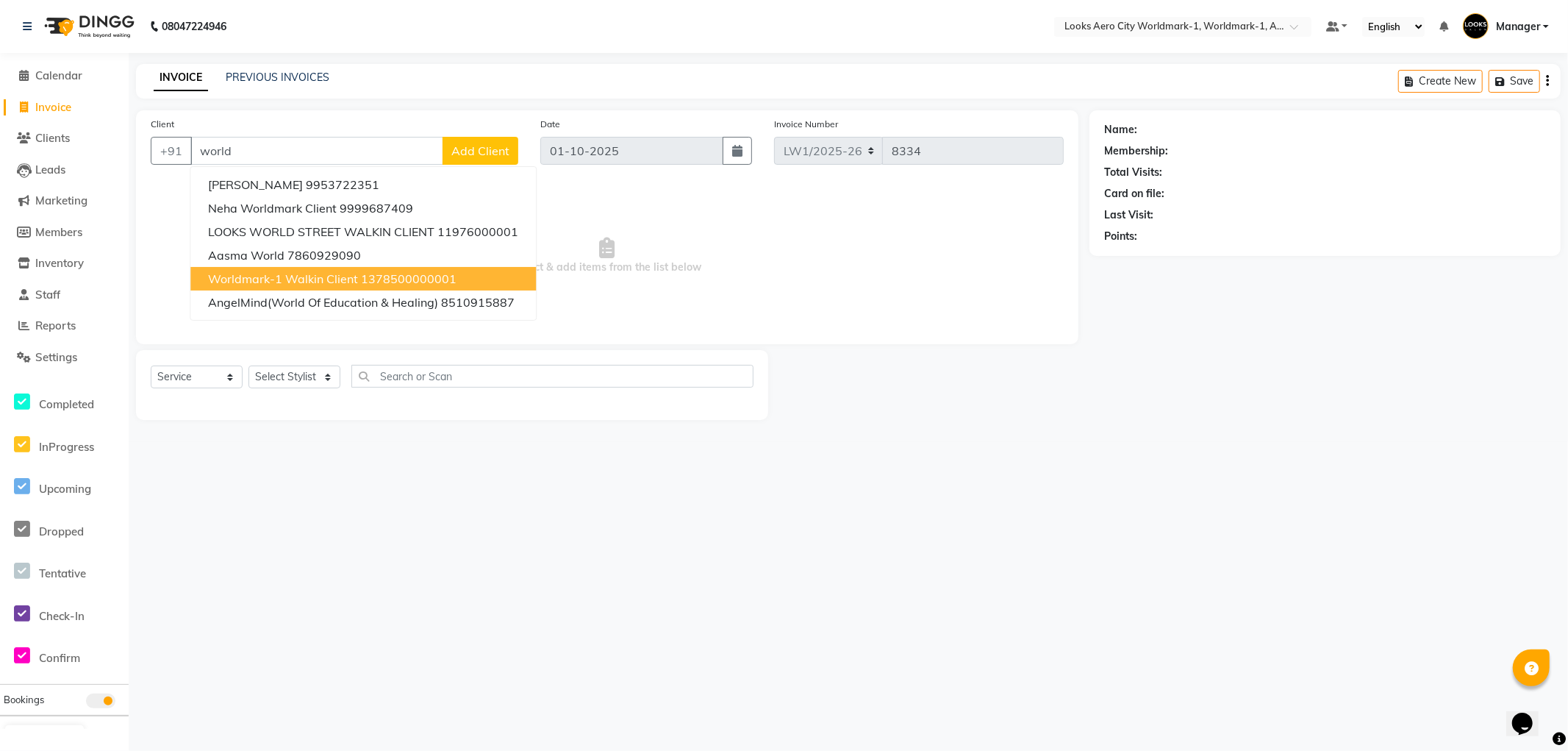
click at [350, 277] on span "Worldmark-1 Walkin Client" at bounding box center [283, 278] width 150 height 14
type input "1378500000001"
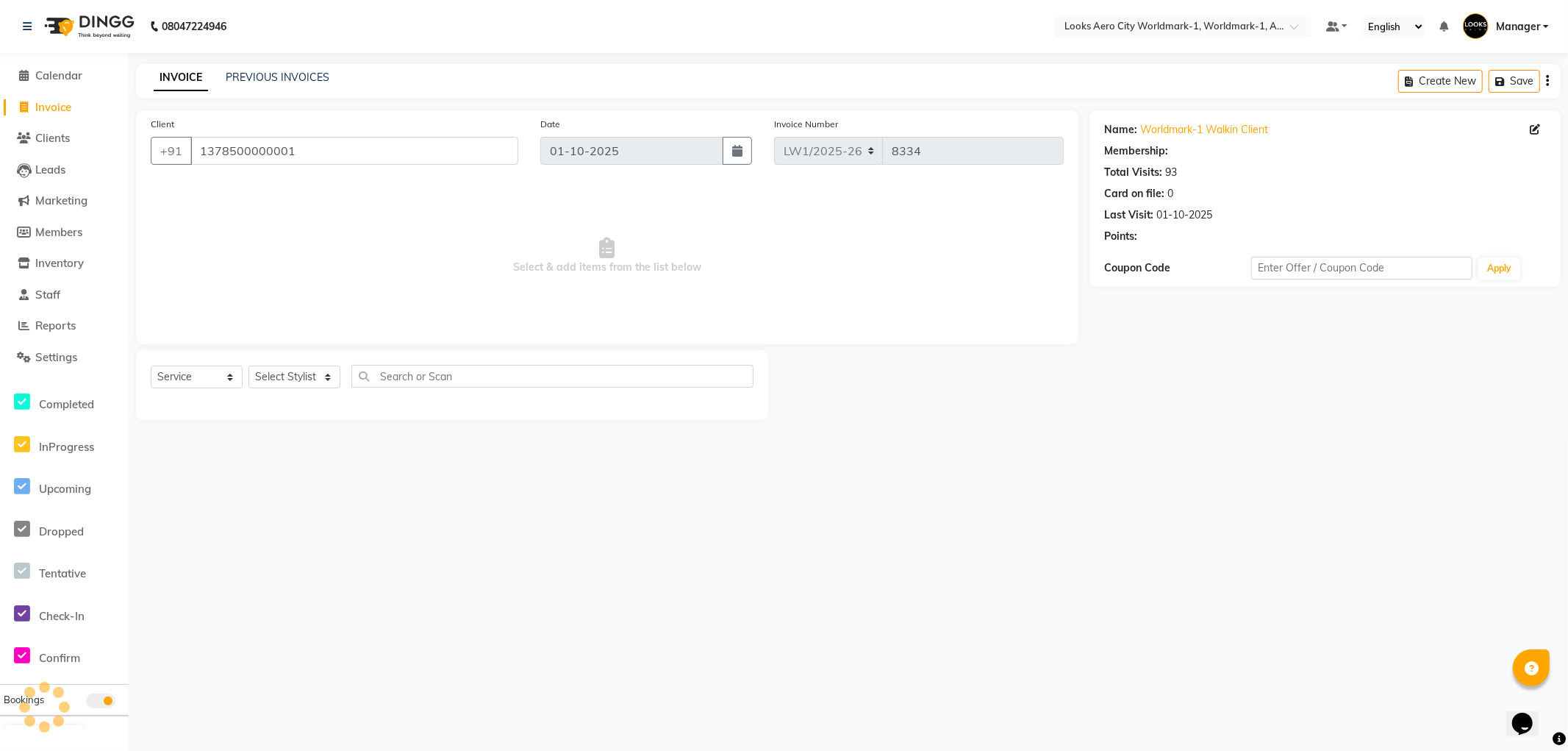
select select "1: Object"
click at [327, 378] on select "Select Stylist [PERSON_NAME] [PERSON_NAME] [PERSON_NAME] [PERSON_NAME] Counter_…" at bounding box center [295, 377] width 92 height 23
select select "84537"
click at [249, 366] on select "Select Stylist [PERSON_NAME] [PERSON_NAME] [PERSON_NAME] [PERSON_NAME] Counter_…" at bounding box center [295, 377] width 92 height 23
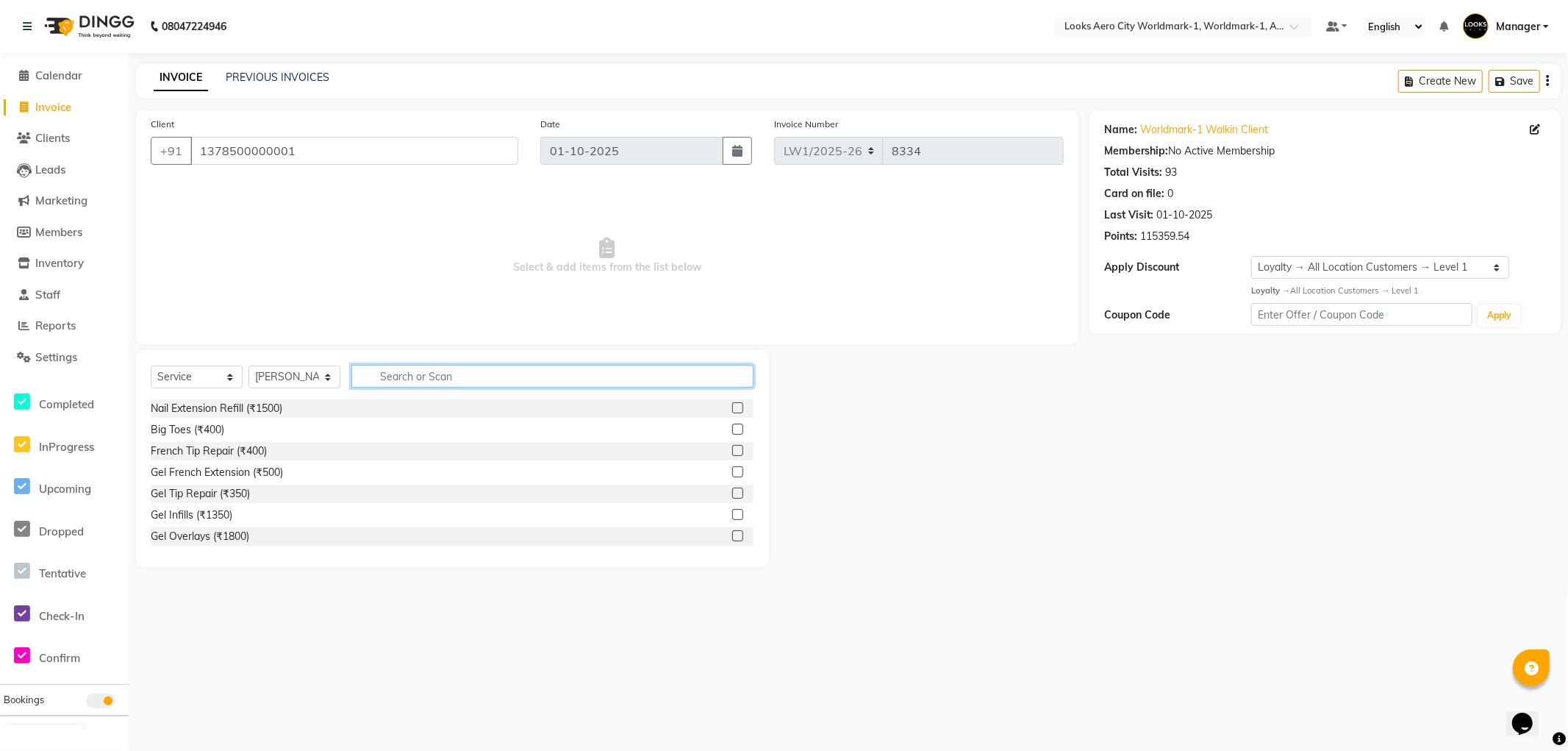
drag, startPoint x: 365, startPoint y: 370, endPoint x: 417, endPoint y: 354, distance: 54.4
click at [370, 371] on input "text" at bounding box center [552, 376] width 402 height 23
type input "was"
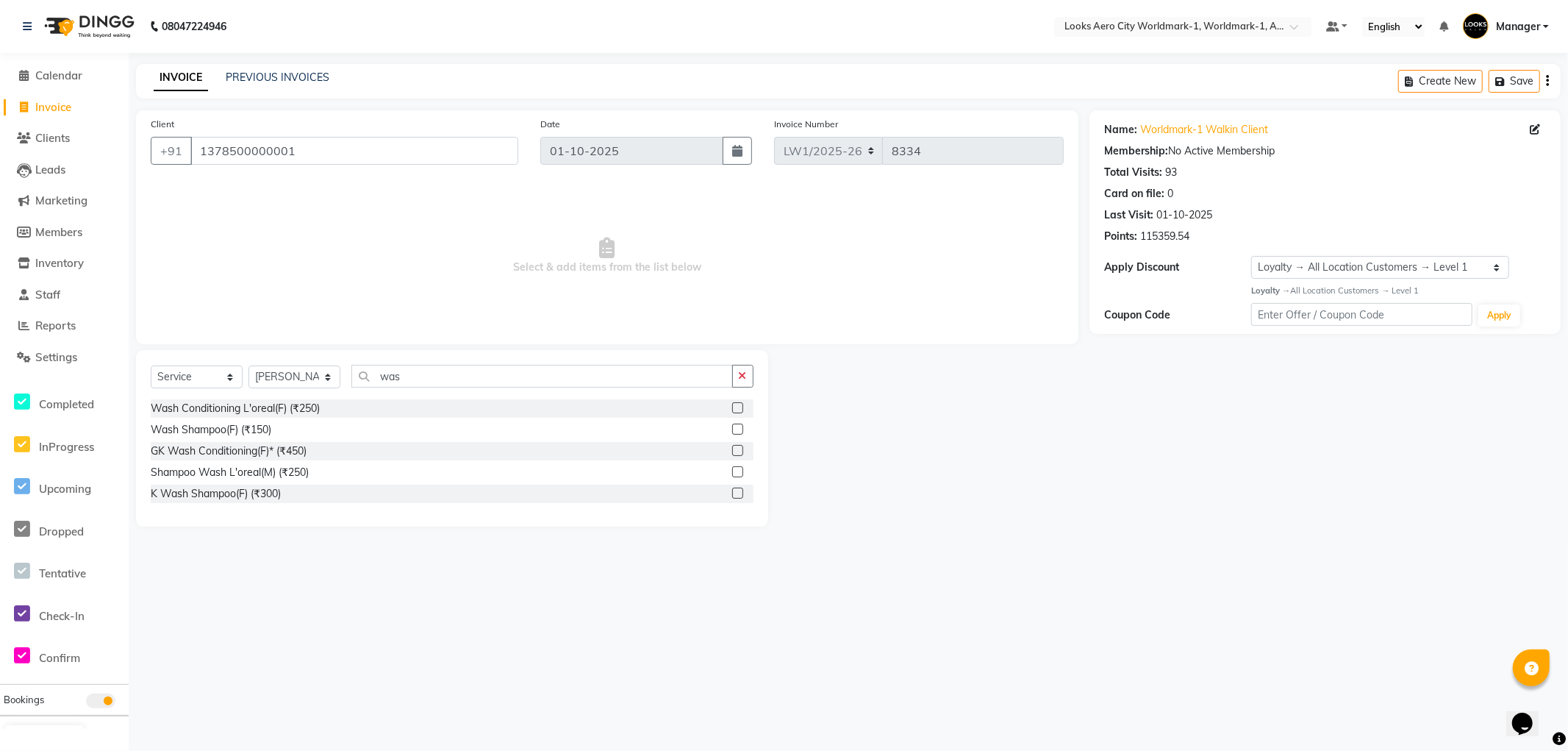
click at [736, 494] on label at bounding box center [738, 493] width 11 height 11
click at [736, 494] on input "checkbox" at bounding box center [737, 494] width 10 height 10
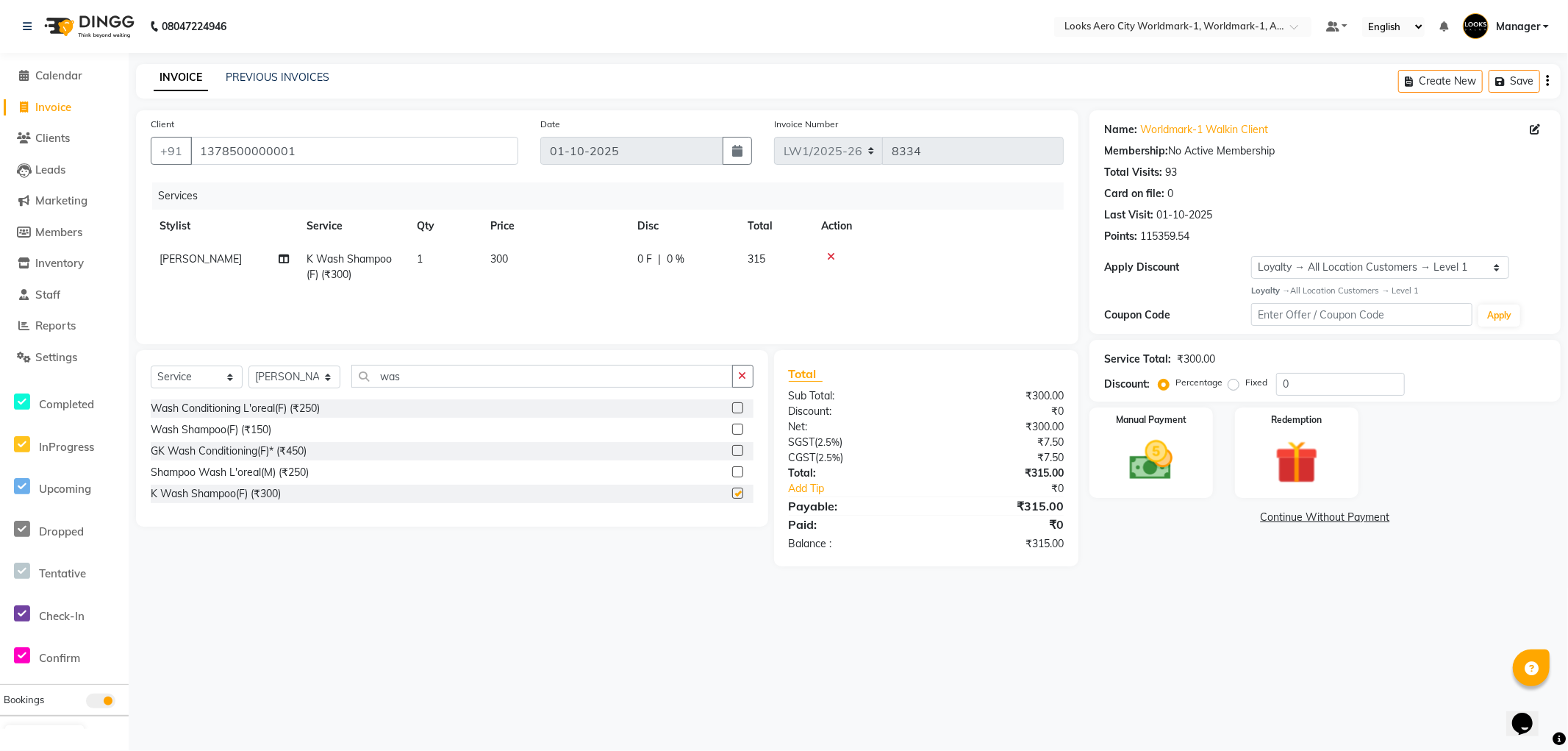
checkbox input "false"
click at [468, 384] on input "was" at bounding box center [543, 376] width 382 height 23
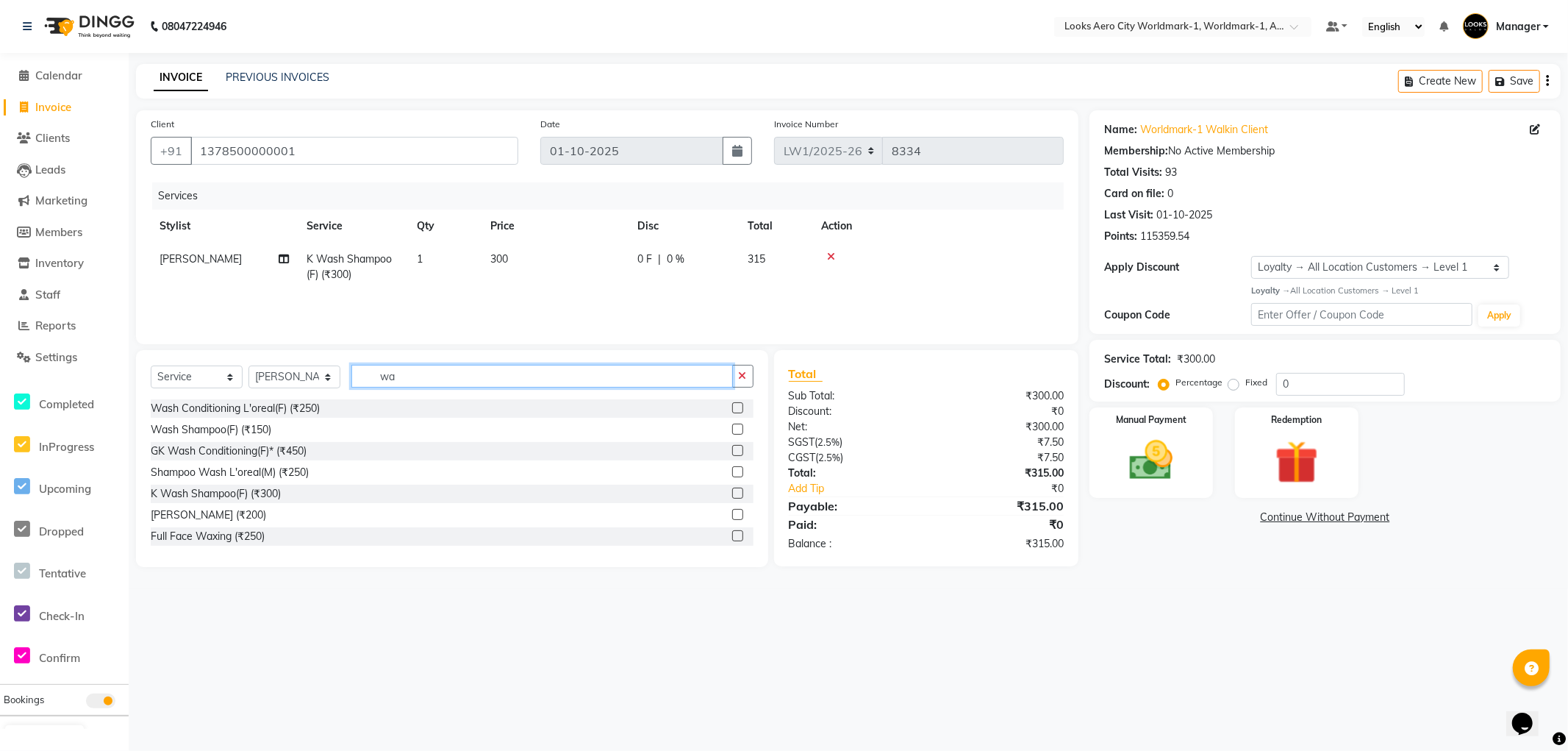
type input "w"
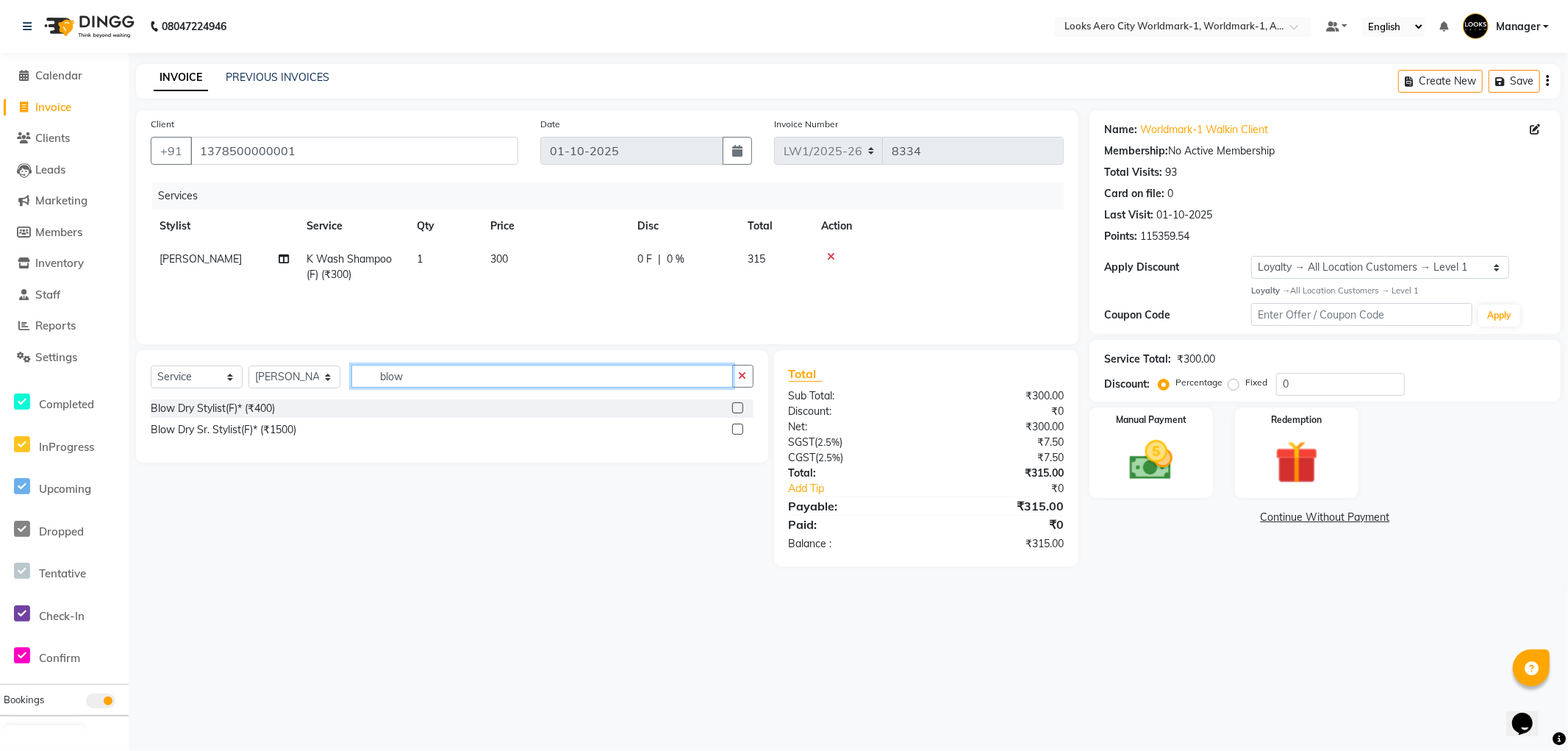
type input "blow"
drag, startPoint x: 739, startPoint y: 407, endPoint x: 733, endPoint y: 401, distance: 8.5
click at [739, 407] on label at bounding box center [738, 408] width 11 height 11
click at [739, 407] on input "checkbox" at bounding box center [737, 409] width 10 height 10
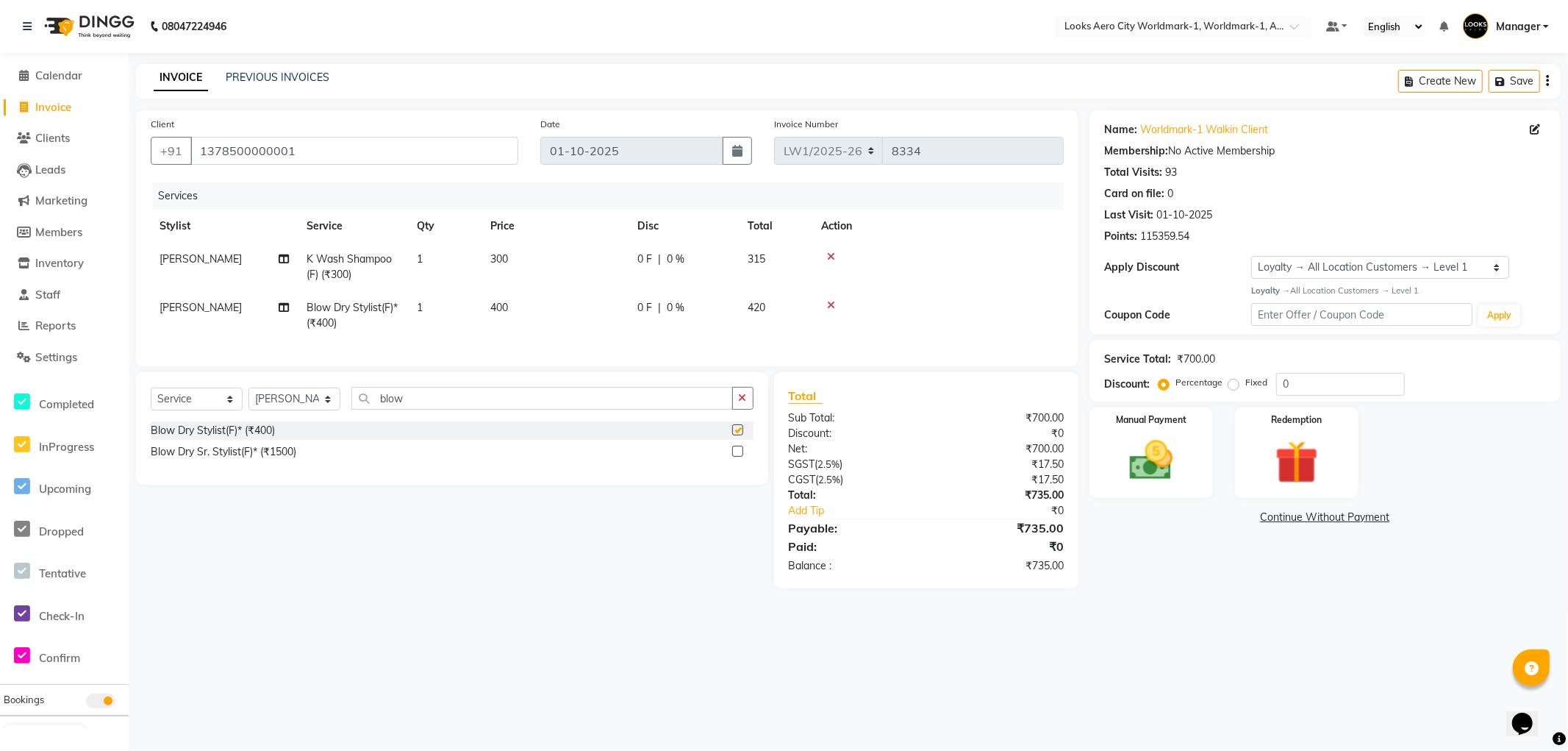
checkbox input "false"
click at [569, 312] on td "400" at bounding box center [555, 315] width 147 height 48
select select "84537"
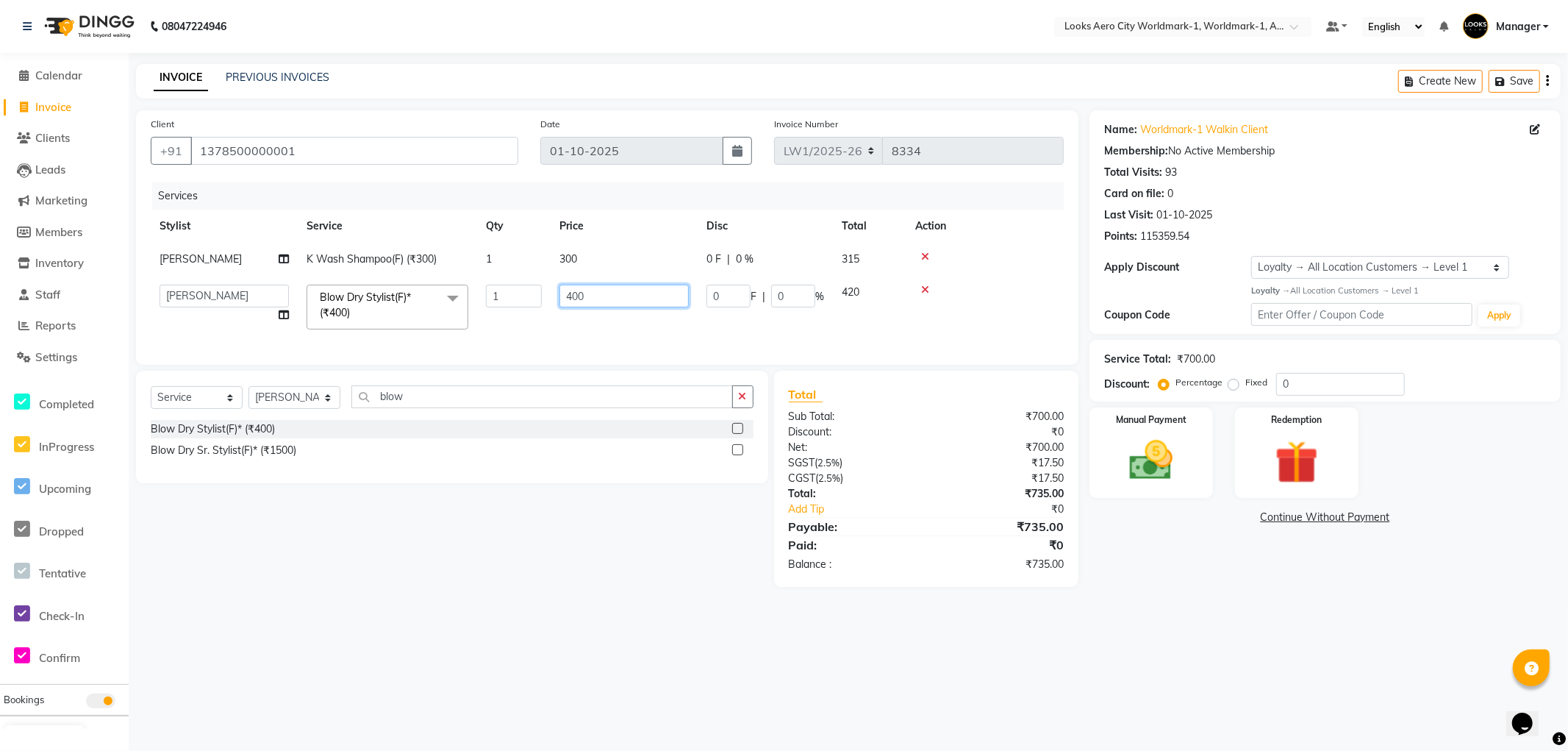
click at [621, 293] on input "400" at bounding box center [624, 296] width 129 height 23
type input "4"
type input "700"
click at [613, 261] on td "300" at bounding box center [624, 259] width 147 height 33
select select "84537"
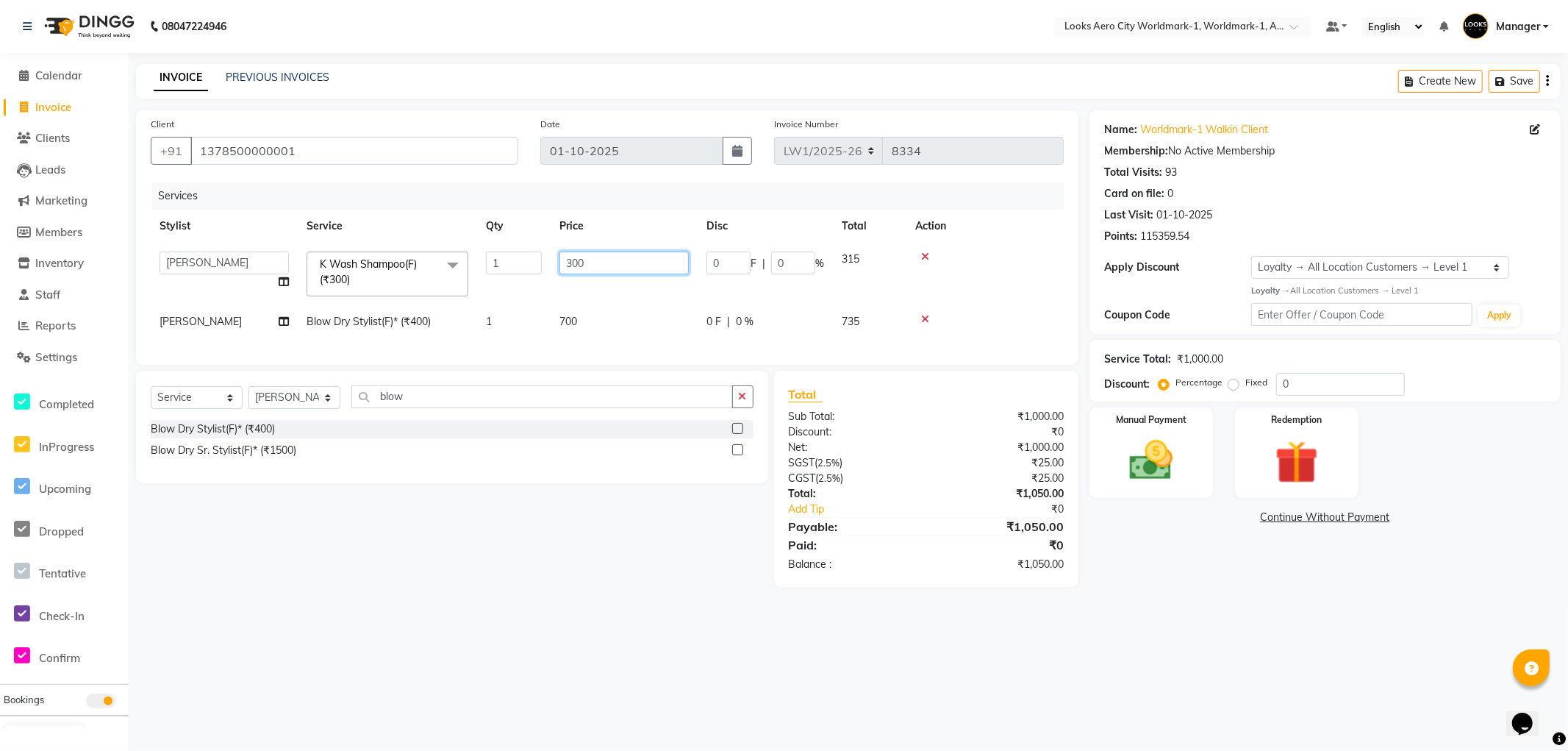
click at [608, 260] on input "300" at bounding box center [624, 263] width 129 height 23
type input "3"
type input "400"
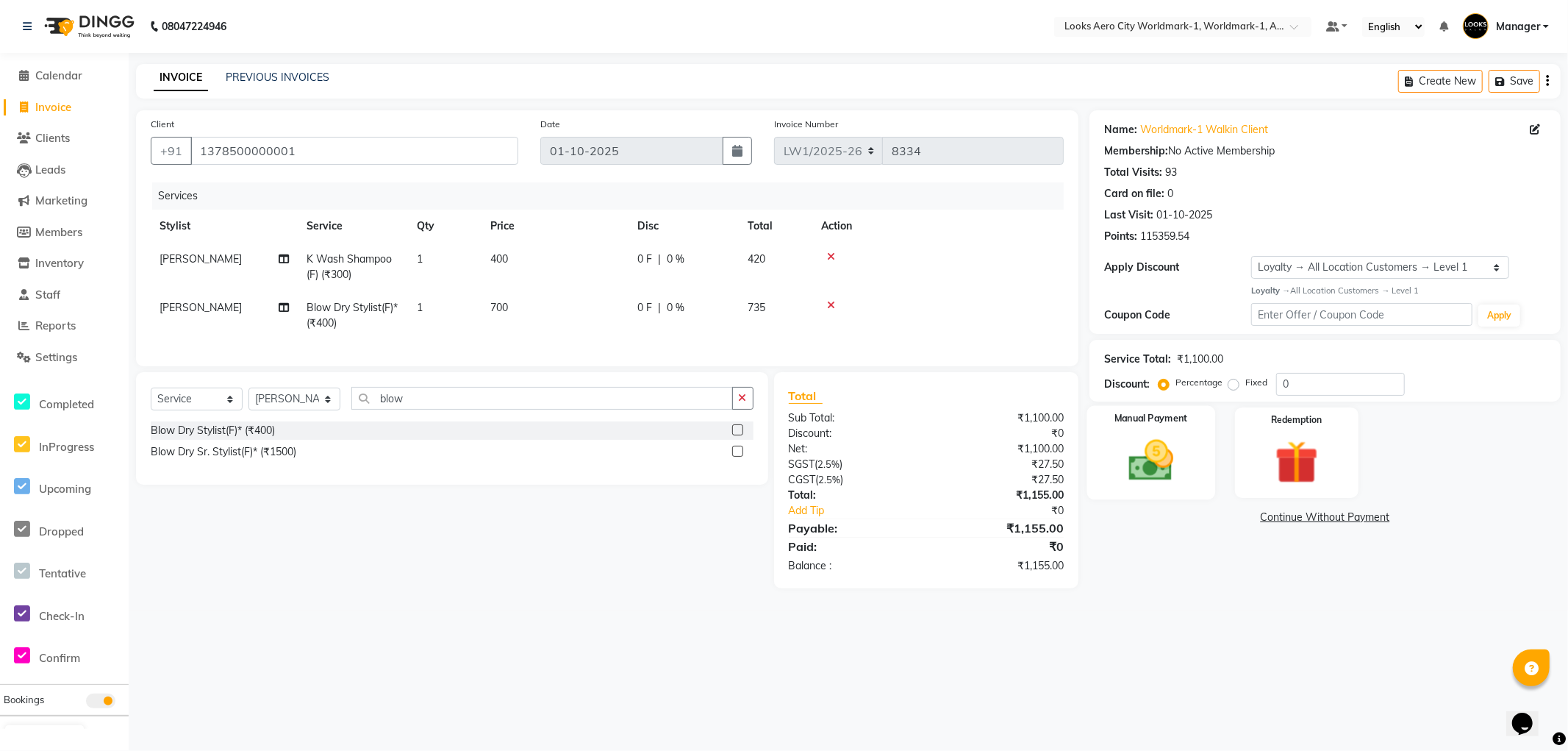
click at [1181, 435] on img at bounding box center [1151, 460] width 73 height 52
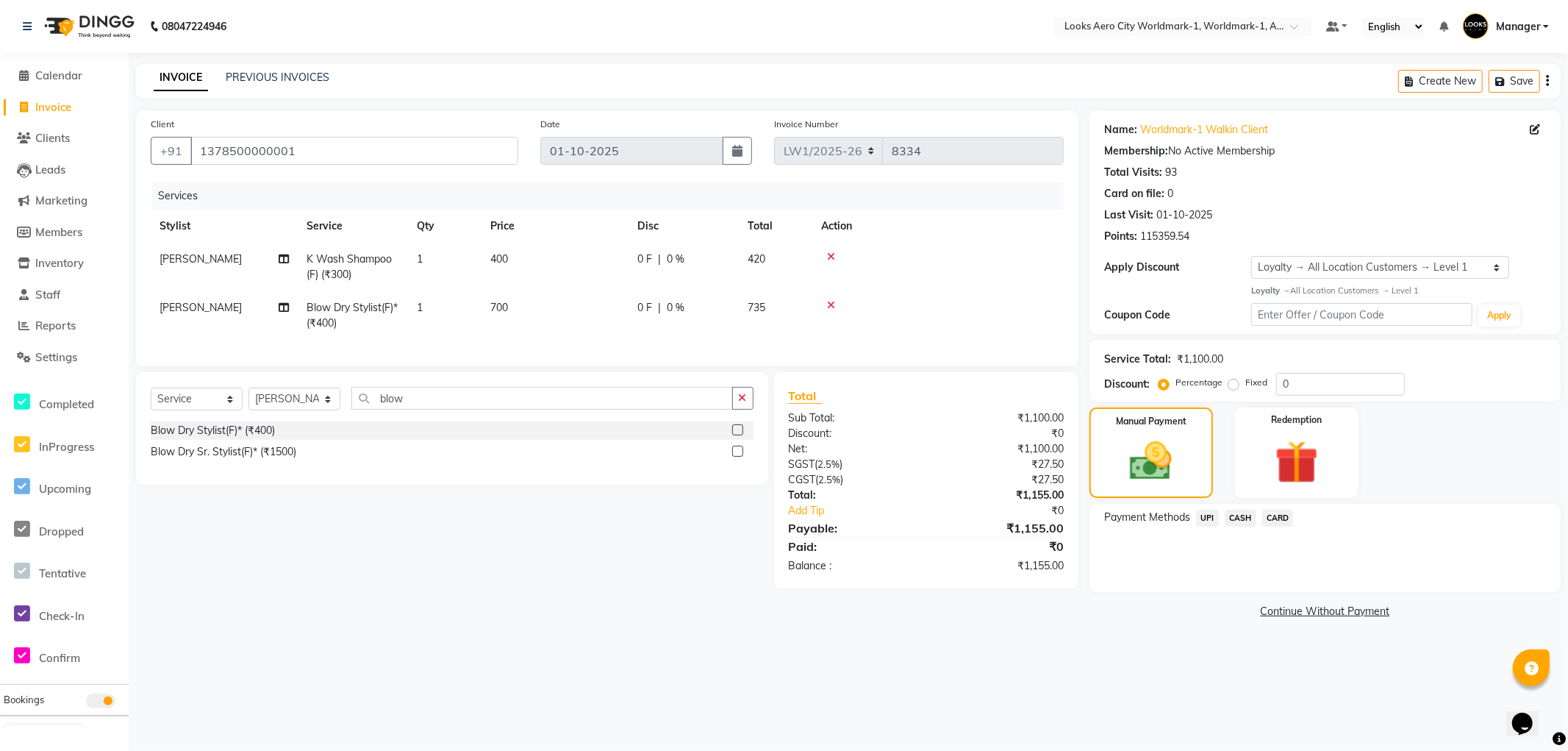
click at [1238, 512] on span "CASH" at bounding box center [1240, 518] width 31 height 17
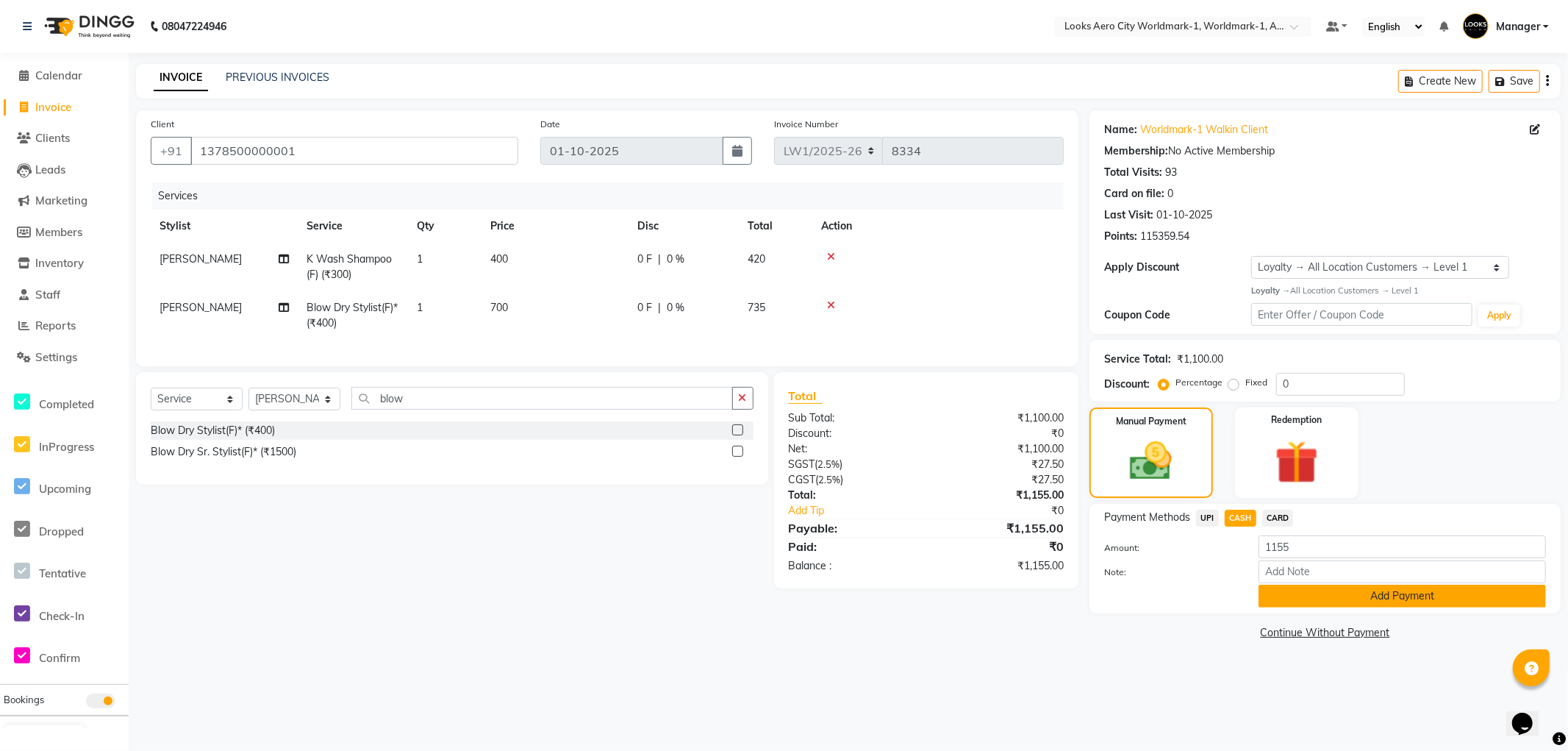
click at [1310, 599] on button "Add Payment" at bounding box center [1403, 596] width 288 height 23
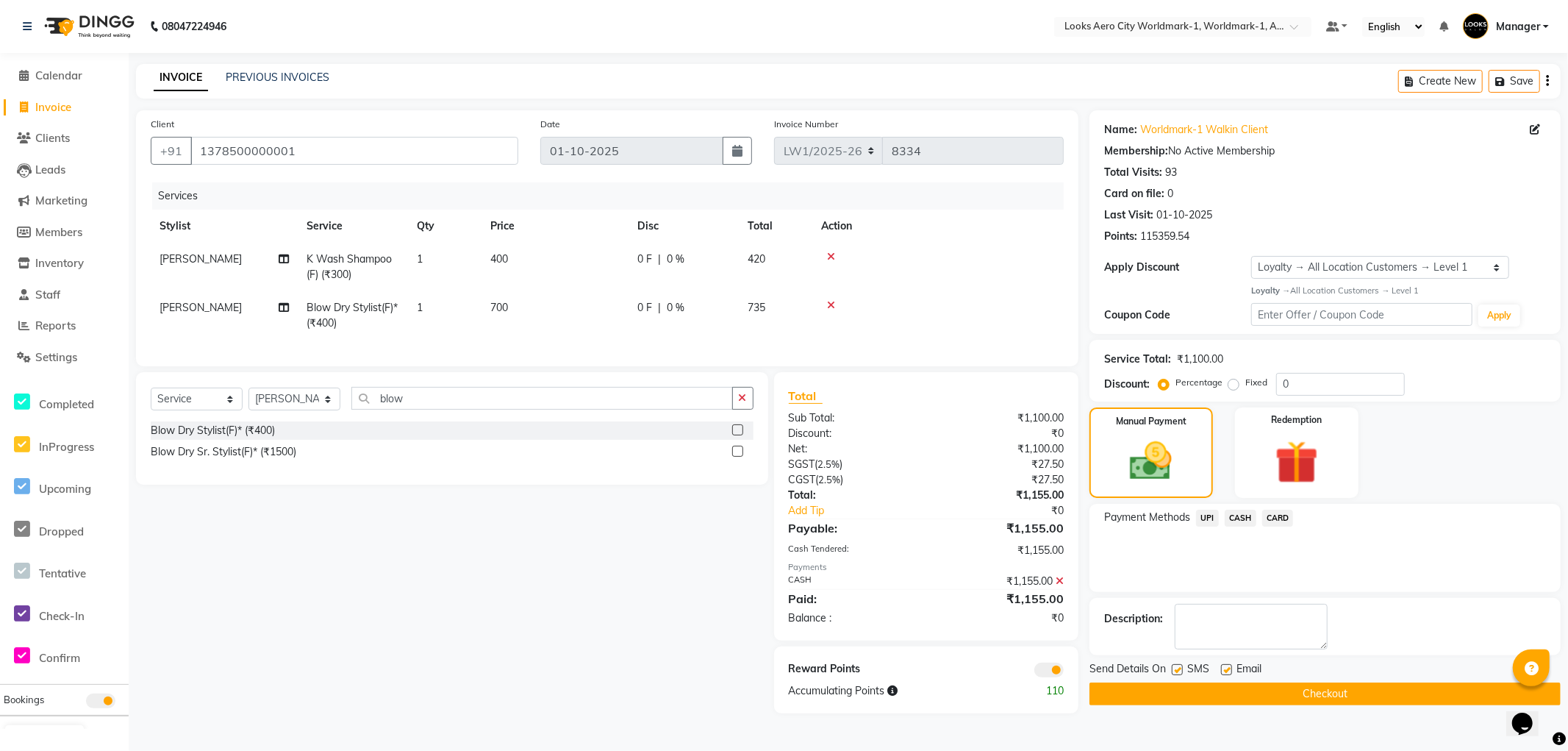
click at [1037, 678] on span at bounding box center [1049, 669] width 29 height 14
click at [1064, 672] on input "checkbox" at bounding box center [1064, 672] width 0 height 0
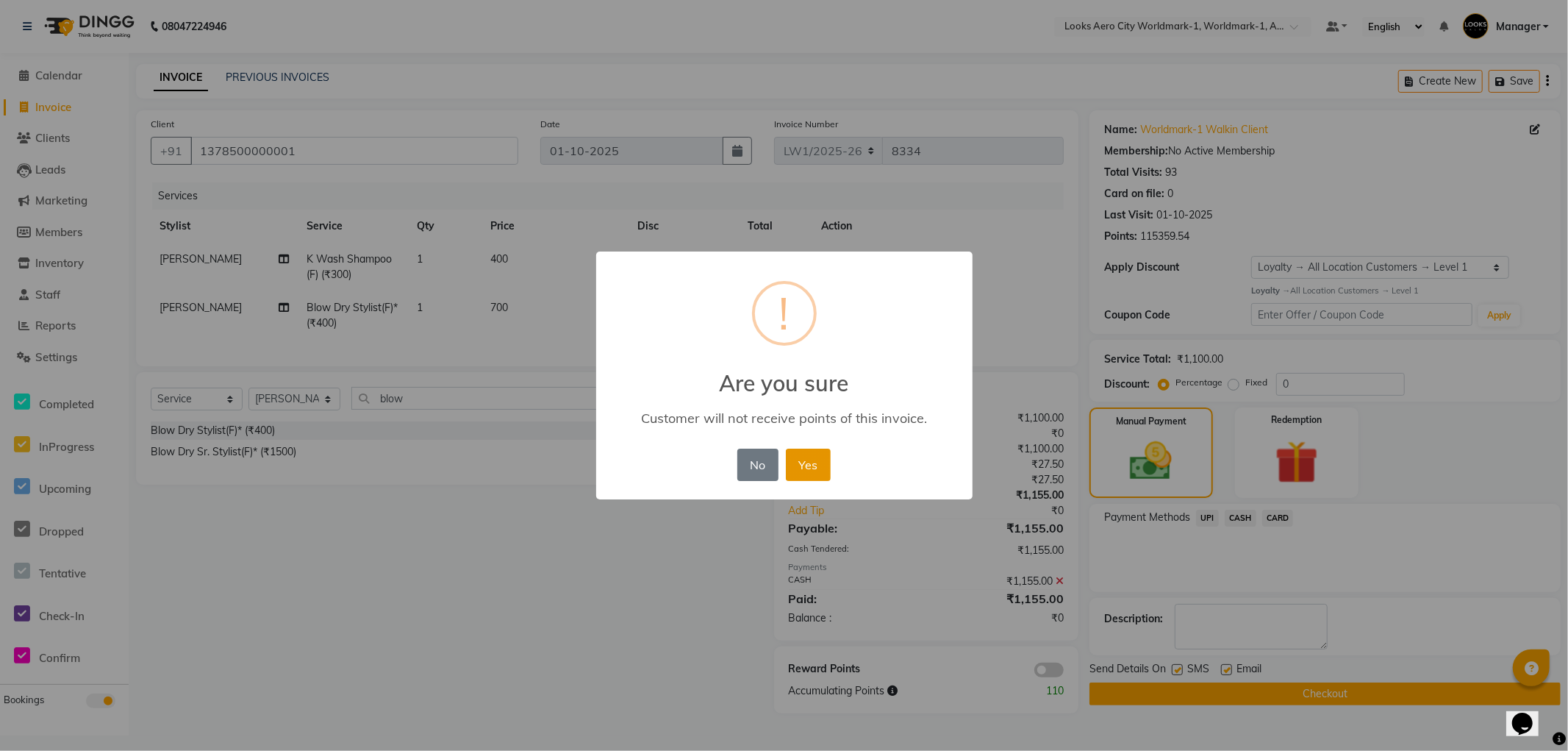
click at [800, 460] on button "Yes" at bounding box center [808, 465] width 45 height 32
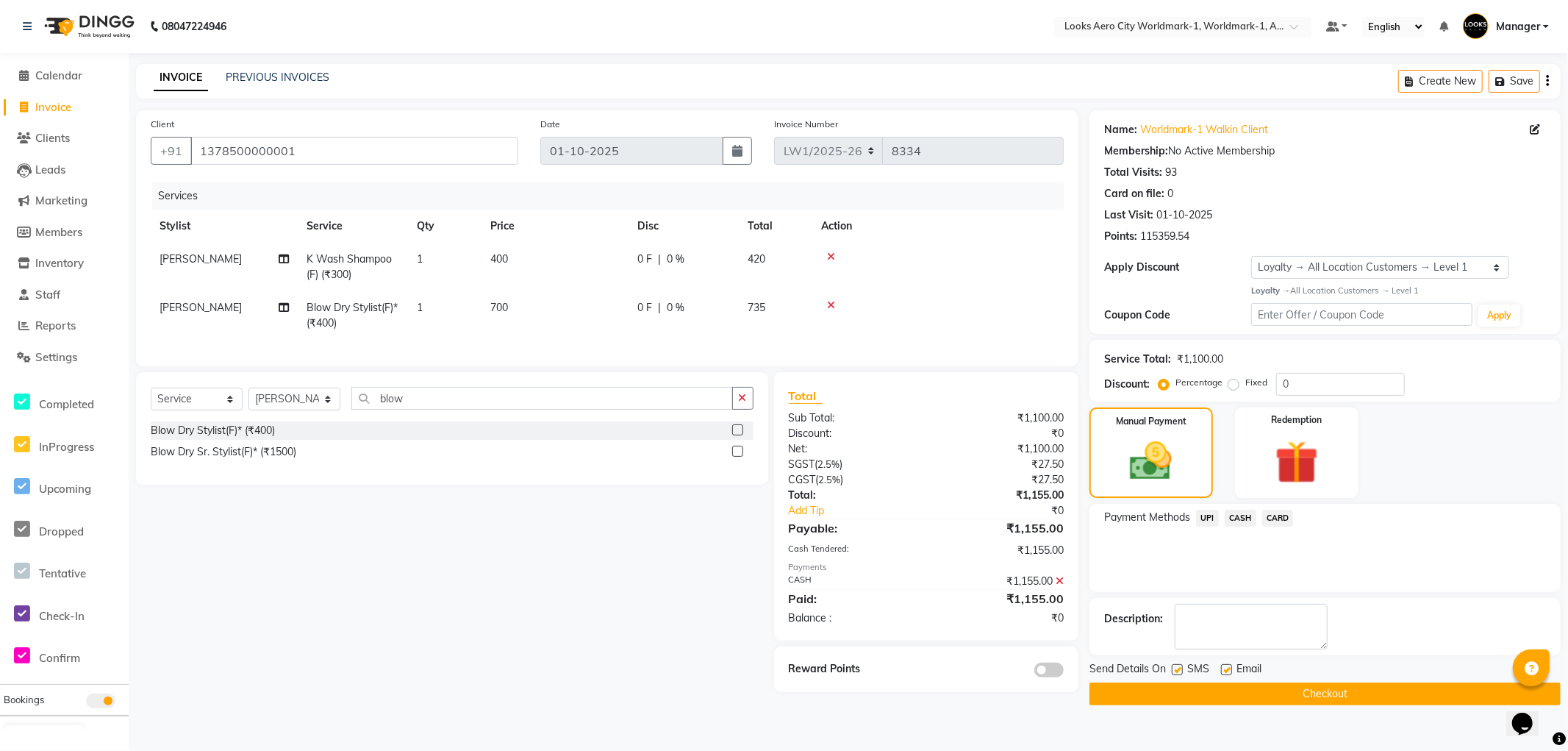
click at [1269, 694] on button "Checkout" at bounding box center [1326, 694] width 471 height 23
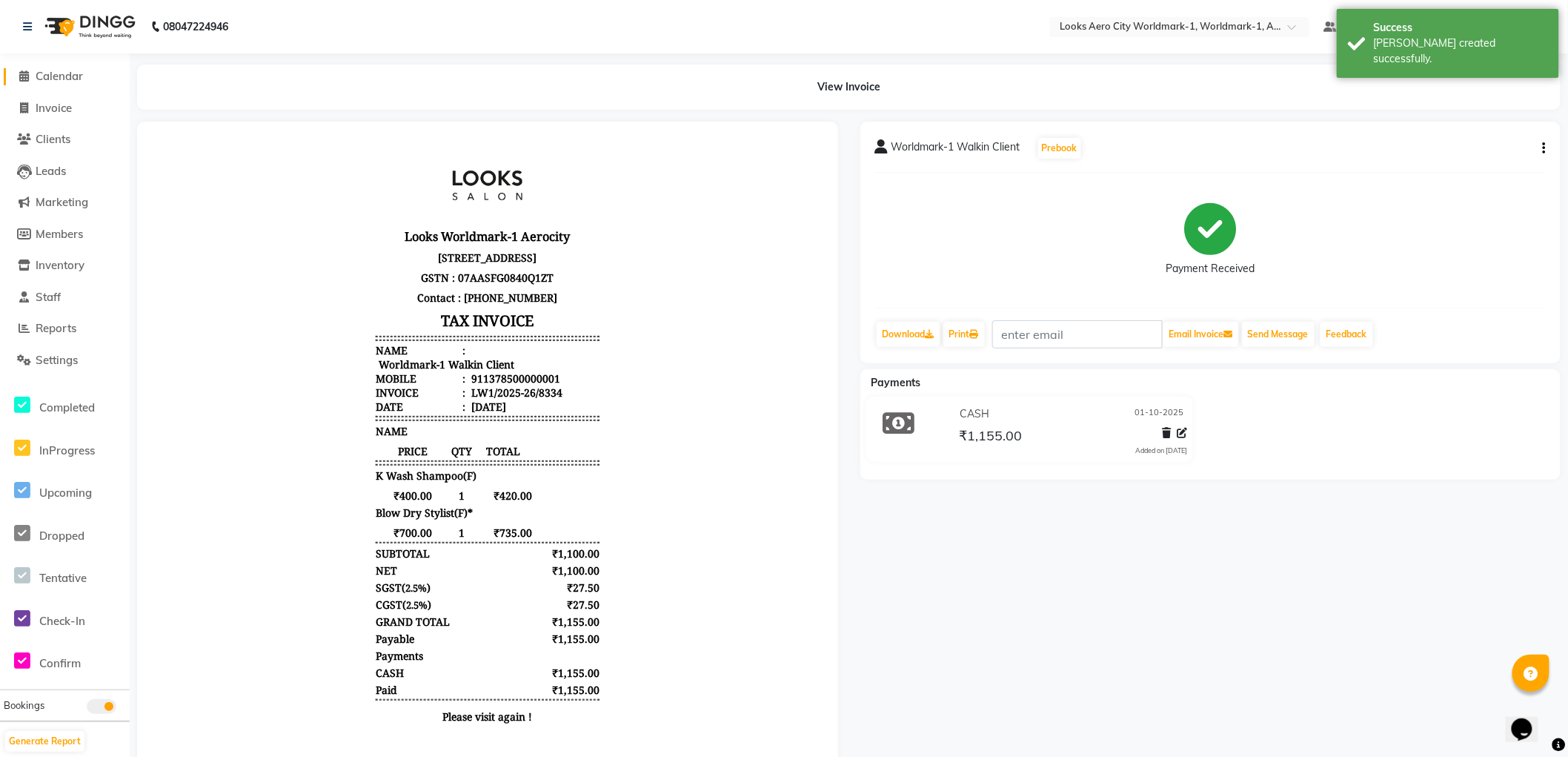
click at [50, 71] on span "Calendar" at bounding box center [59, 76] width 48 height 14
